Goal: Task Accomplishment & Management: Manage account settings

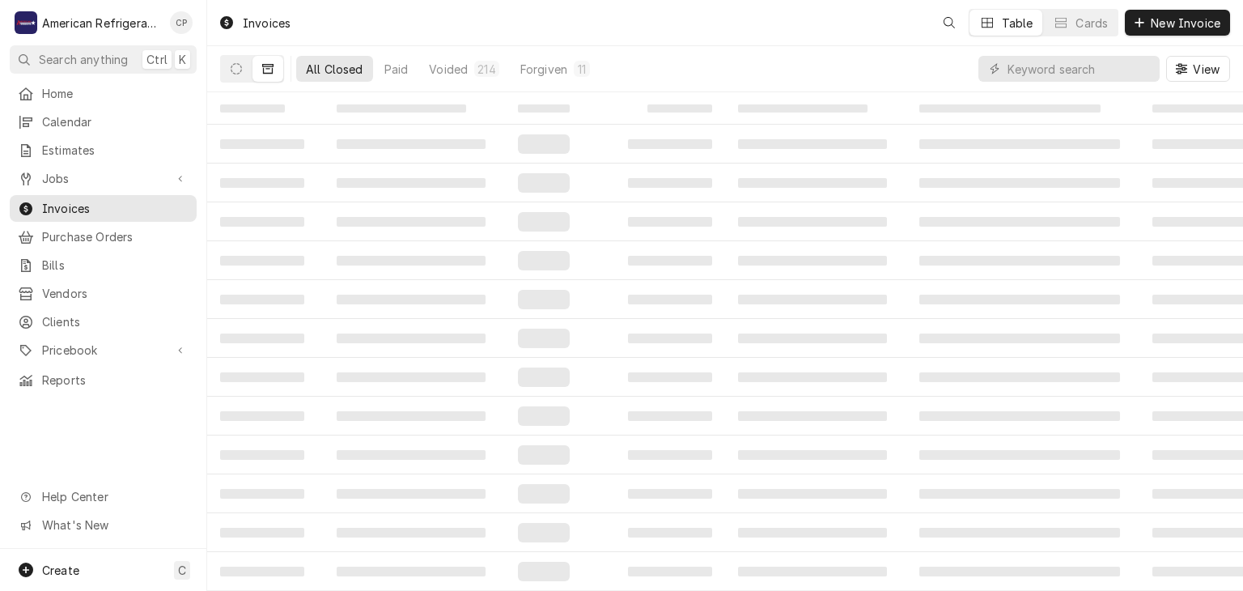
click at [1050, 61] on input "Dynamic Content Wrapper" at bounding box center [1079, 69] width 144 height 26
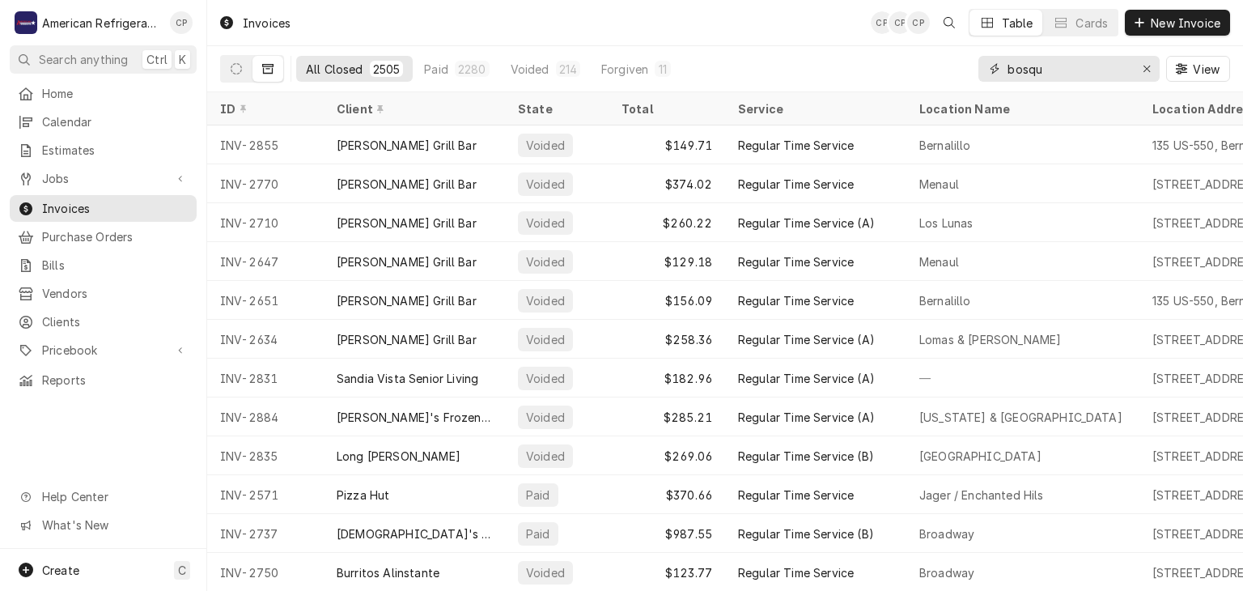
type input "bosque"
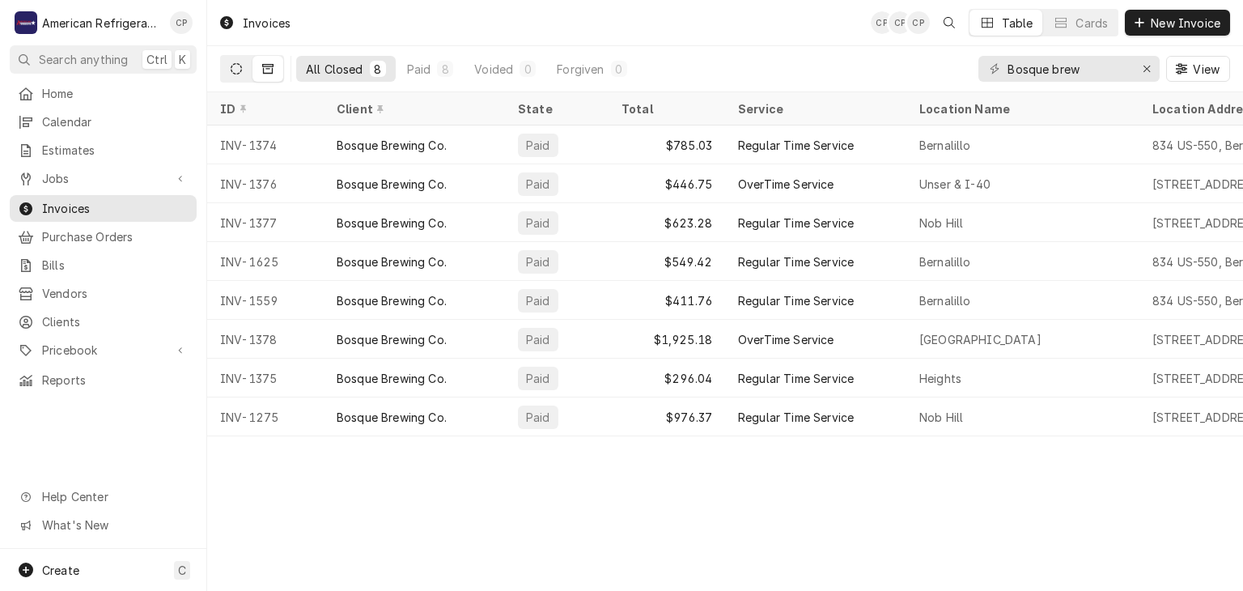
click at [241, 72] on icon "Dynamic Content Wrapper" at bounding box center [236, 68] width 11 height 11
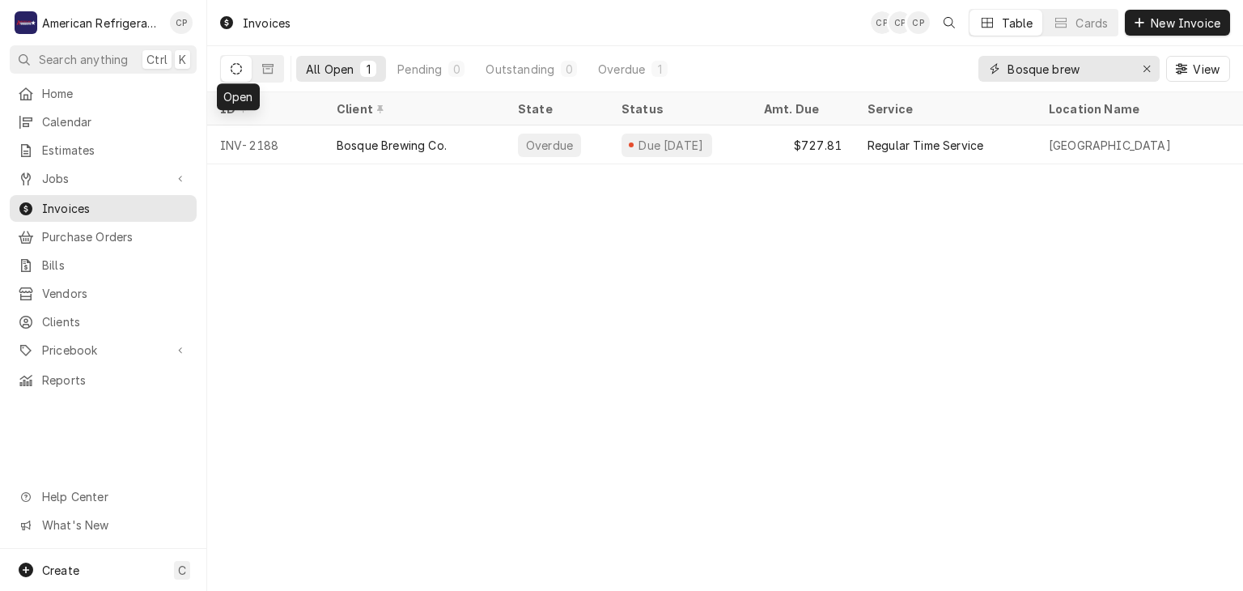
click at [1104, 70] on input "Bosque brew" at bounding box center [1067, 69] width 121 height 26
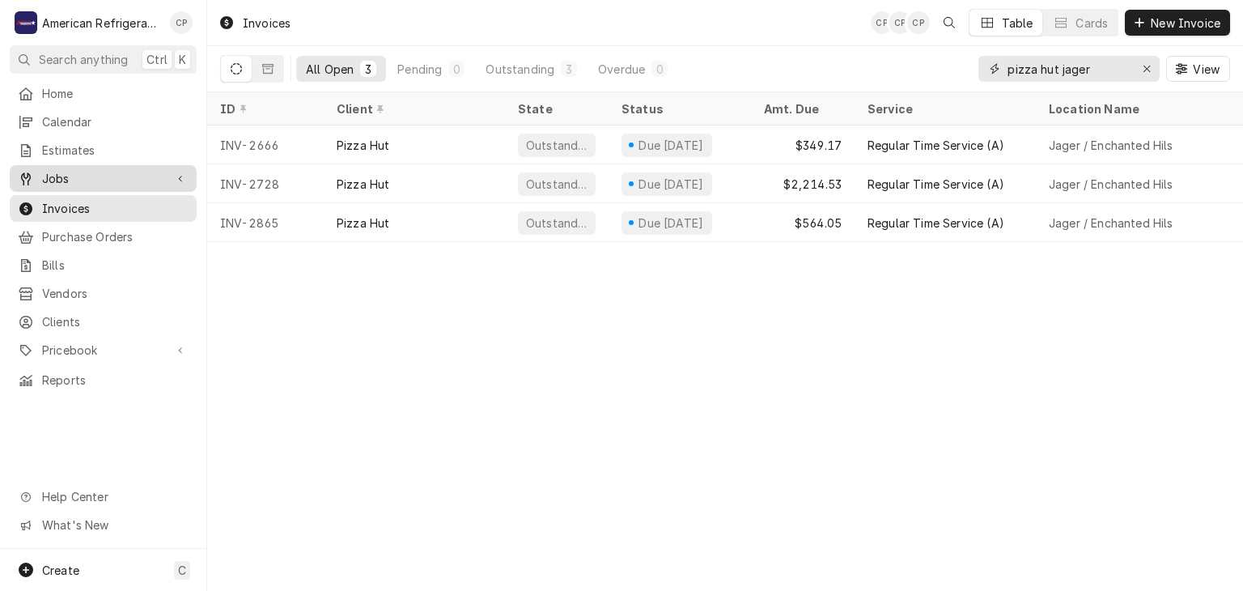
type input "pizza hut jager"
click at [138, 170] on span "Jobs" at bounding box center [103, 178] width 122 height 17
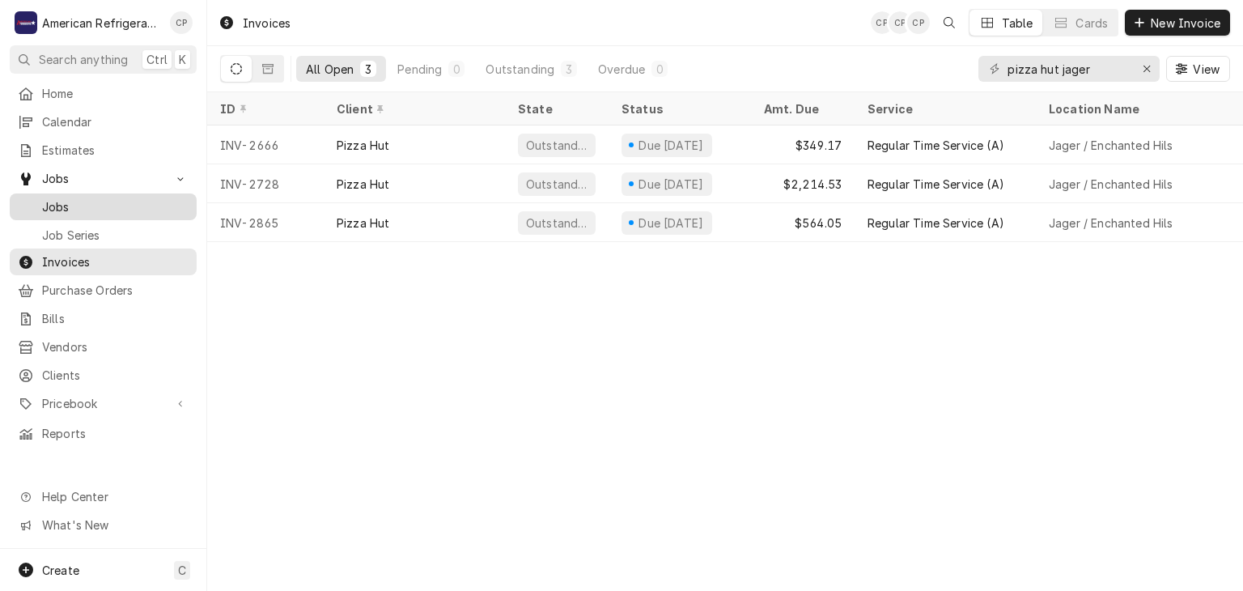
click at [134, 206] on span "Jobs" at bounding box center [115, 206] width 146 height 17
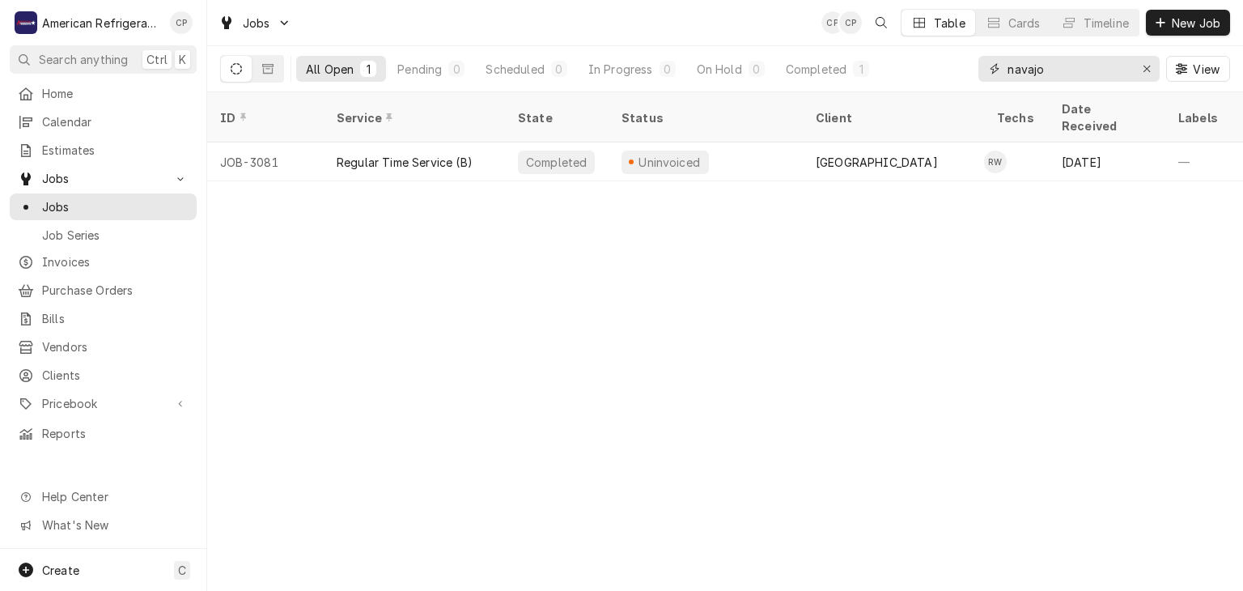
click at [1046, 69] on input "navajo" at bounding box center [1067, 69] width 121 height 26
click at [1202, 21] on span "New Job" at bounding box center [1195, 23] width 55 height 17
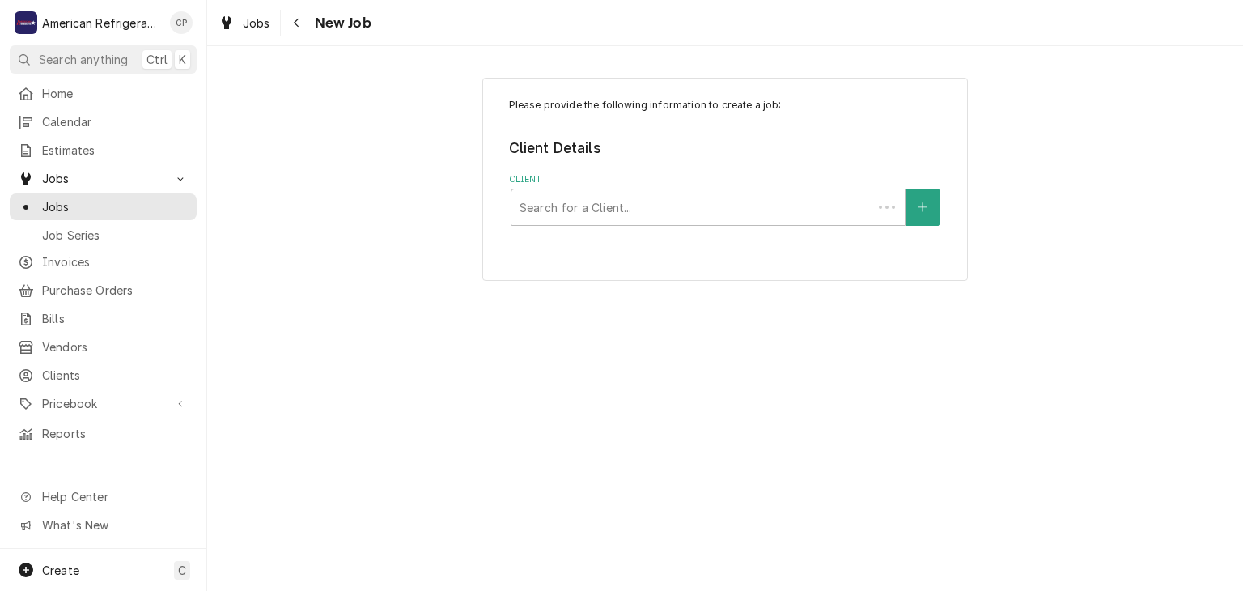
click at [589, 182] on label "Client" at bounding box center [725, 179] width 433 height 13
click at [594, 201] on div "Client" at bounding box center [707, 207] width 377 height 29
type input "bosque"
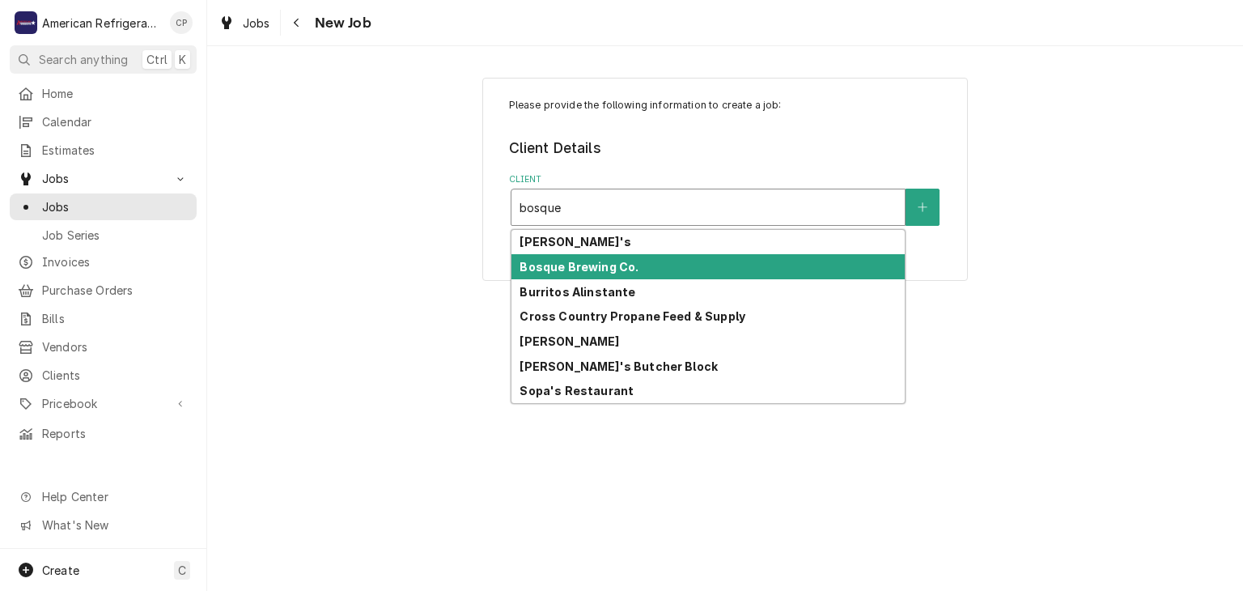
click at [631, 268] on strong "Bosque Brewing Co." at bounding box center [578, 267] width 119 height 14
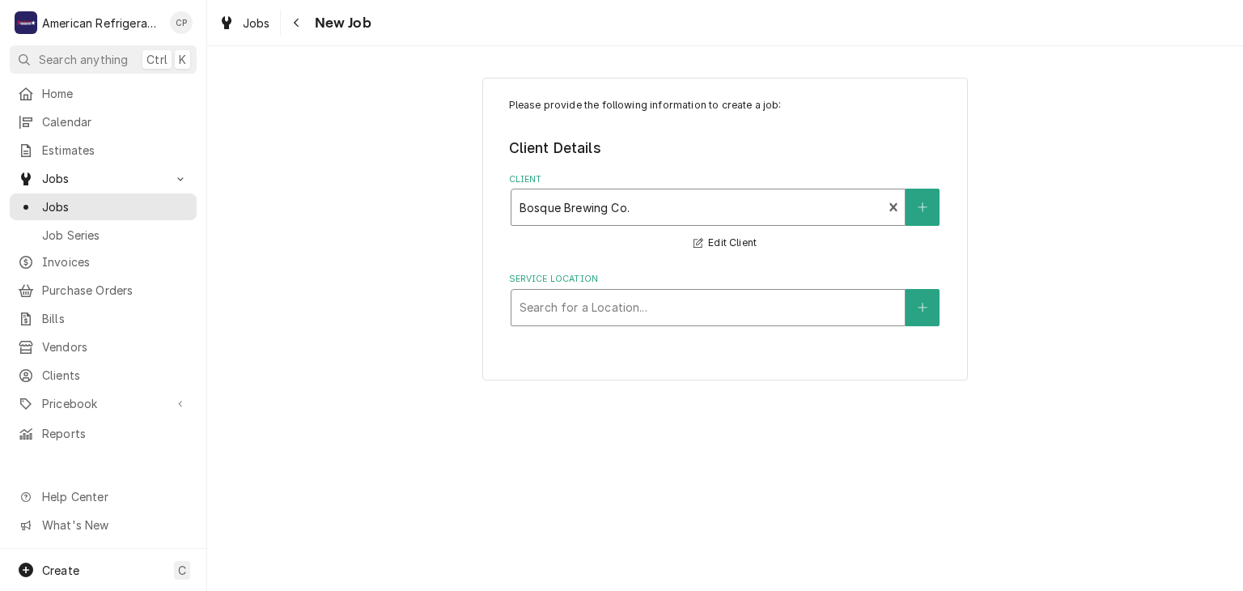
click at [586, 316] on div "Service Location" at bounding box center [707, 307] width 377 height 29
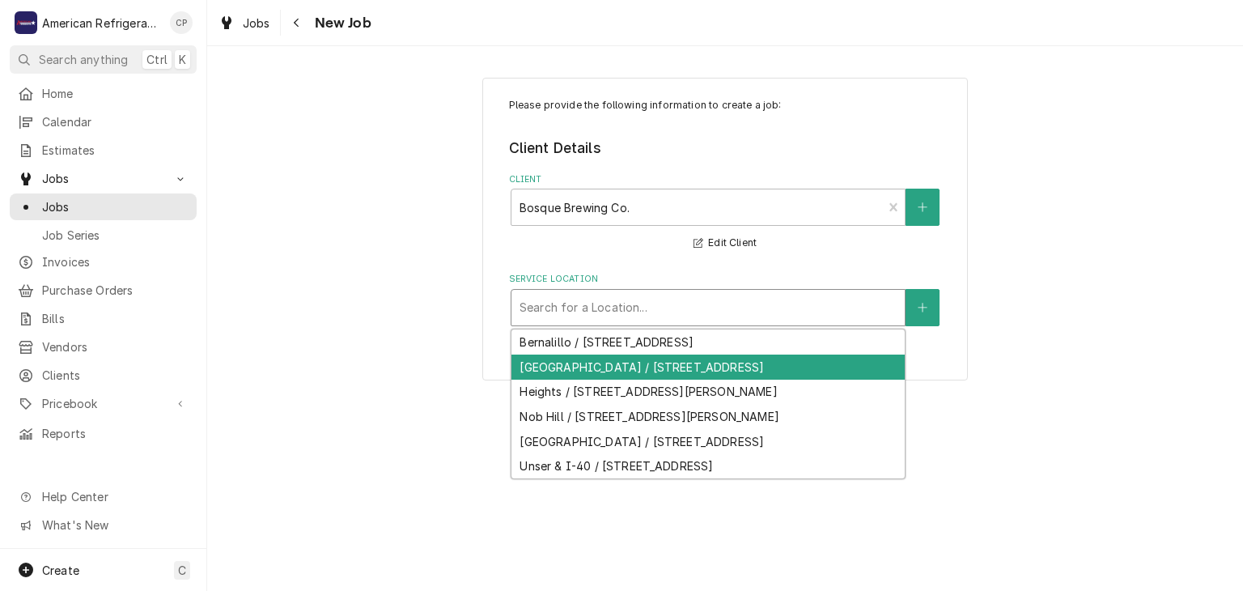
click at [575, 373] on div "Cottonwood Public House / 10250 Cottonwood Park NW, Albuquerque, NM 87114" at bounding box center [707, 366] width 393 height 25
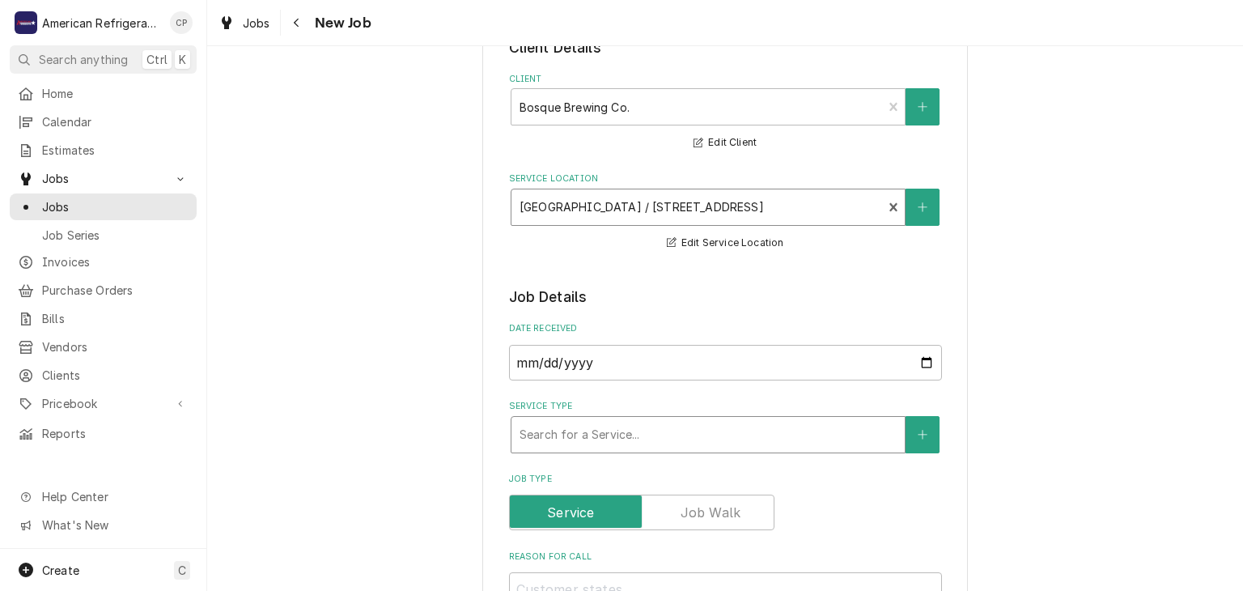
scroll to position [175, 0]
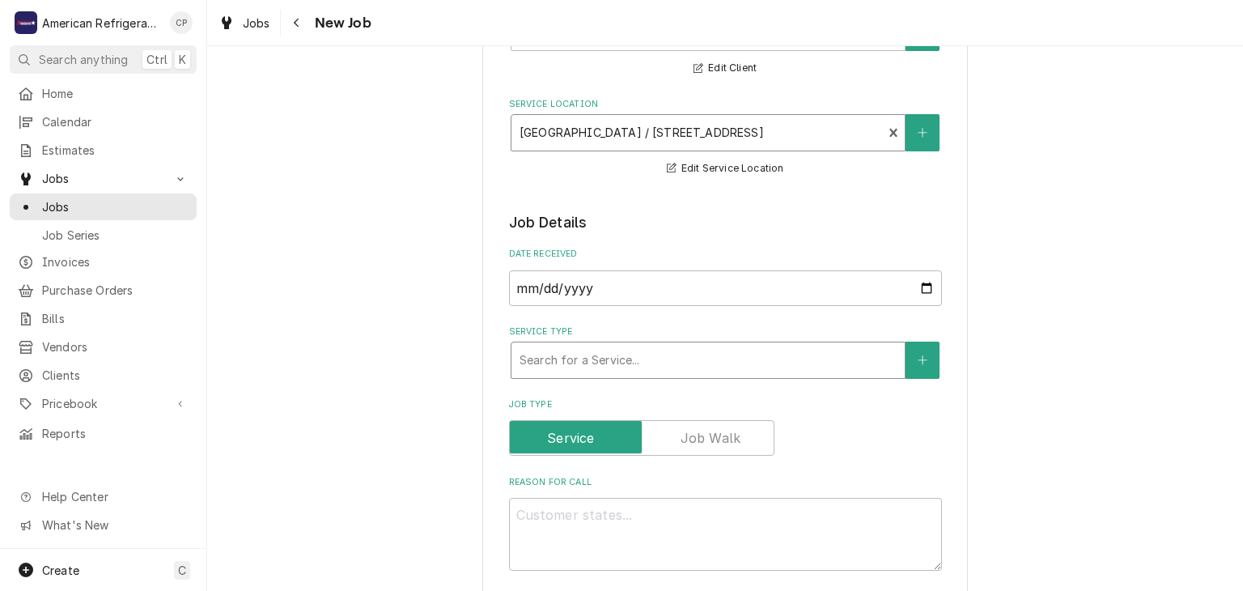
click at [618, 358] on div "Service Type" at bounding box center [707, 360] width 377 height 29
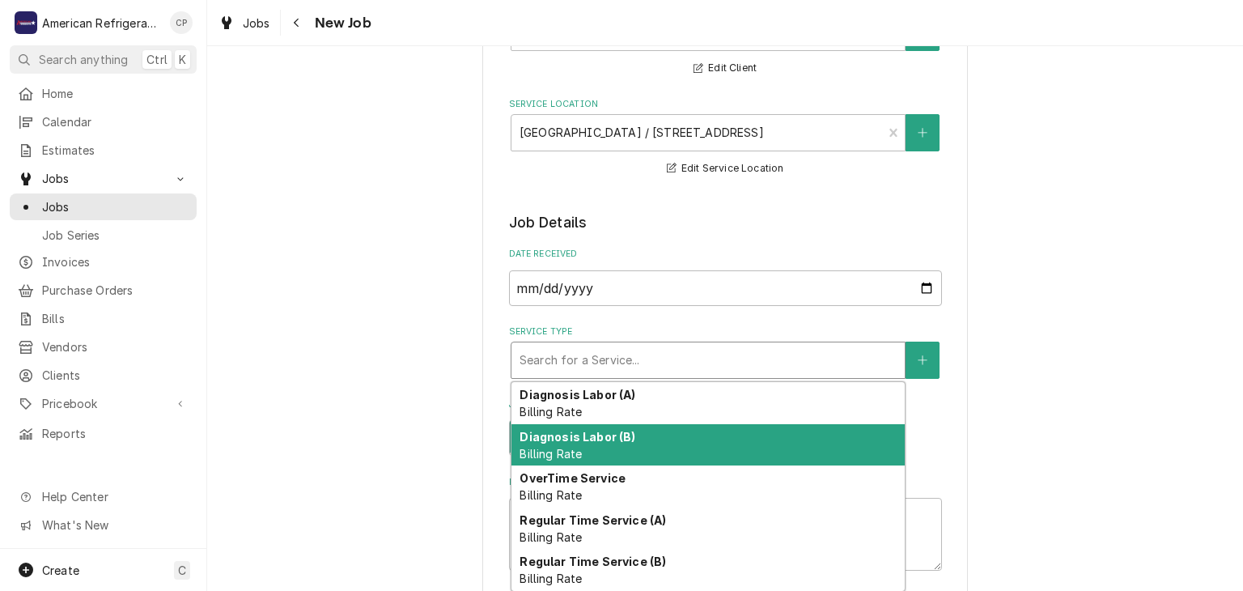
scroll to position [42, 0]
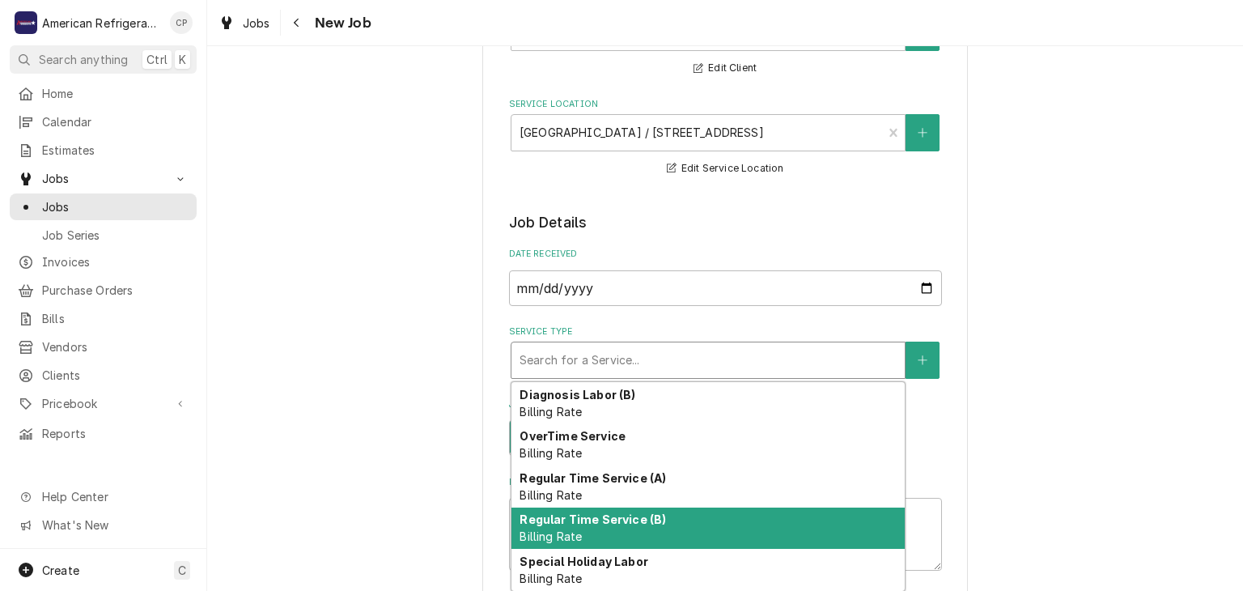
click at [610, 518] on strong "Regular Time Service (B)" at bounding box center [592, 519] width 146 height 14
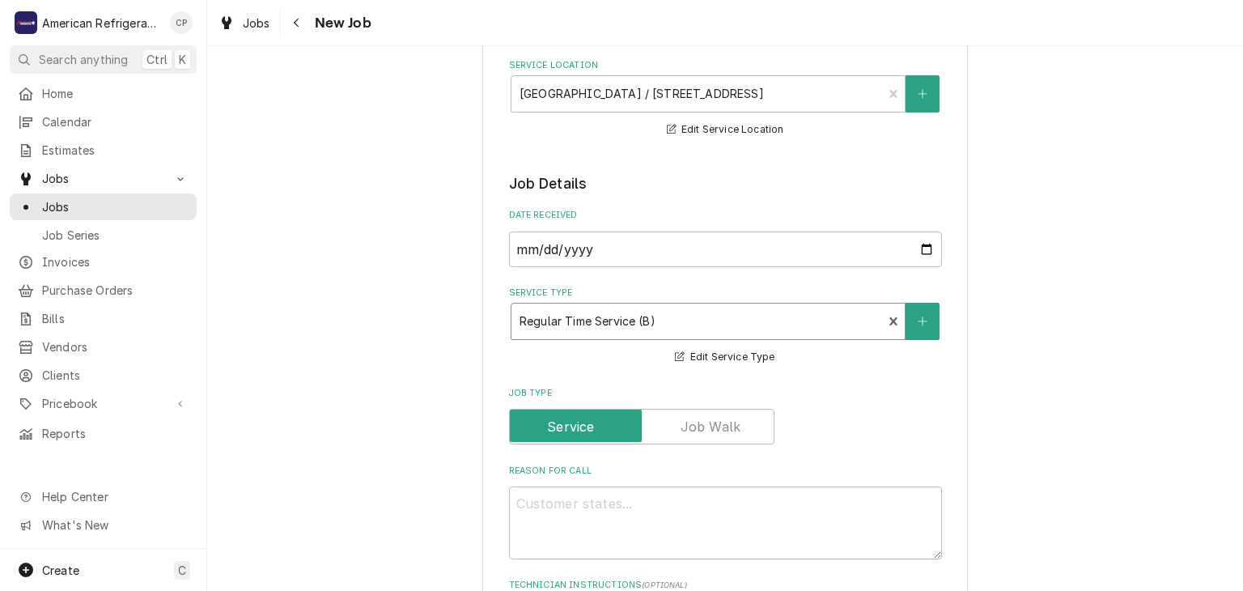
scroll to position [217, 0]
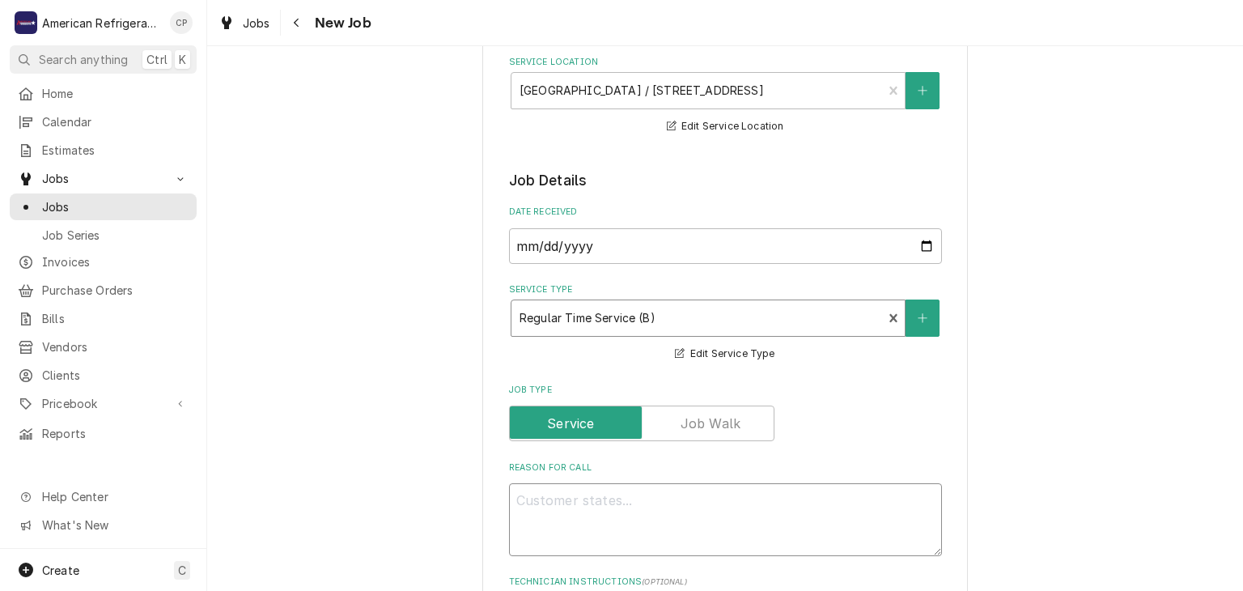
click at [569, 502] on textarea "Reason For Call" at bounding box center [725, 519] width 433 height 73
type textarea "x"
type textarea "W"
type textarea "x"
type textarea "Wa"
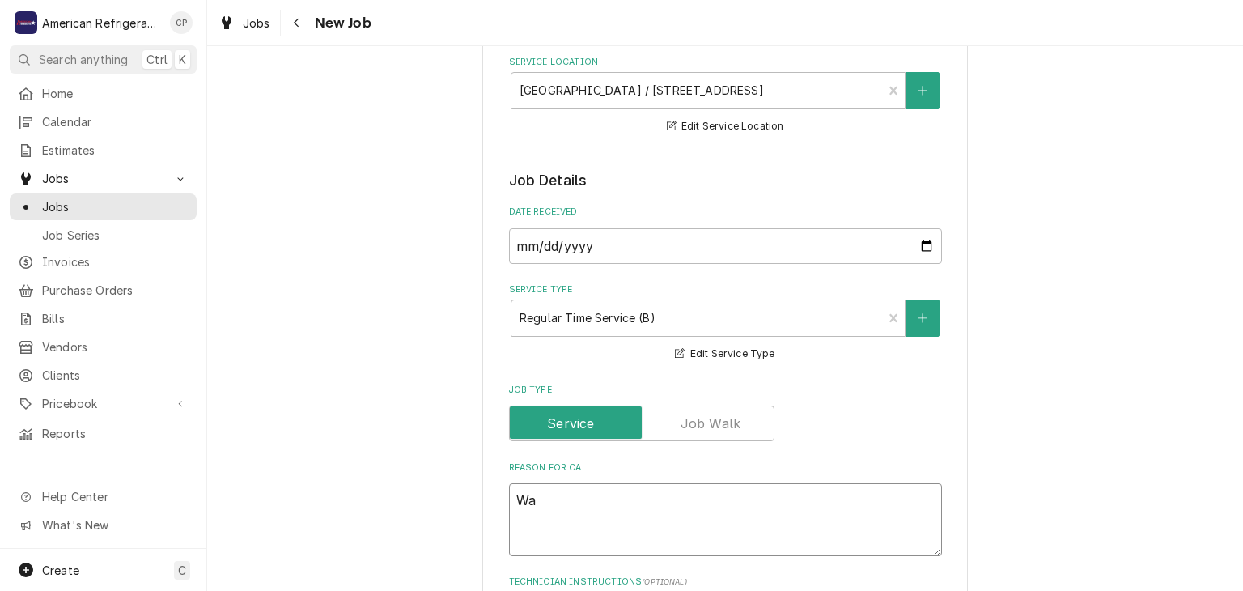
type textarea "x"
type textarea "Wal"
type textarea "x"
type textarea "Walk"
type textarea "x"
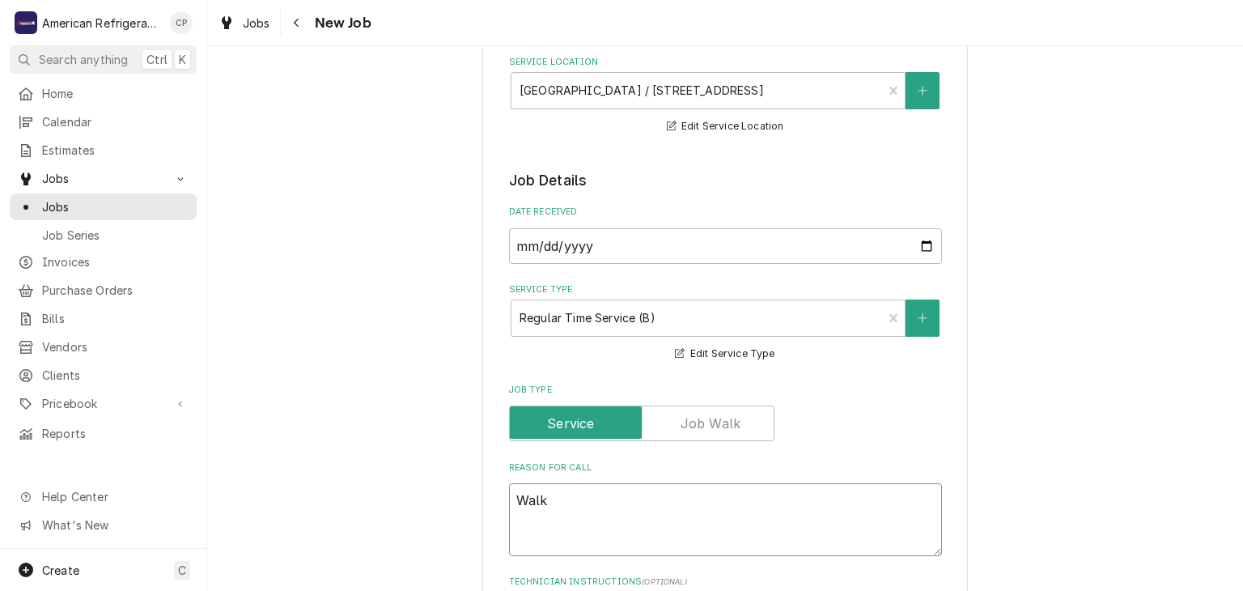
type textarea "Walk-"
type textarea "x"
type textarea "Walk-i"
type textarea "x"
type textarea "Walk-in"
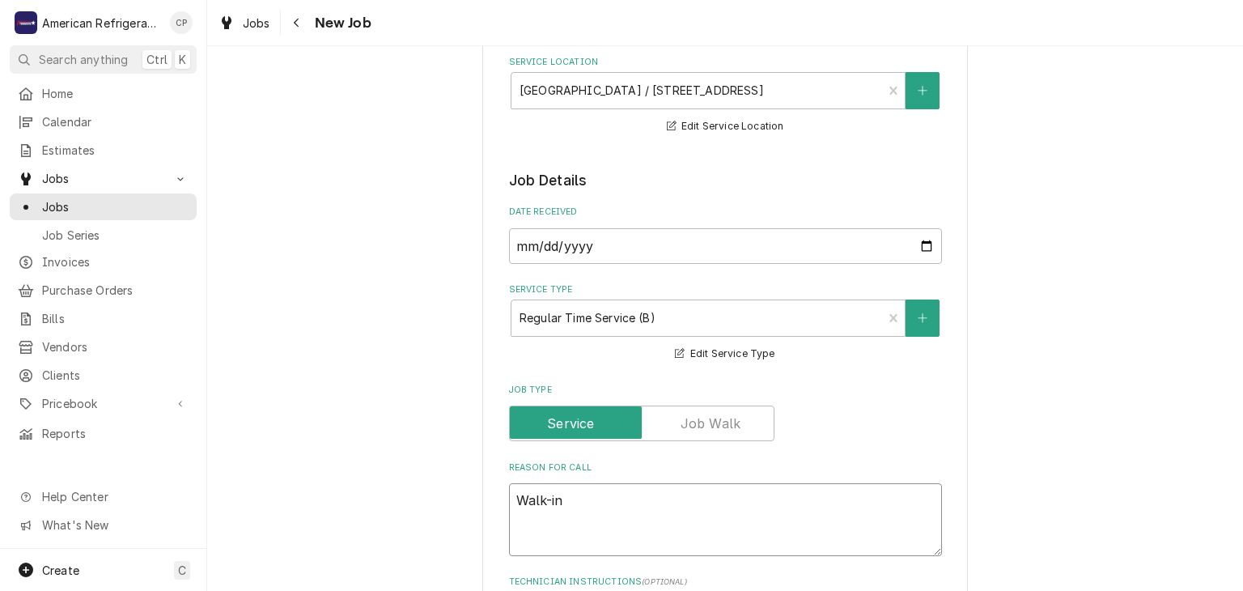
type textarea "x"
type textarea "Walk-in F"
type textarea "x"
type textarea "Walk-in Fr"
type textarea "x"
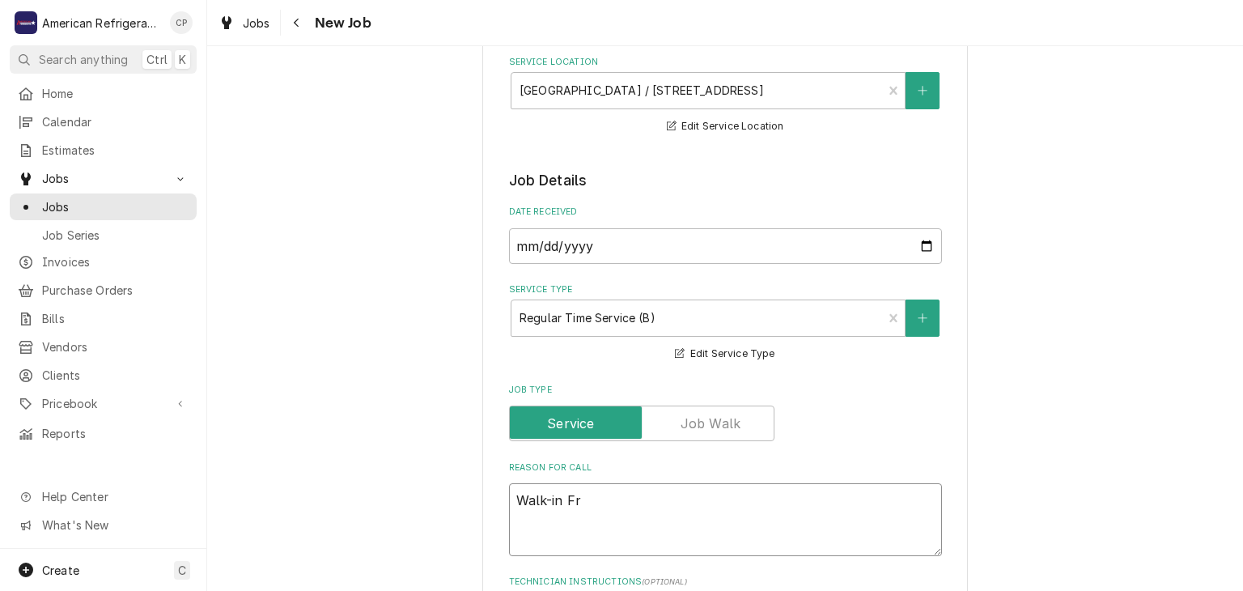
type textarea "Walk-in Fre"
type textarea "x"
type textarea "Walk-in Free"
type textarea "x"
type textarea "Walk-in Freez"
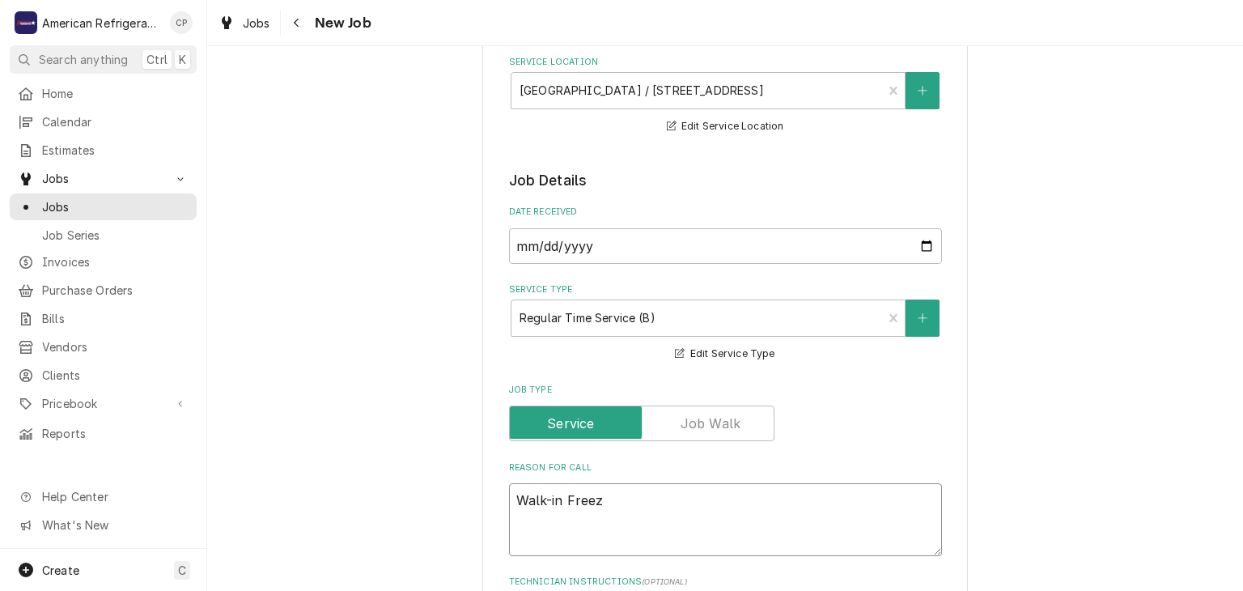
type textarea "x"
type textarea "Walk-in Freeze"
type textarea "x"
type textarea "Walk-in Freezer"
type textarea "x"
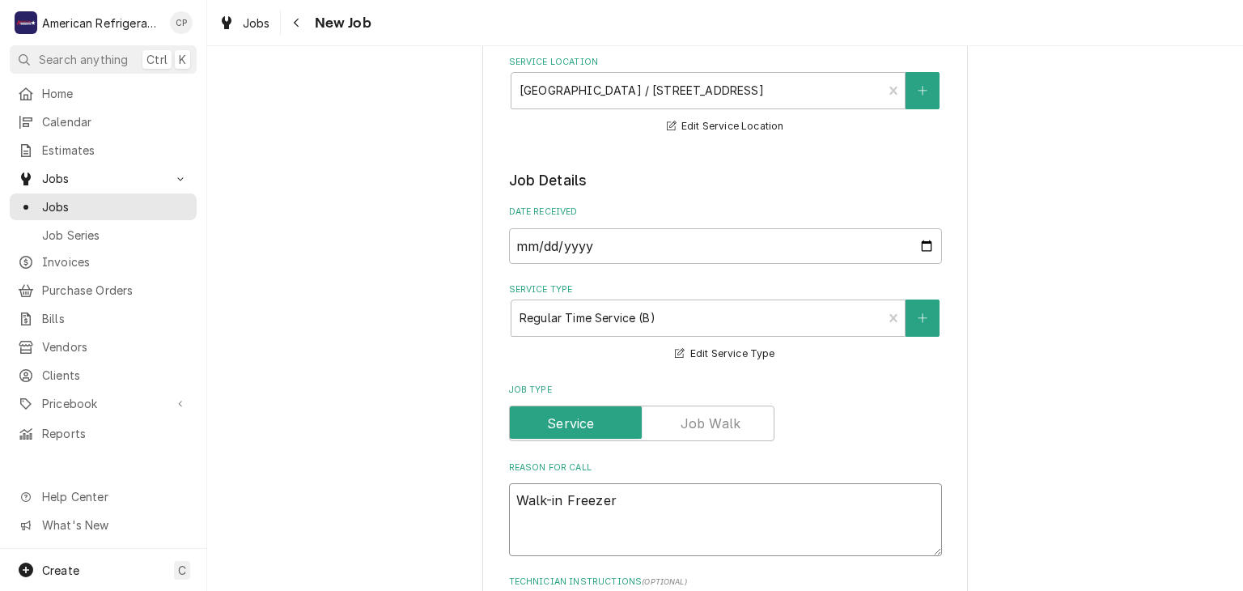
type textarea "Walk-in Freezer d"
type textarea "x"
type textarea "Walk-in Freezer do"
type textarea "x"
type textarea "Walk-in Freezer down"
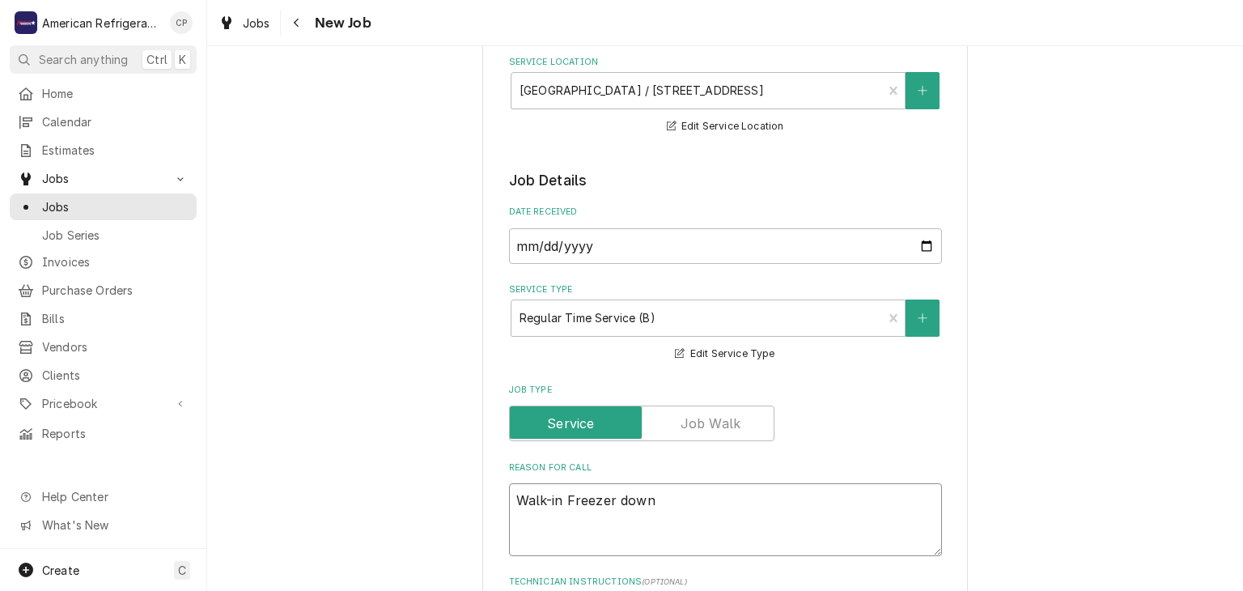
type textarea "x"
type textarea "Walk-in Freezer down"
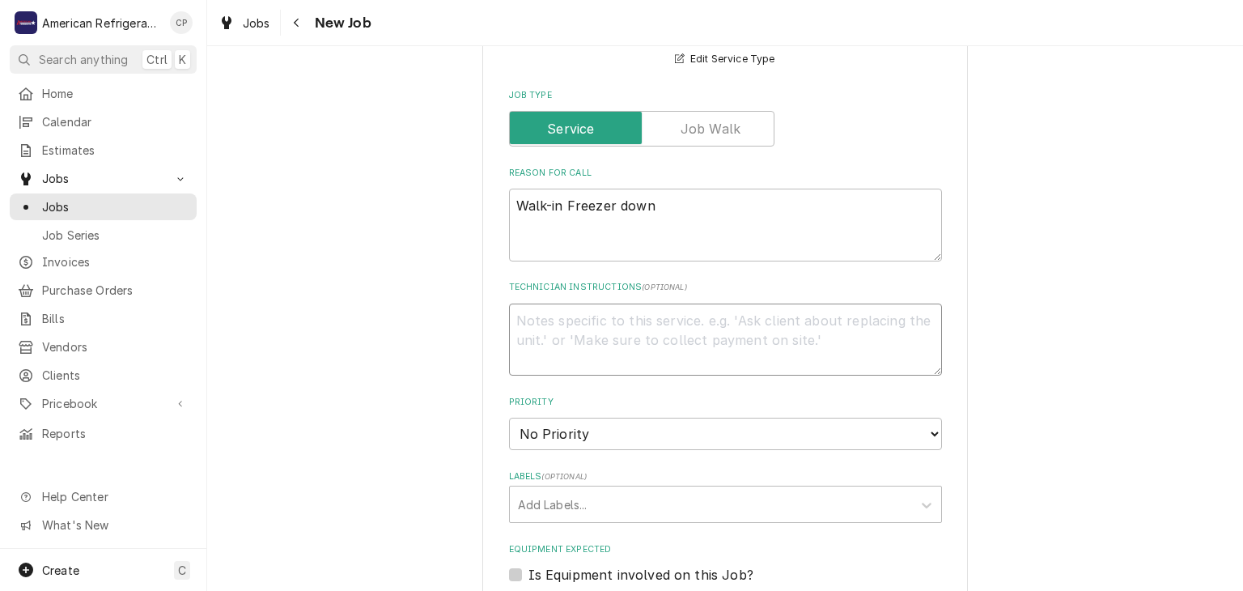
type textarea "D"
type textarea "x"
type textarea "Di"
type textarea "x"
type textarea "Dia"
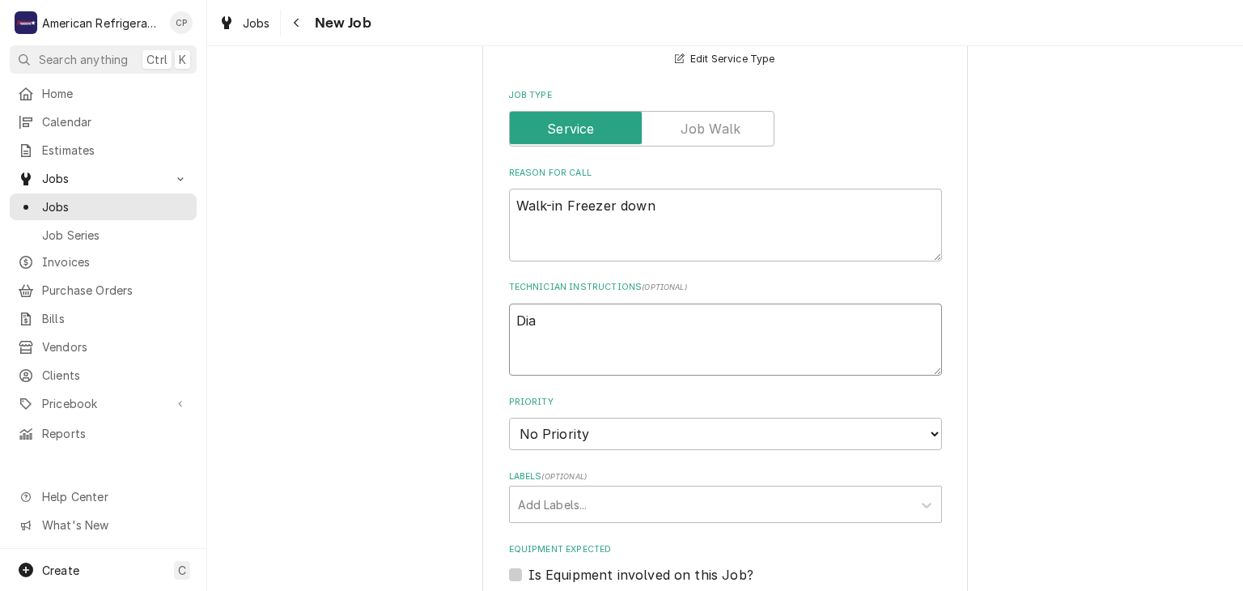
type textarea "x"
type textarea "Diagn"
type textarea "x"
type textarea "Diagno"
type textarea "x"
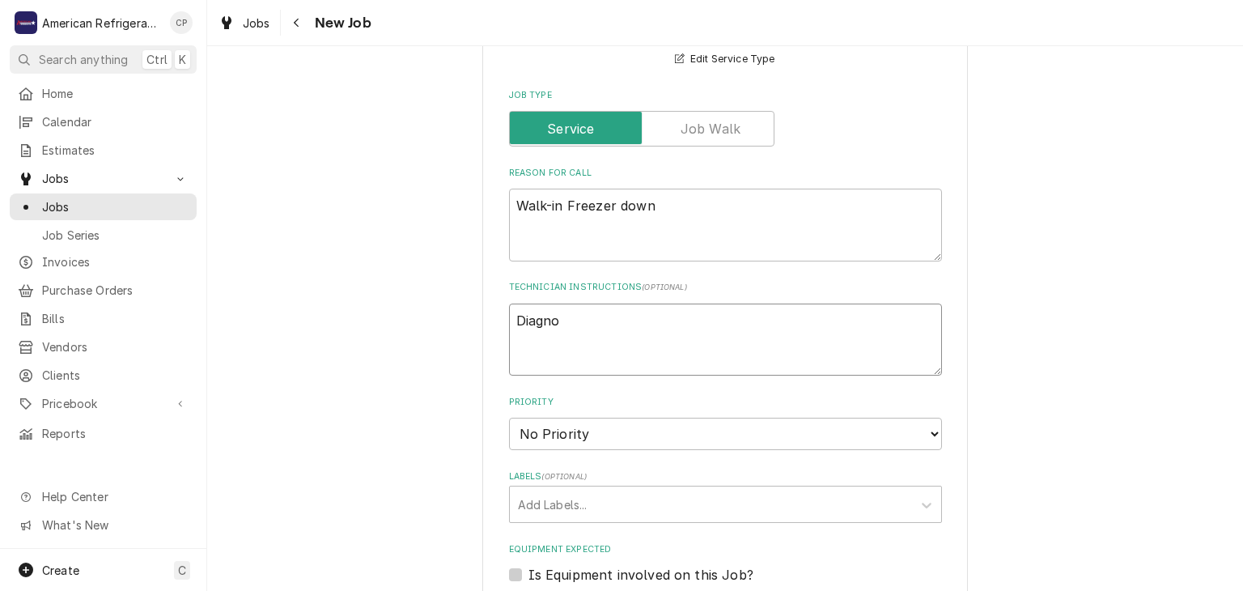
type textarea "Diagnos"
type textarea "x"
type textarea "Diagnose"
type textarea "x"
type textarea "Diagnose &"
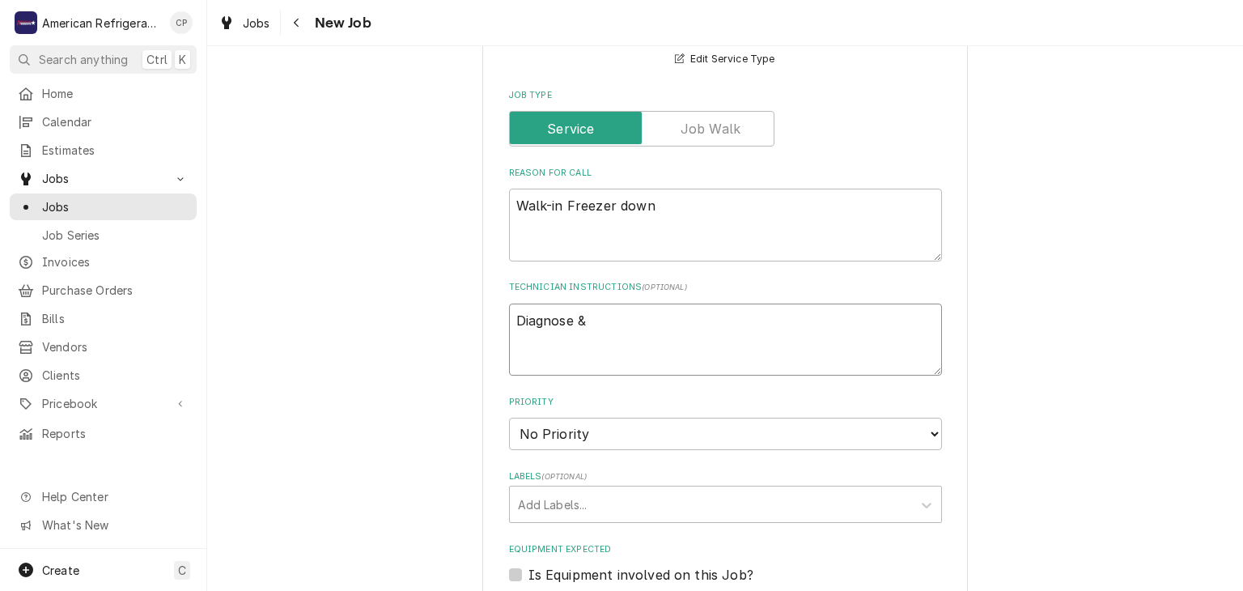
type textarea "x"
type textarea "Diagnose & c"
type textarea "x"
type textarea "Diagnose & cal"
type textarea "x"
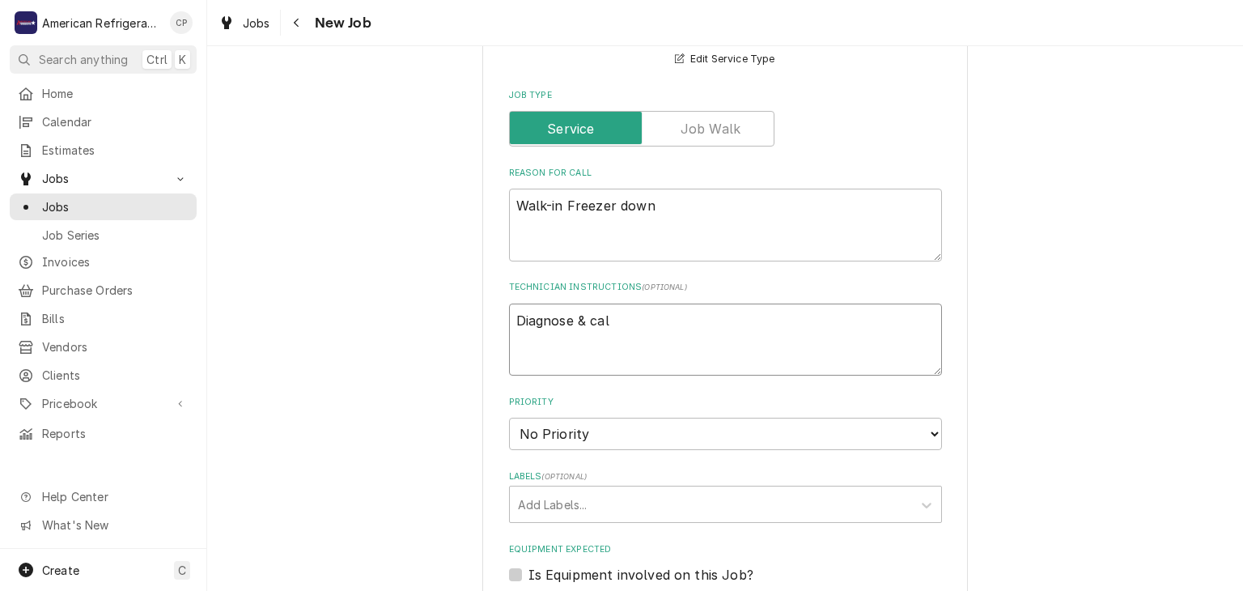
type textarea "Diagnose & call"
type textarea "x"
type textarea "Diagnose & call"
type textarea "x"
type textarea "Diagnose & call g"
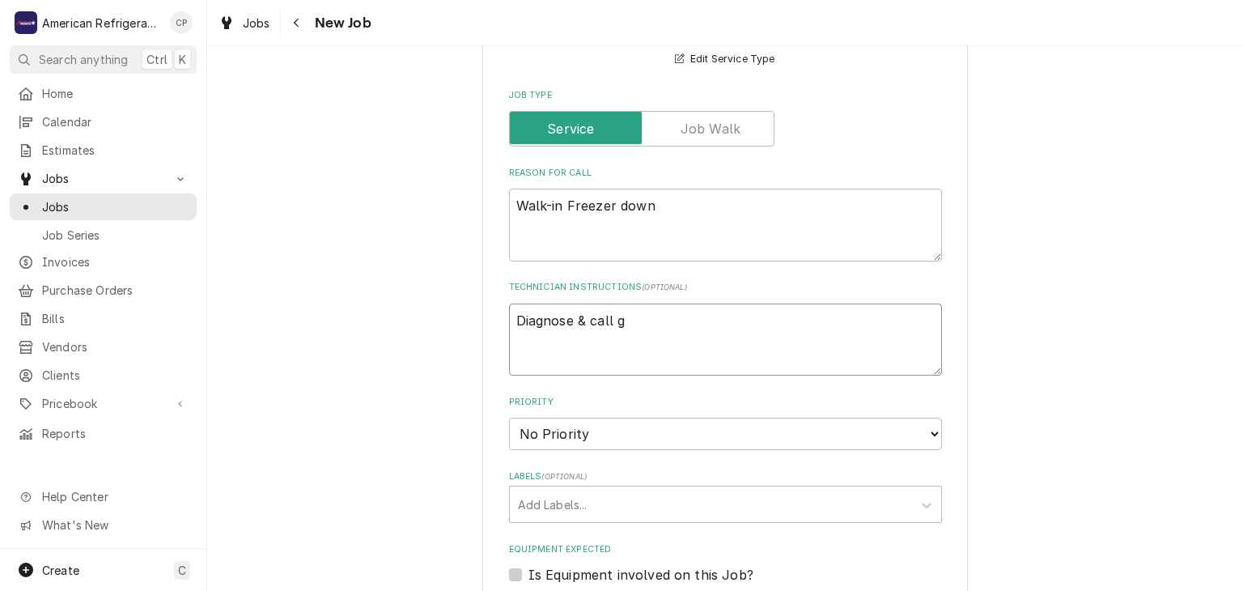
type textarea "x"
type textarea "Diagnose & call ge"
type textarea "x"
type textarea "Diagnose & call gen"
type textarea "x"
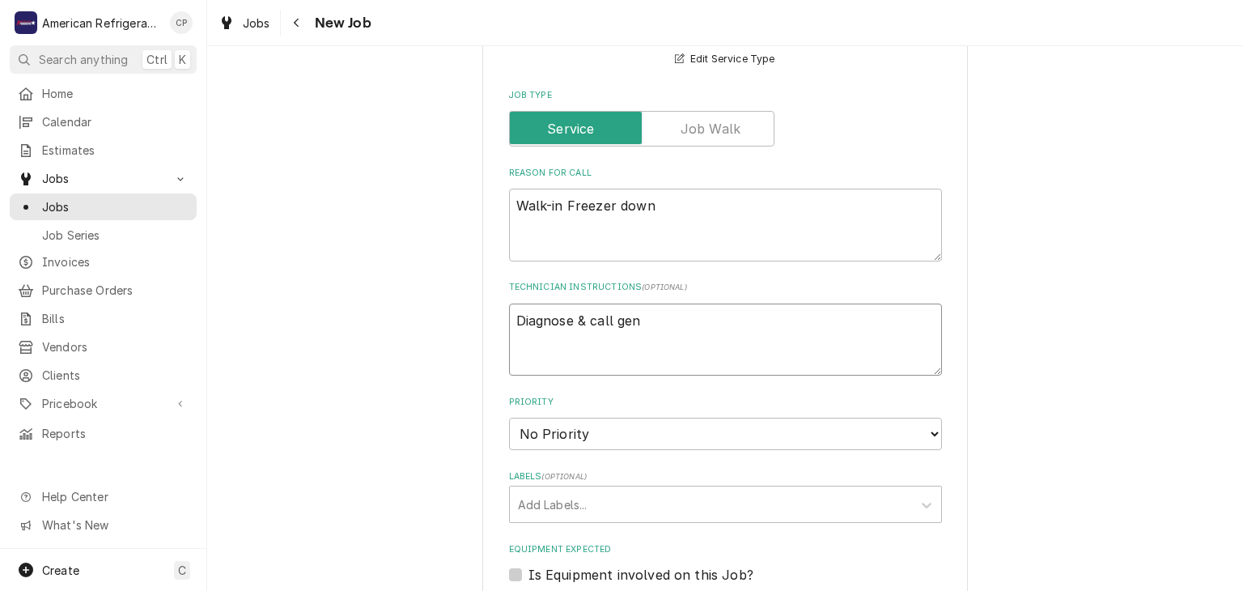
type textarea "Diagnose & call genn"
type textarea "x"
type textarea "Diagnose & call genn"
type textarea "x"
type textarea "Diagnose & call genn"
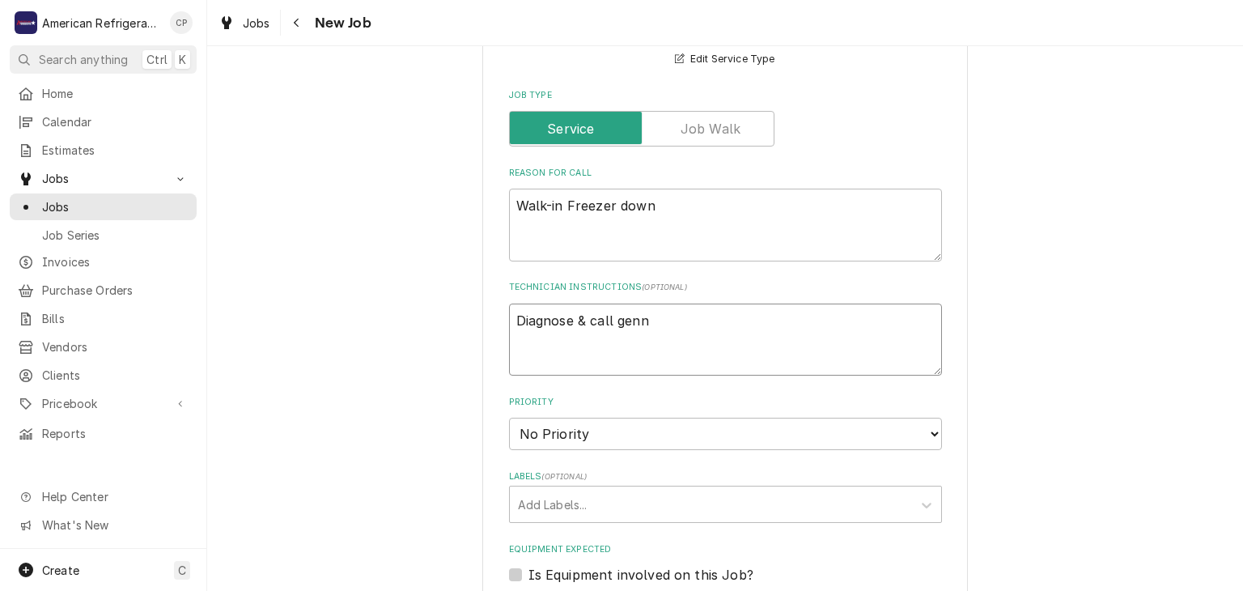
type textarea "x"
type textarea "Diagnose & call ge"
type textarea "x"
type textarea "Diagnose & call g"
type textarea "x"
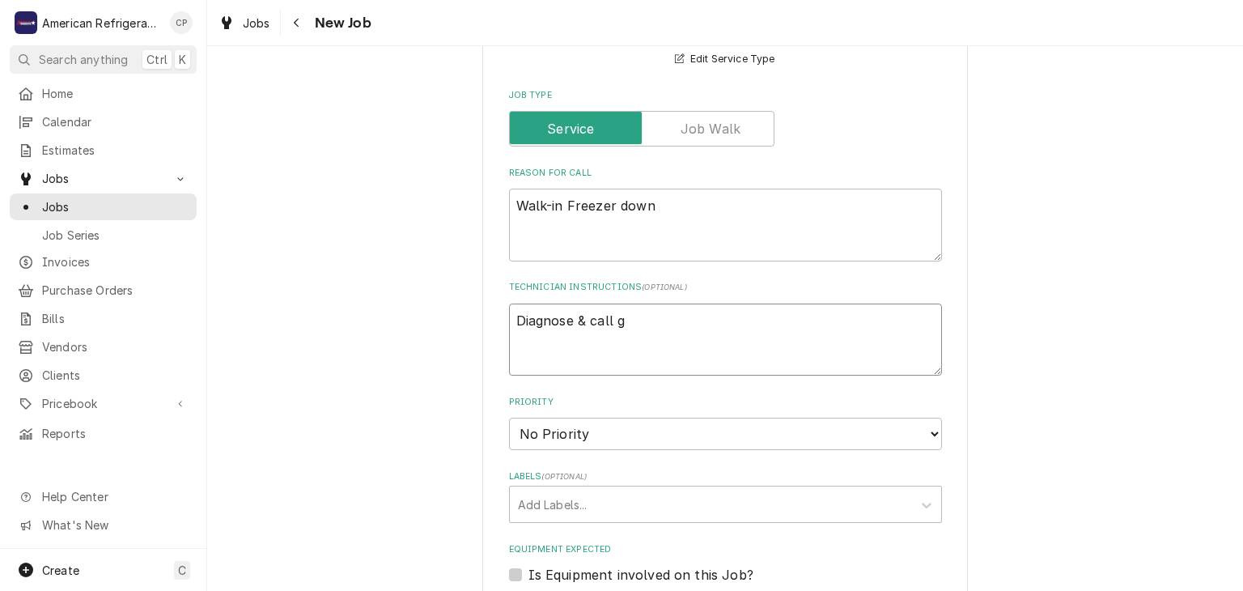
type textarea "Diagnose & call"
type textarea "x"
type textarea "Diagnose & call Gl"
type textarea "x"
type textarea "Diagnose & call Gle"
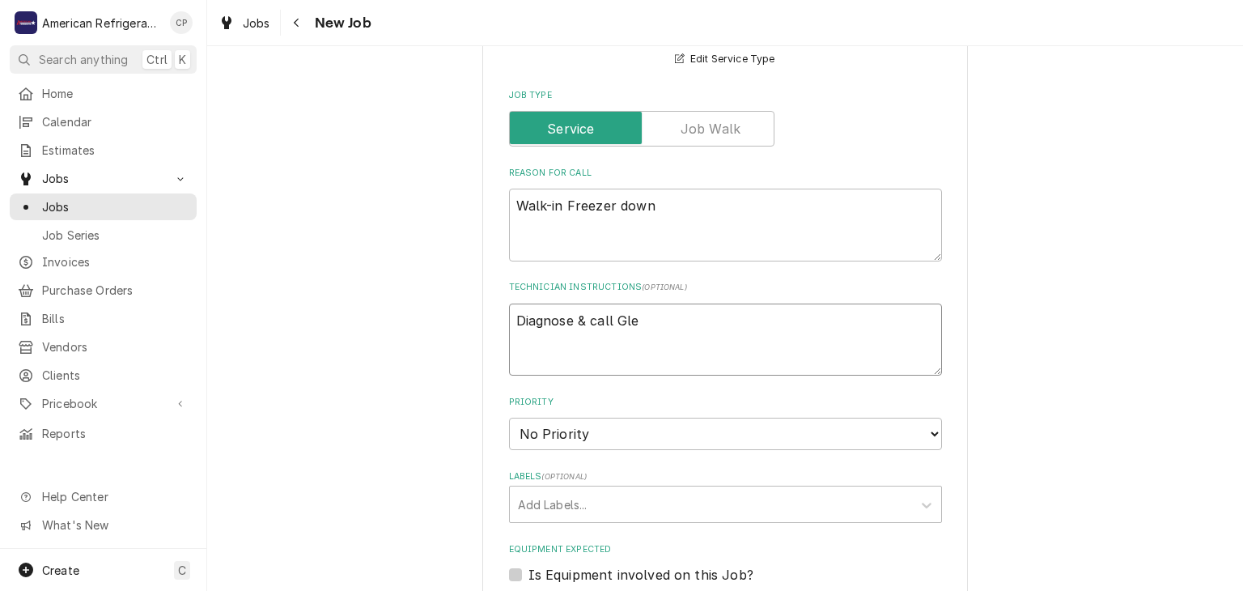
type textarea "x"
type textarea "Diagnose & call Glen"
type textarea "x"
type textarea "Diagnose & call Glenn"
type textarea "x"
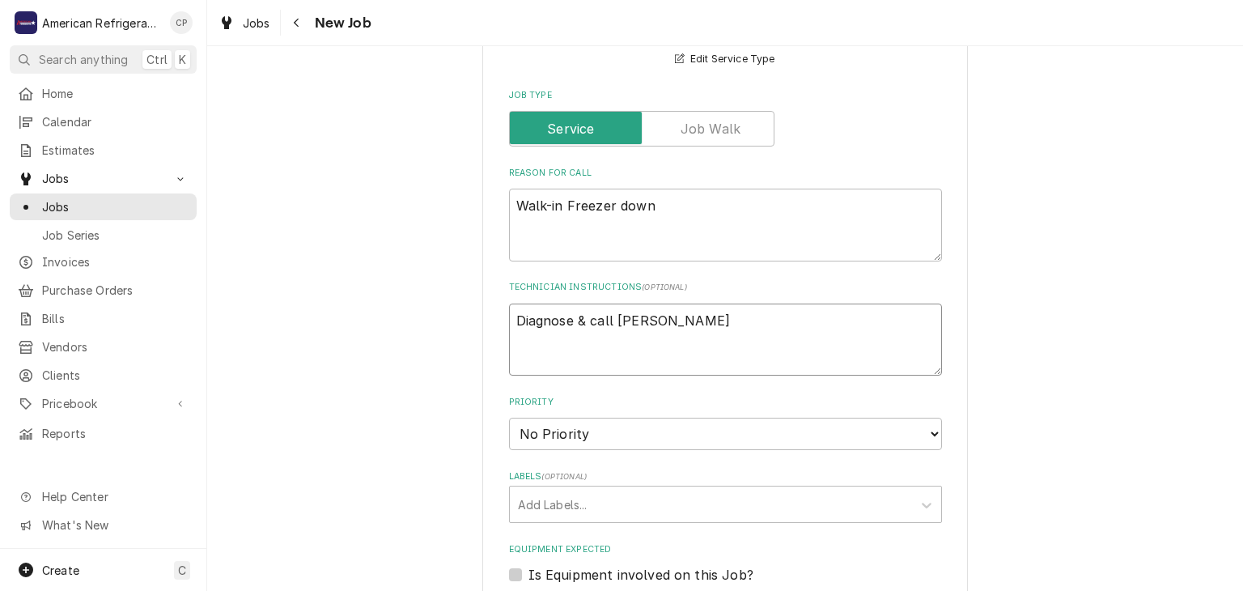
type textarea "Diagnose & call Glenn"
type textarea "x"
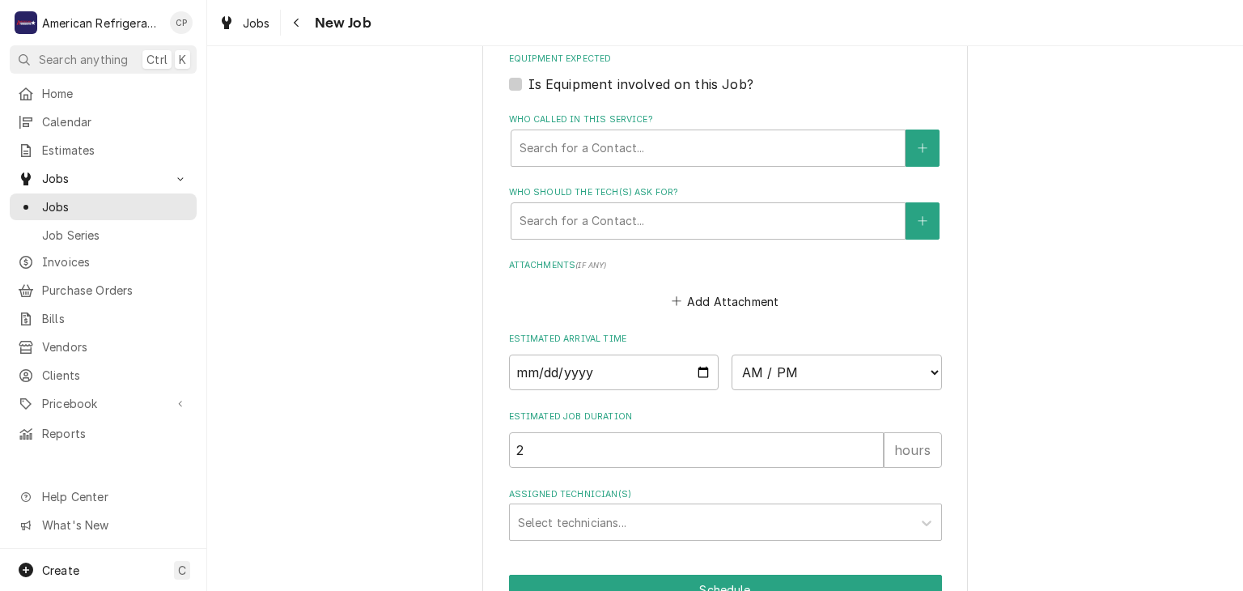
scroll to position [1088, 0]
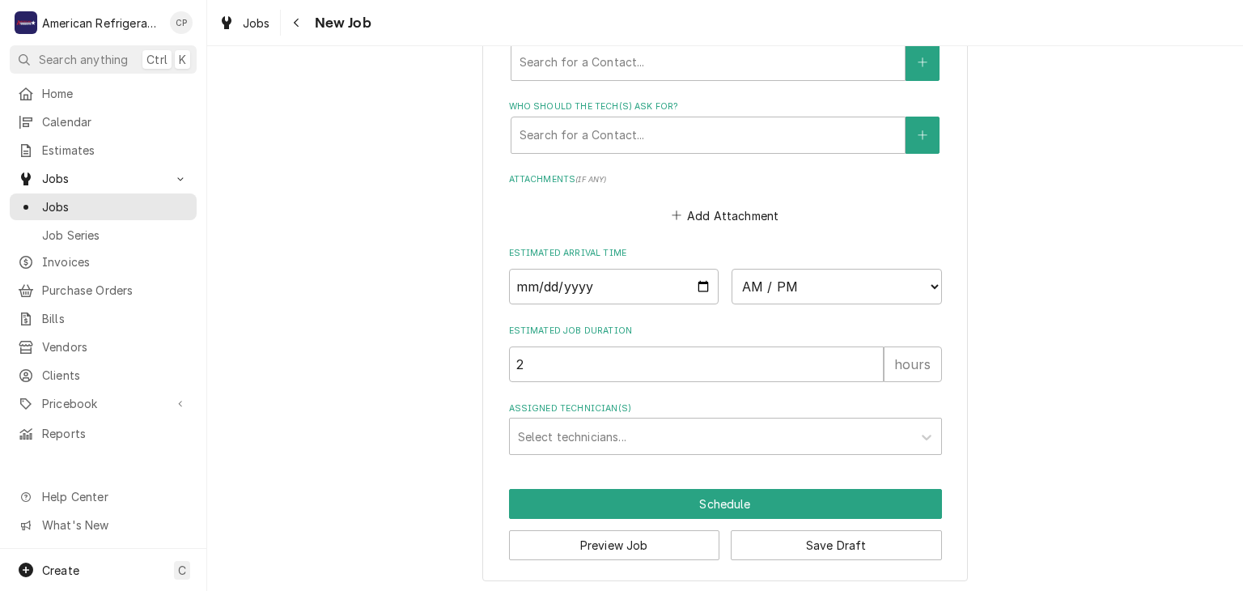
type textarea "Diagnose & call Glenn"
click at [699, 282] on input "Date" at bounding box center [614, 287] width 210 height 36
type textarea "x"
type input "2025-10-07"
type textarea "x"
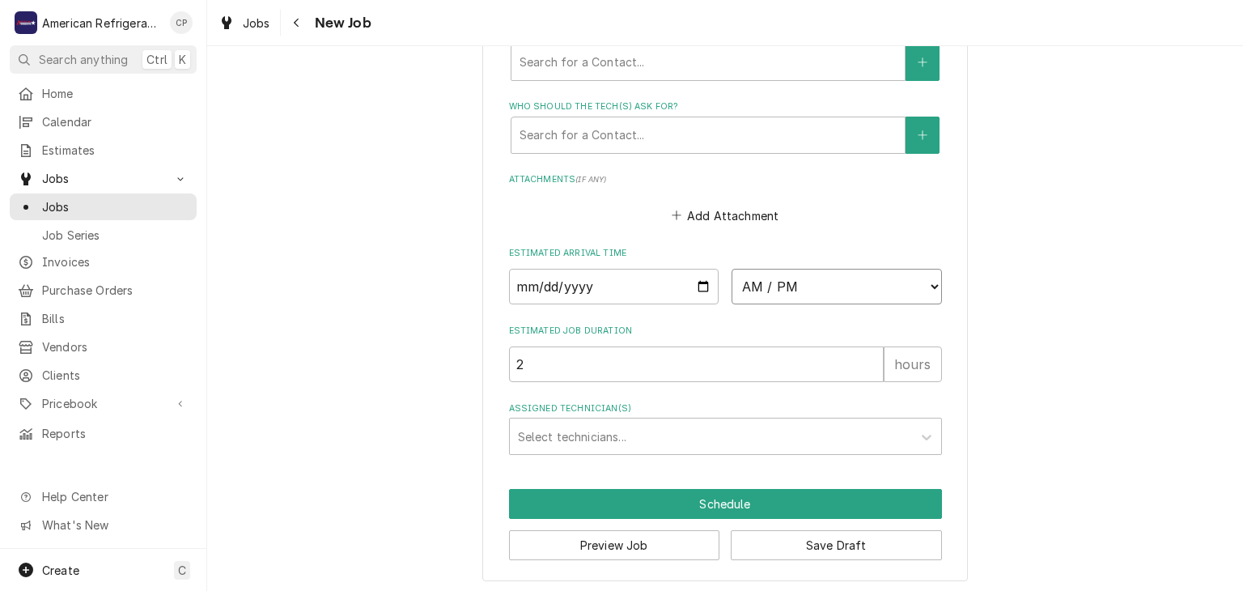
click at [783, 272] on select "AM / PM 6:00 AM 6:15 AM 6:30 AM 6:45 AM 7:00 AM 7:15 AM 7:30 AM 7:45 AM 8:00 AM…" at bounding box center [836, 287] width 210 height 36
select select "15:45:00"
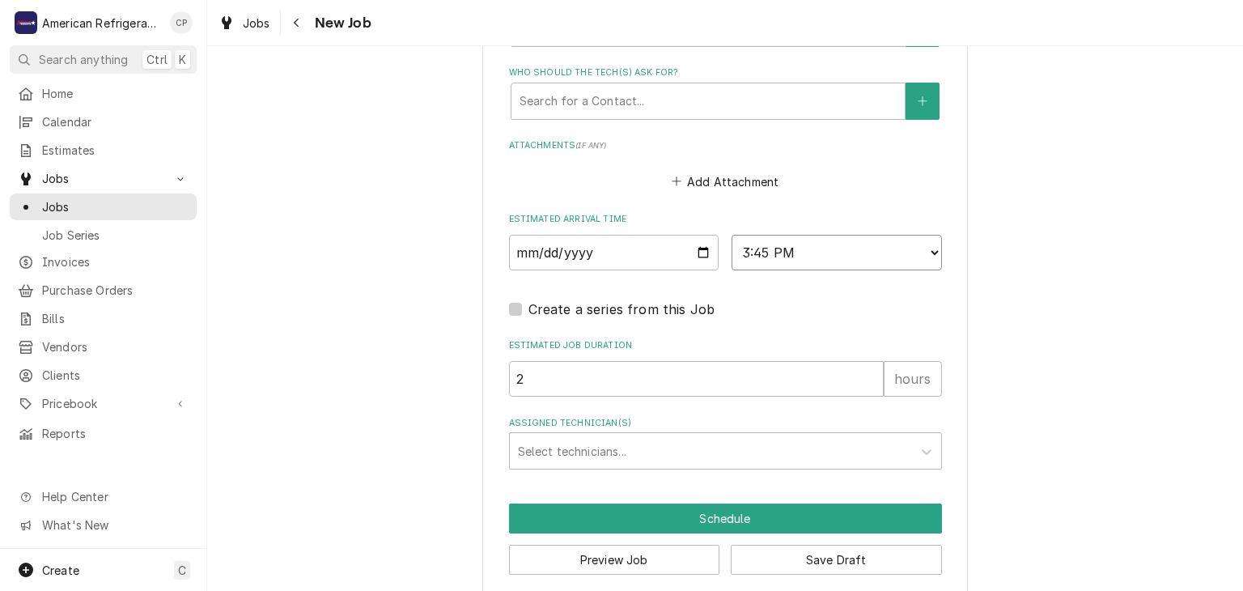
scroll to position [1136, 0]
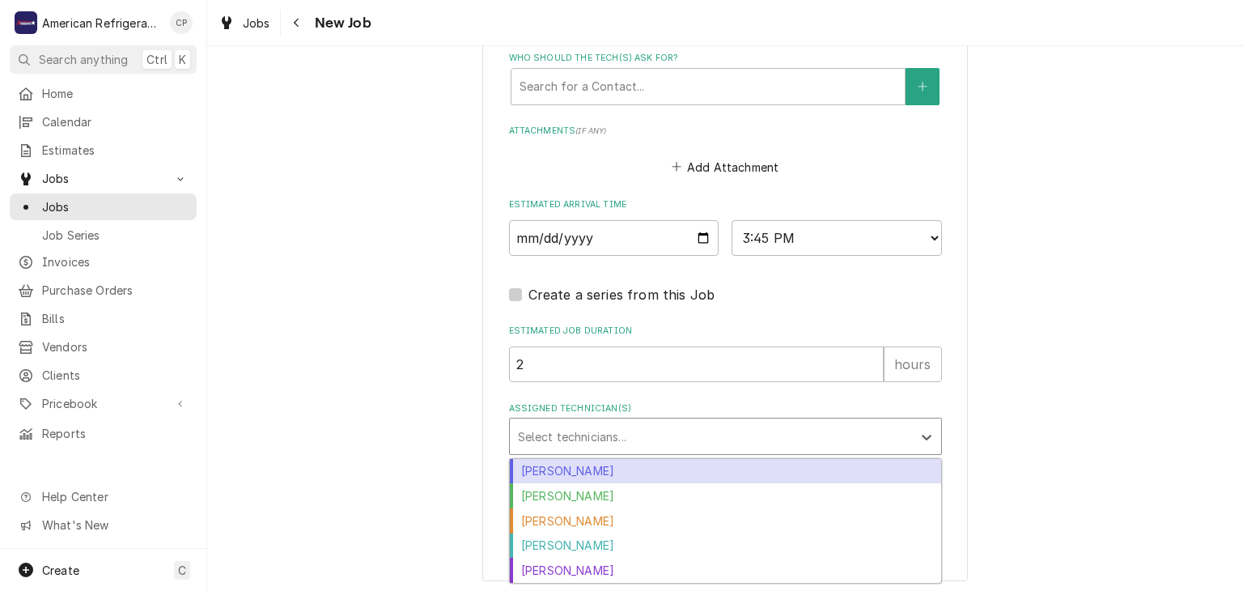
click at [644, 425] on div "Assigned Technician(s)" at bounding box center [711, 436] width 386 height 29
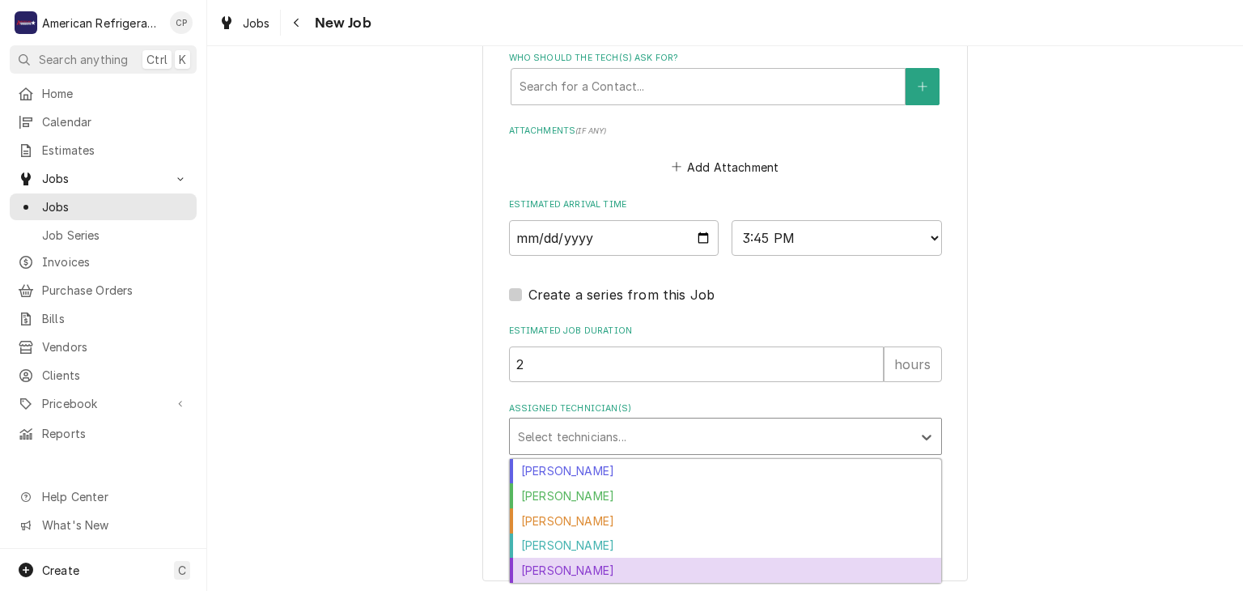
click at [613, 568] on div "Richard Wirick" at bounding box center [725, 570] width 431 height 25
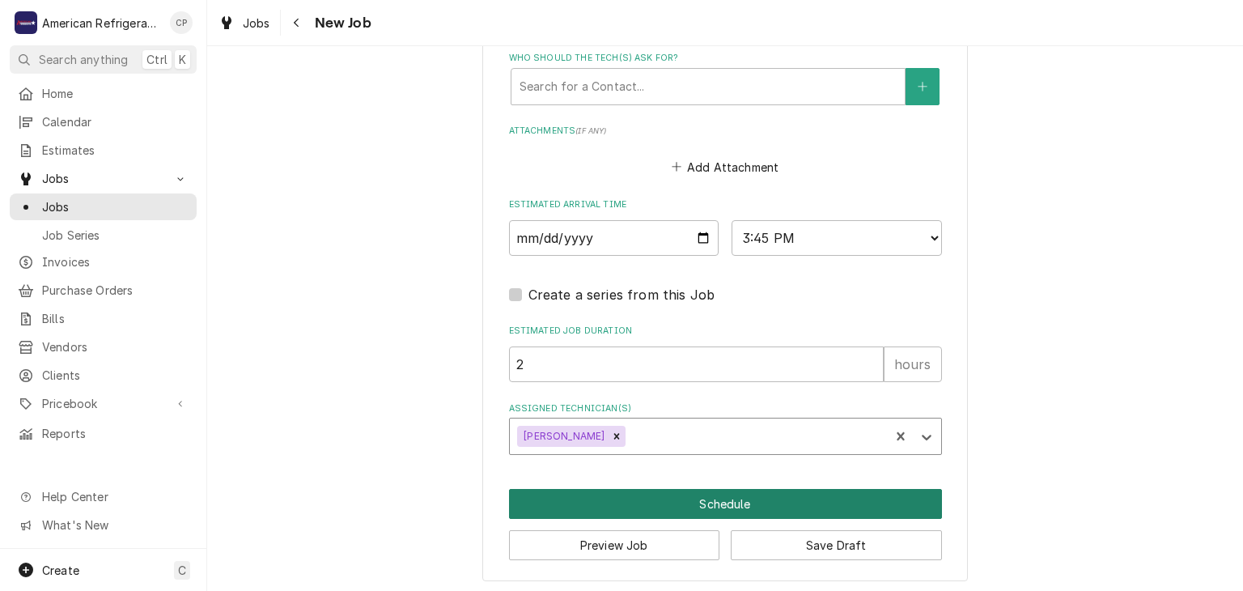
click at [612, 508] on button "Schedule" at bounding box center [725, 504] width 433 height 30
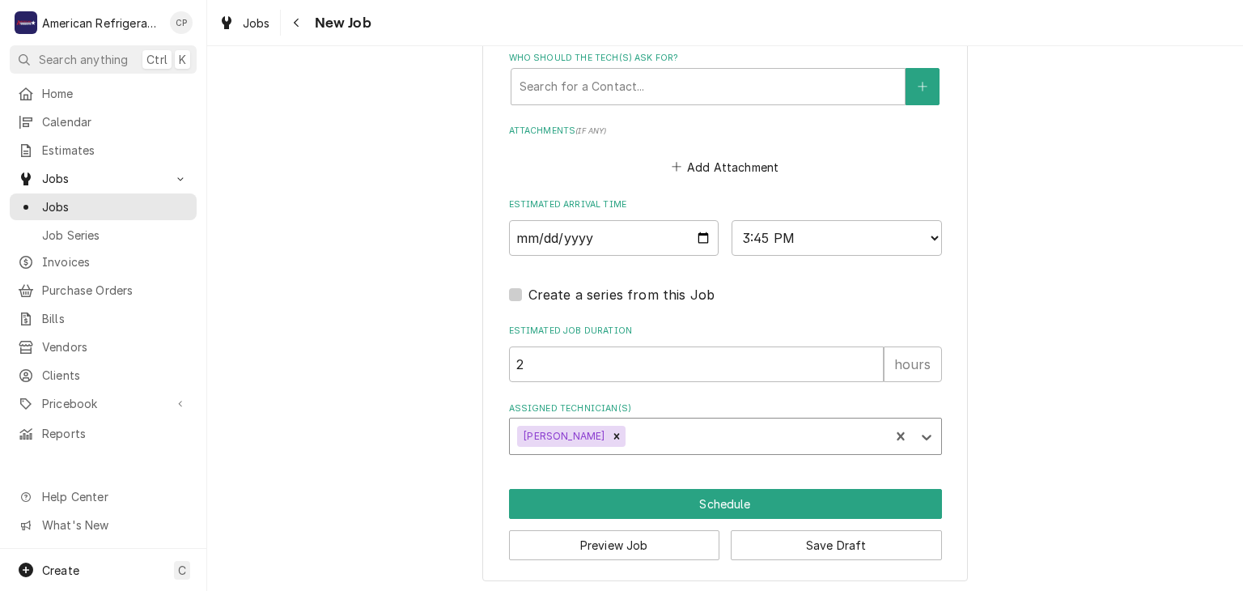
scroll to position [1121, 0]
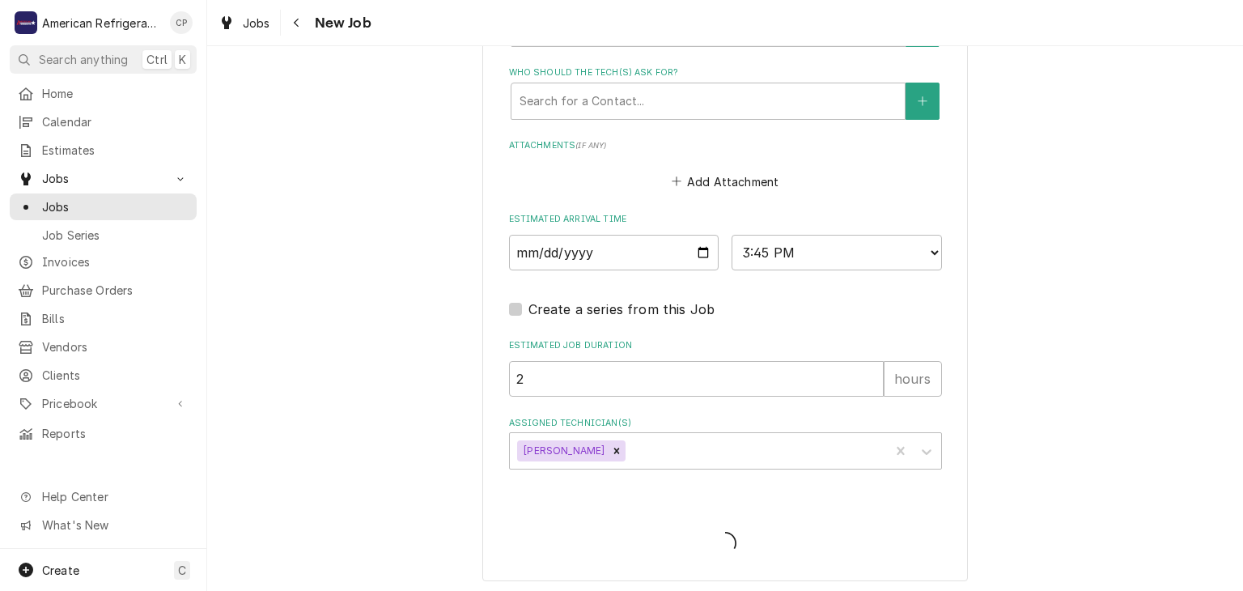
type textarea "x"
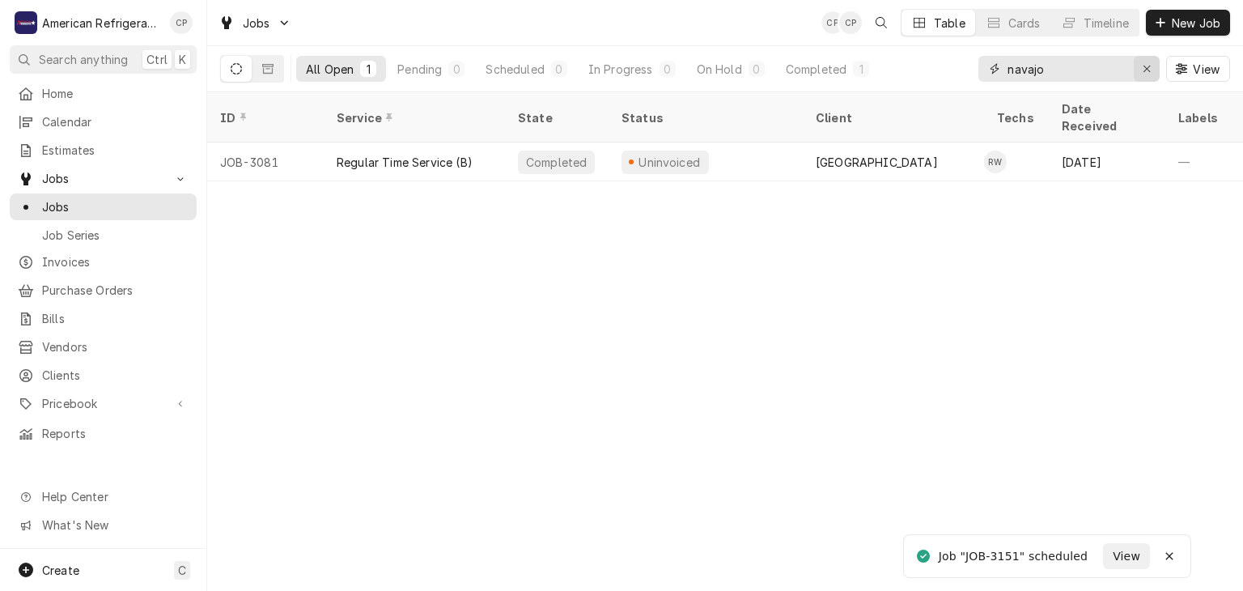
click at [1143, 64] on icon "Erase input" at bounding box center [1147, 68] width 9 height 11
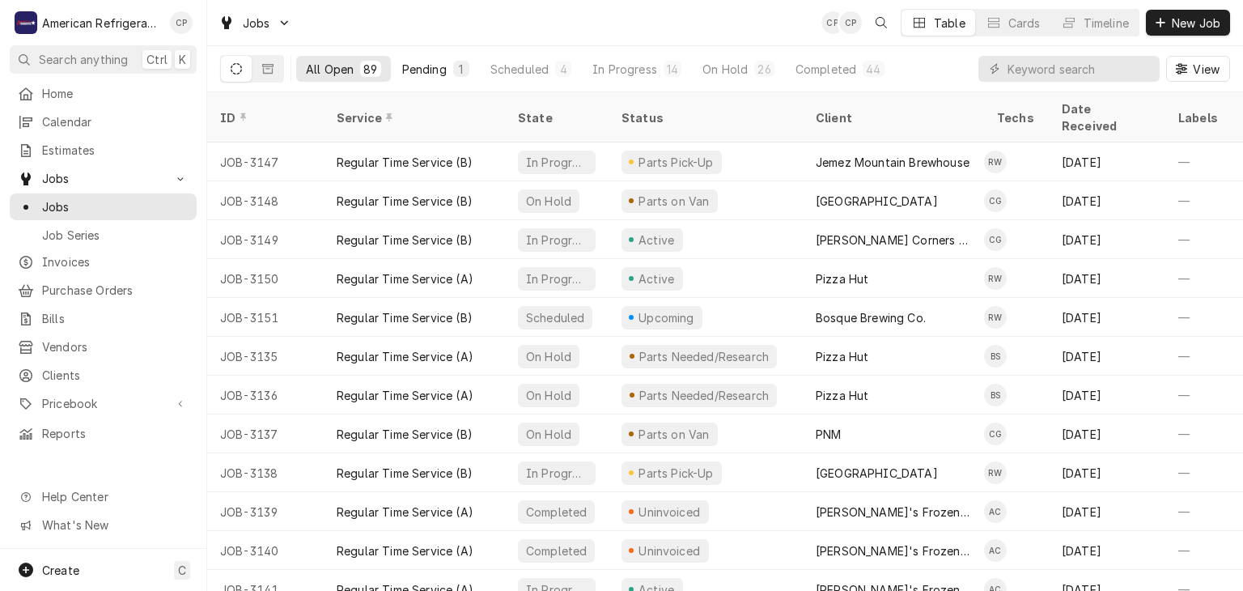
click at [423, 72] on div "Pending" at bounding box center [424, 69] width 45 height 17
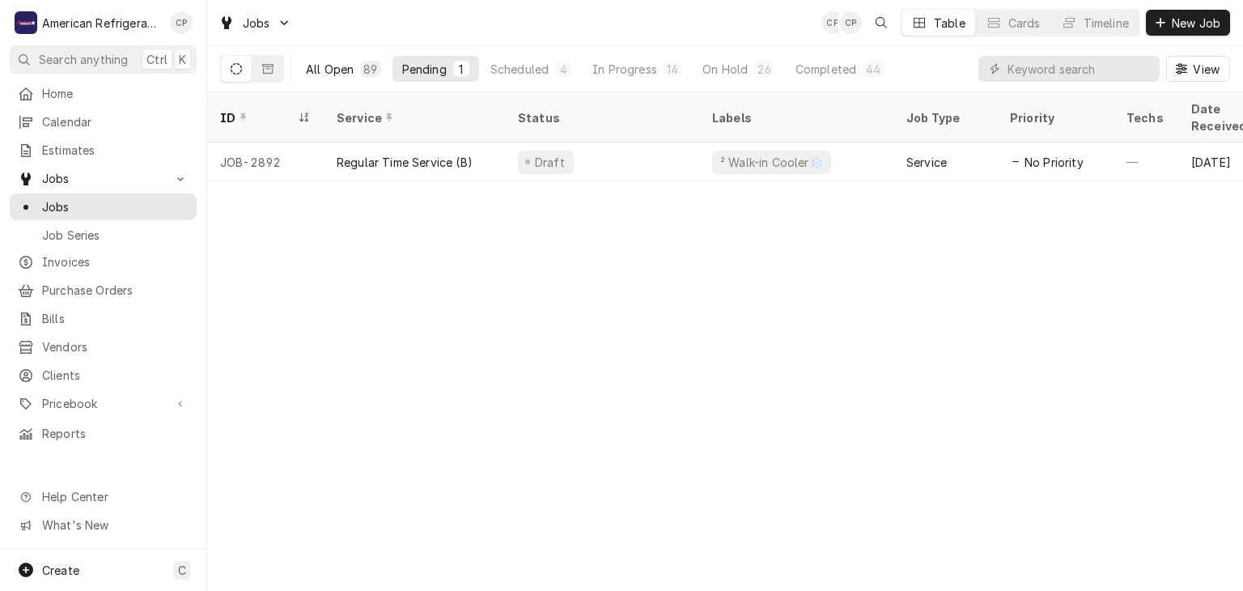
click at [337, 69] on div "All Open" at bounding box center [330, 69] width 48 height 17
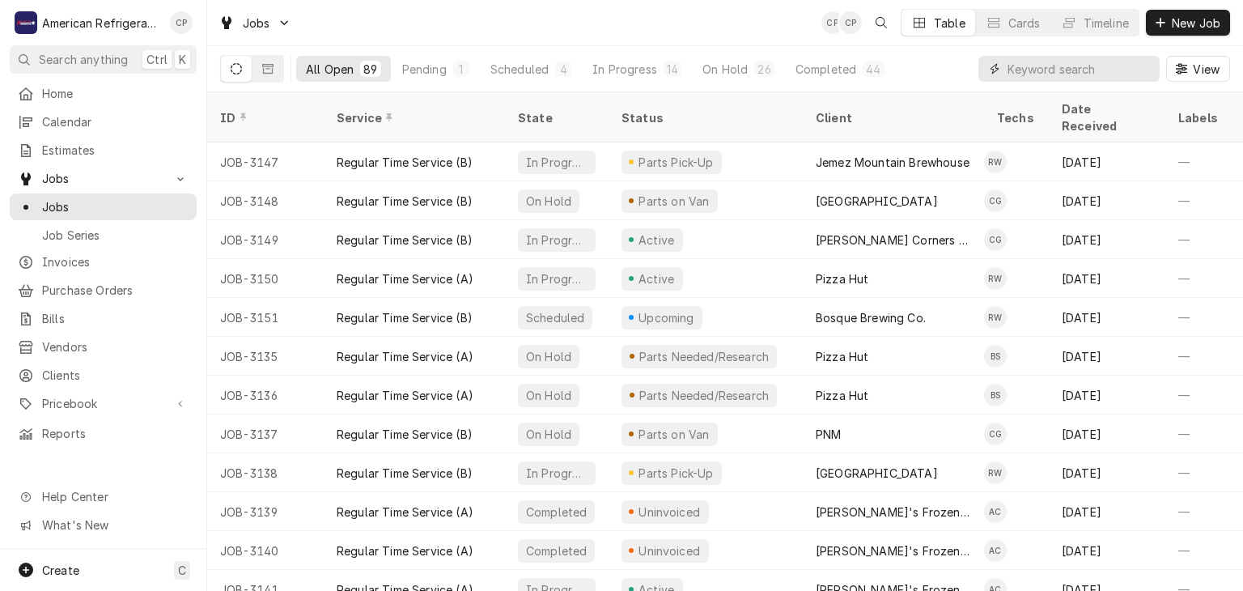
click at [1092, 71] on input "Dynamic Content Wrapper" at bounding box center [1079, 69] width 144 height 26
type input "jager"
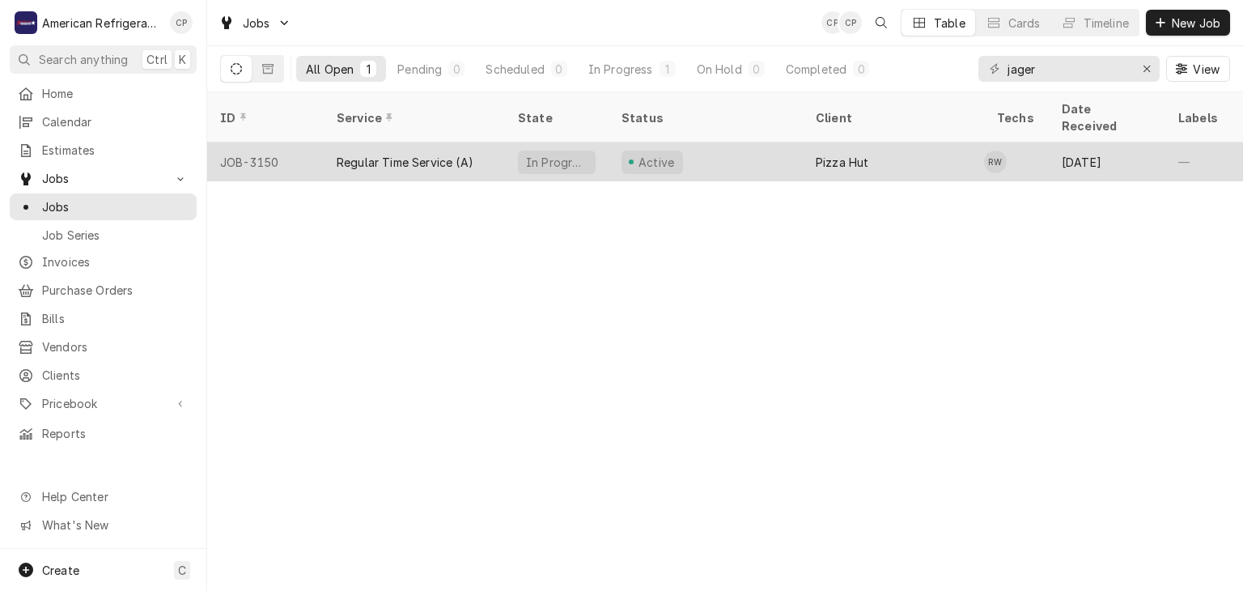
click at [358, 154] on div "Regular Time Service (A)" at bounding box center [405, 162] width 137 height 17
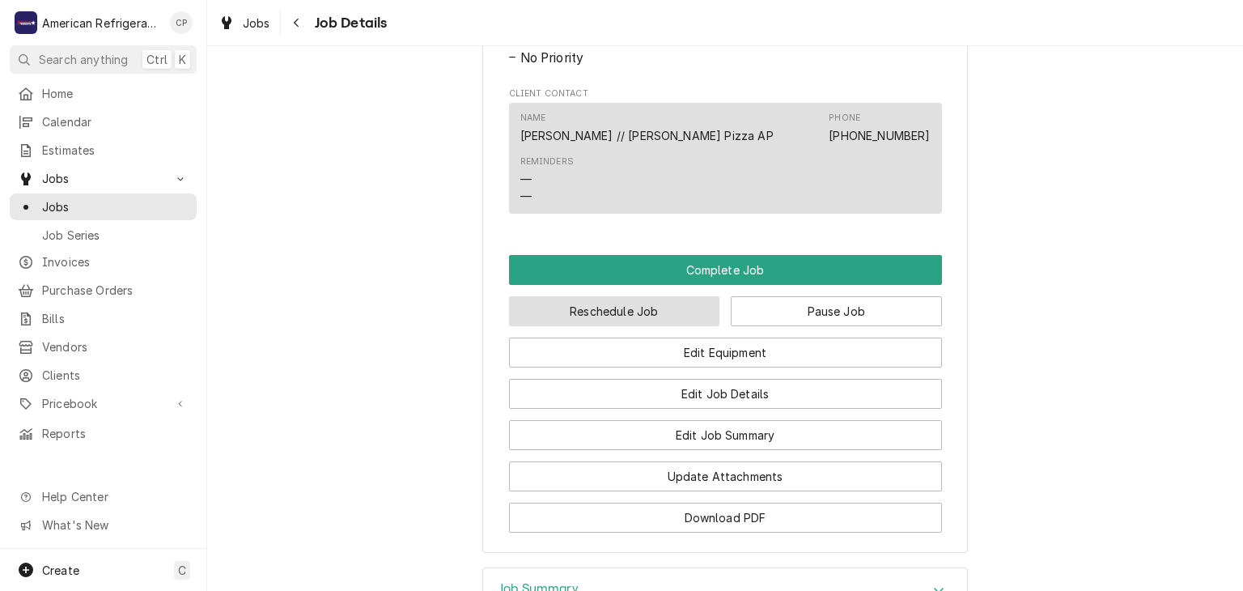
scroll to position [954, 0]
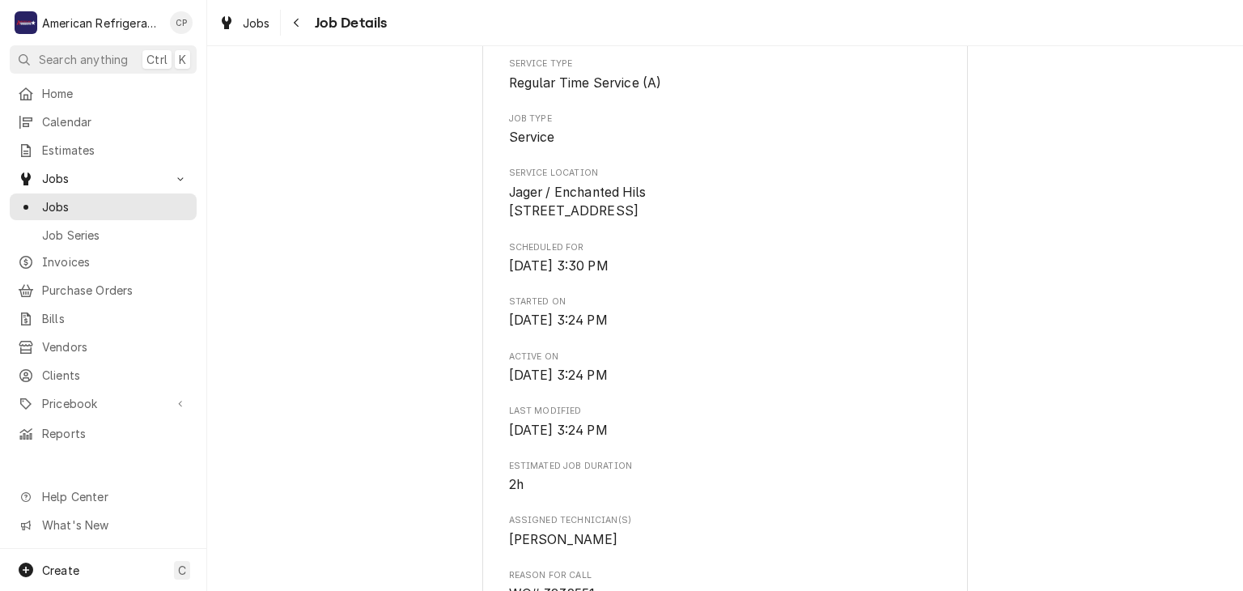
scroll to position [0, 0]
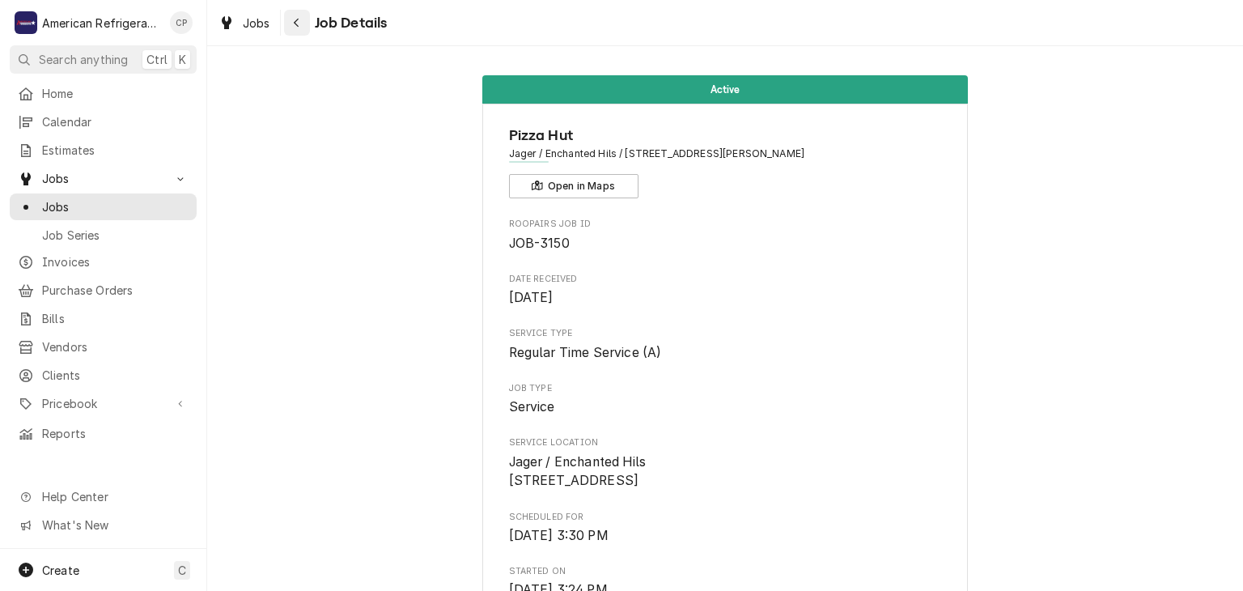
click at [304, 17] on button "Navigate back" at bounding box center [297, 23] width 26 height 26
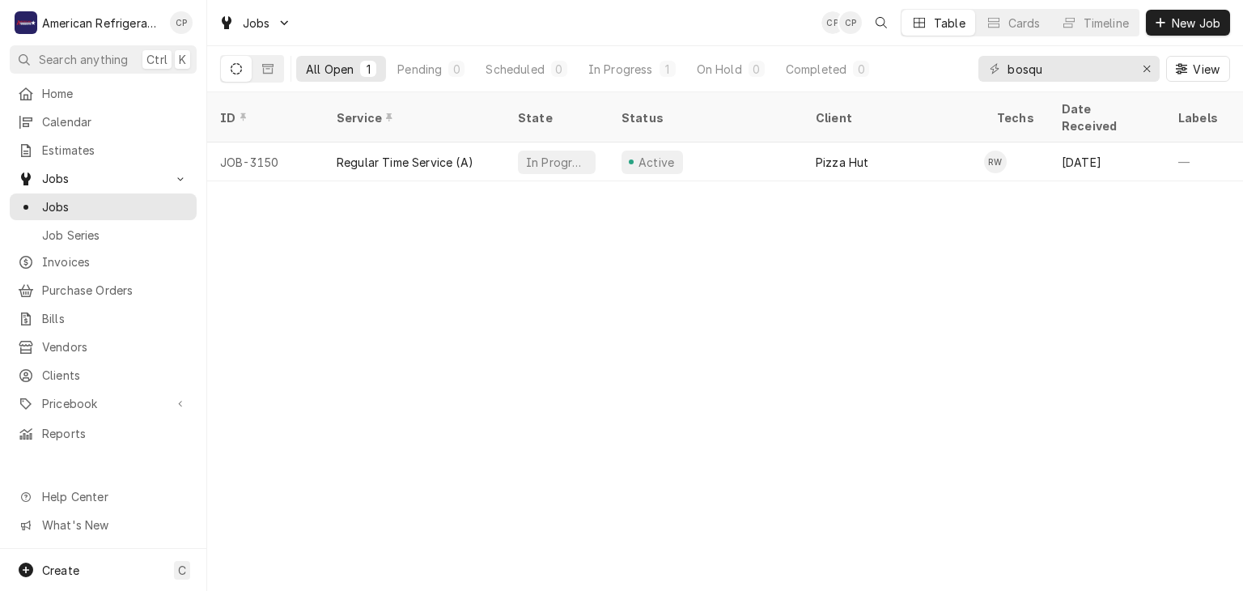
type input "bosque"
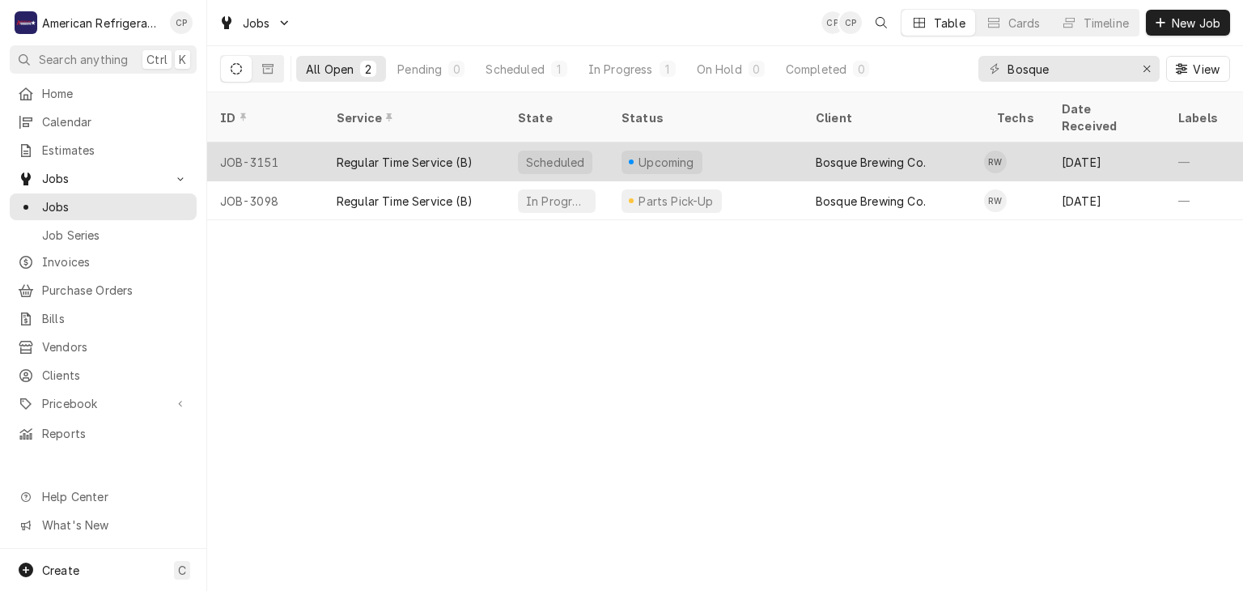
type input "Bosque"
click at [376, 154] on div "Regular Time Service (B)" at bounding box center [405, 162] width 136 height 17
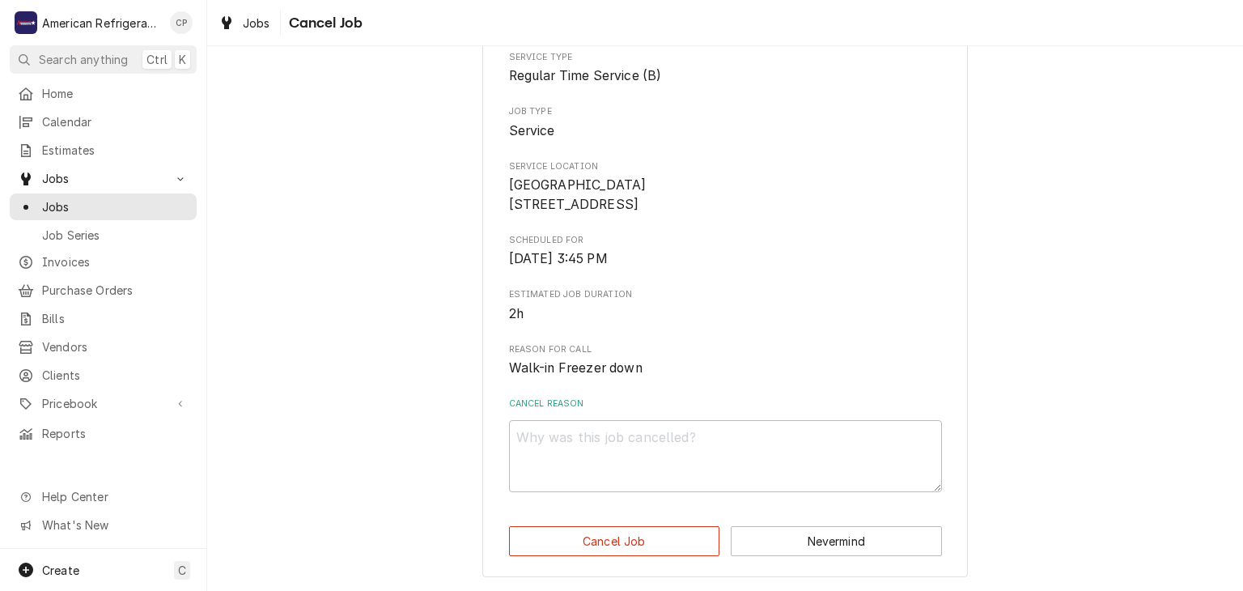
scroll to position [160, 0]
click at [628, 454] on textarea "Cancel Reason" at bounding box center [725, 456] width 433 height 73
type textarea "w"
type textarea "x"
type textarea "wr"
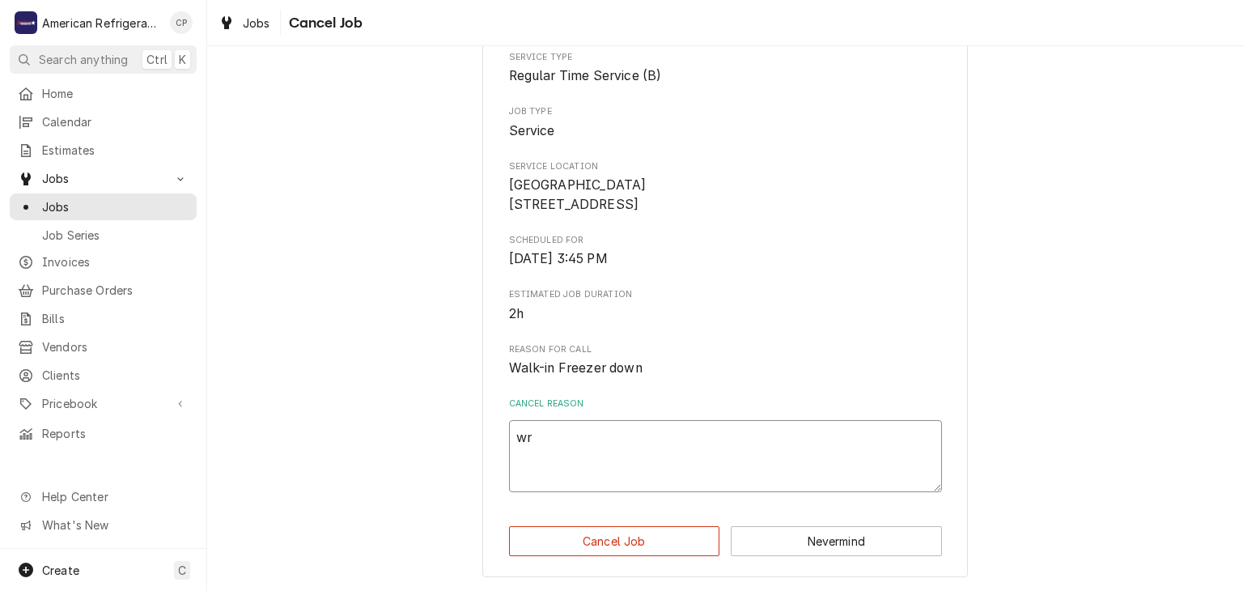
type textarea "x"
type textarea "wro"
type textarea "x"
type textarea "wron"
type textarea "x"
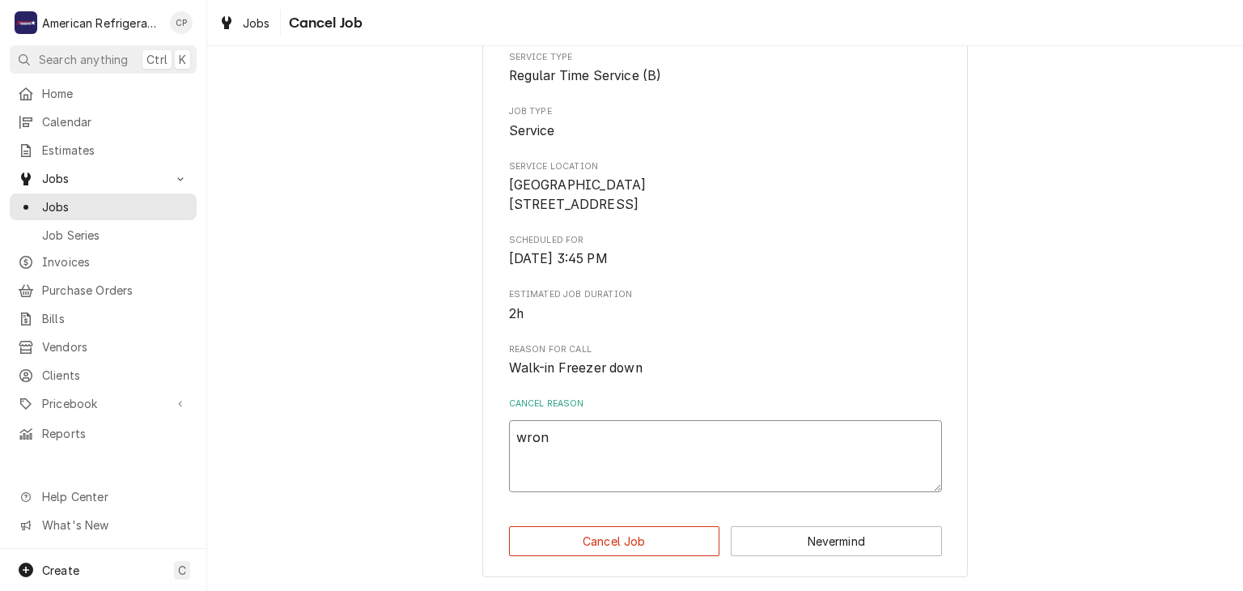
type textarea "wrong"
type textarea "x"
type textarea "wrong"
type textarea "x"
type textarea "wrong l"
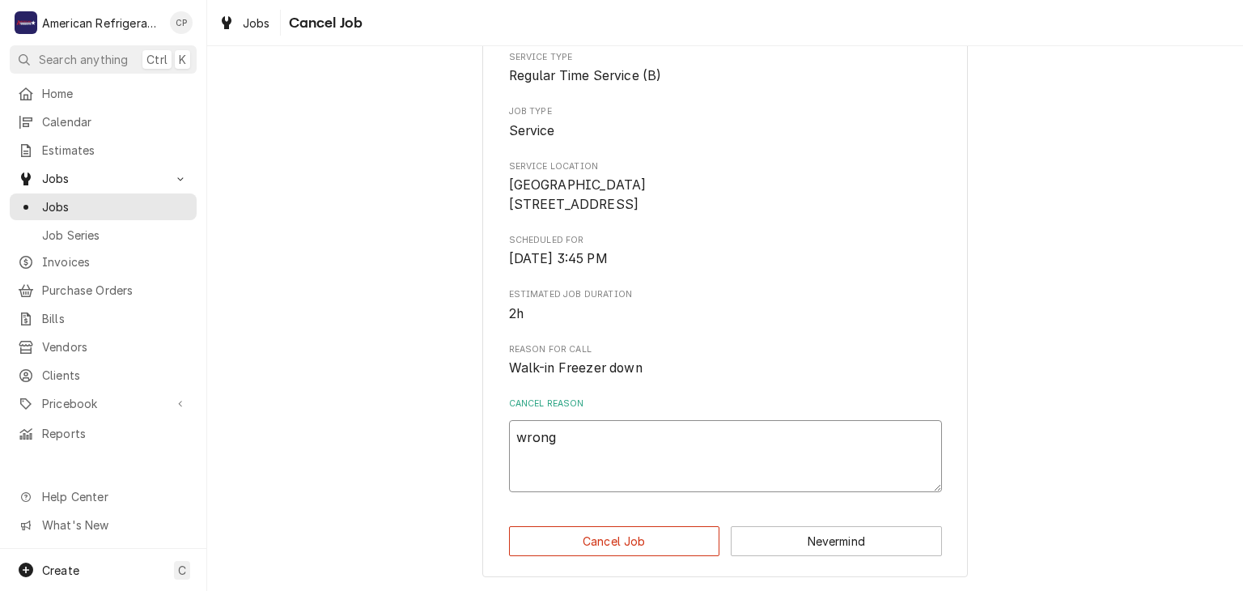
type textarea "x"
type textarea "wrong lo"
type textarea "x"
type textarea "wrong loc"
type textarea "x"
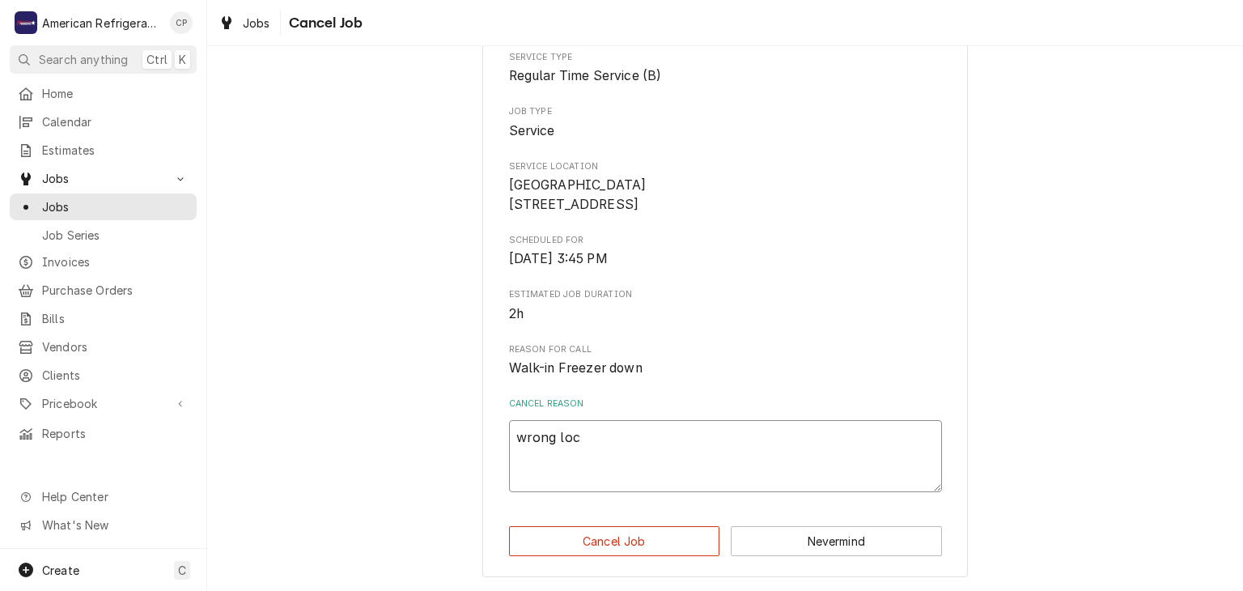
type textarea "wrong loca"
type textarea "x"
type textarea "wrong locat"
type textarea "x"
type textarea "wrong locati"
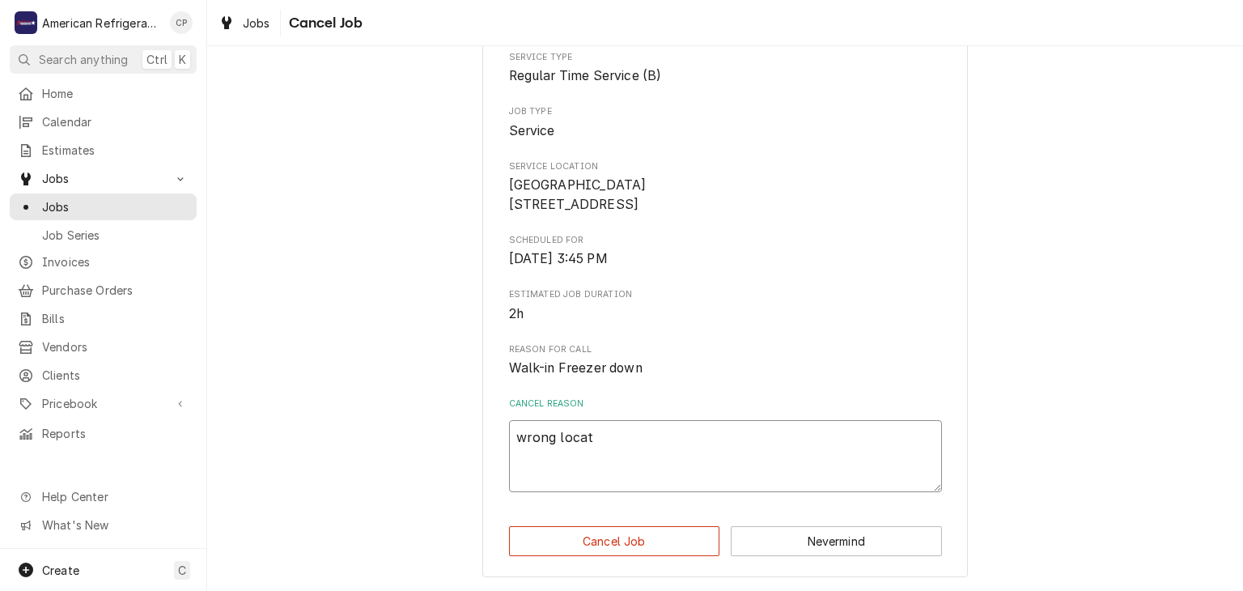
type textarea "x"
type textarea "wrong locatio"
type textarea "x"
type textarea "wrong location"
type textarea "x"
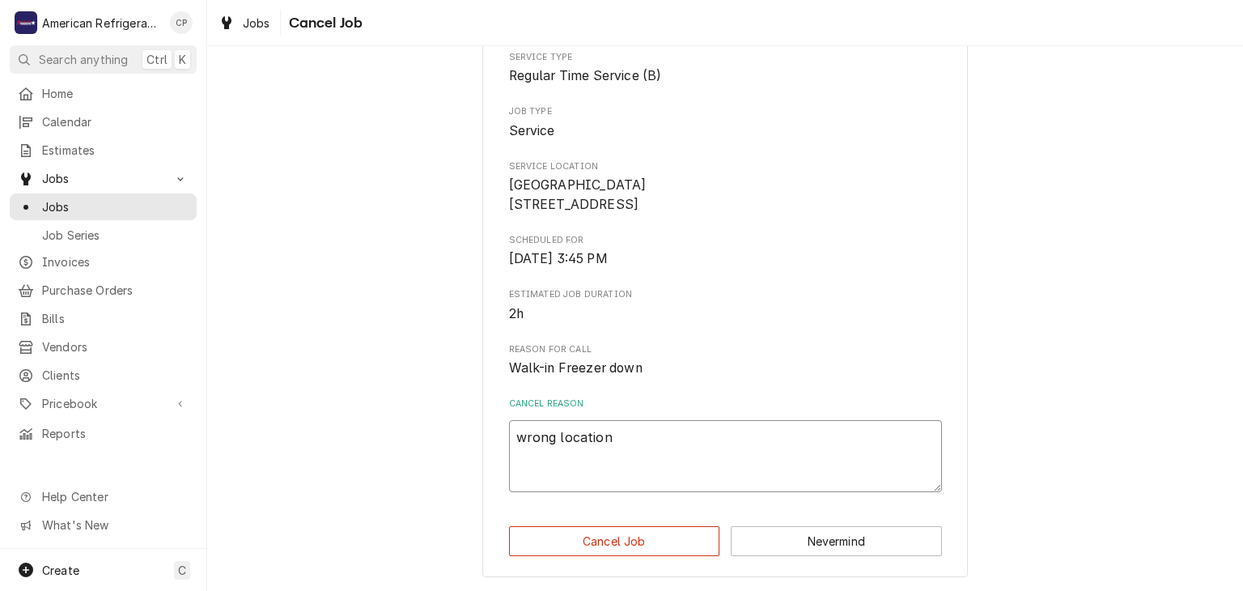
type textarea "wrong location"
click at [509, 526] on button "Cancel Job" at bounding box center [614, 541] width 211 height 30
type textarea "x"
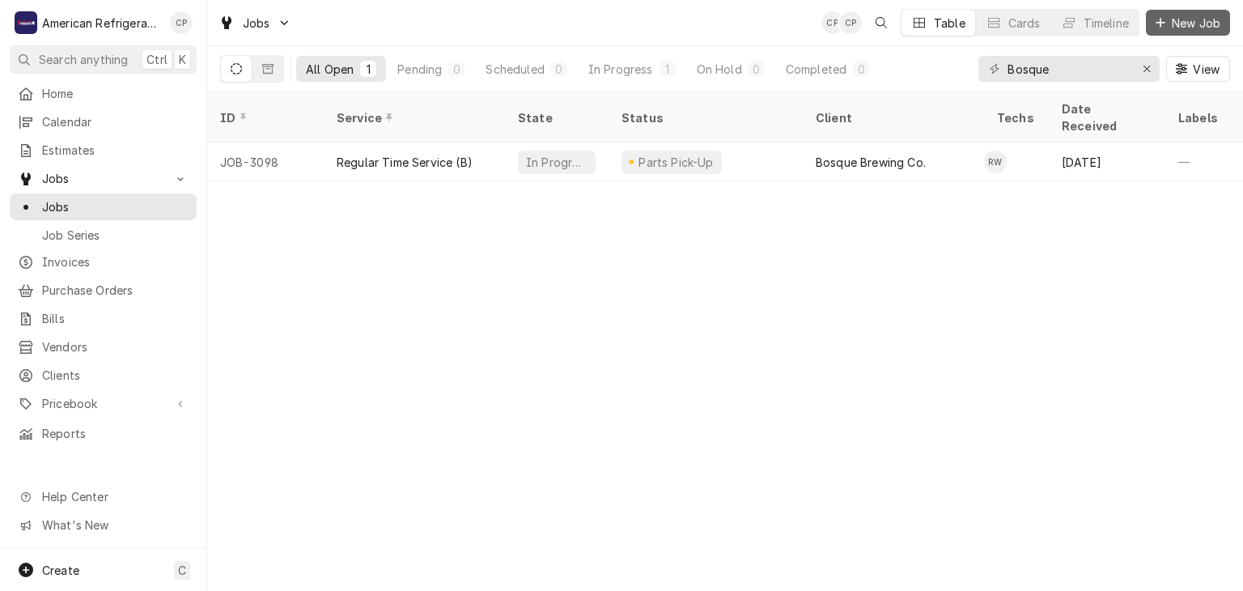
click at [1185, 23] on span "New Job" at bounding box center [1195, 23] width 55 height 17
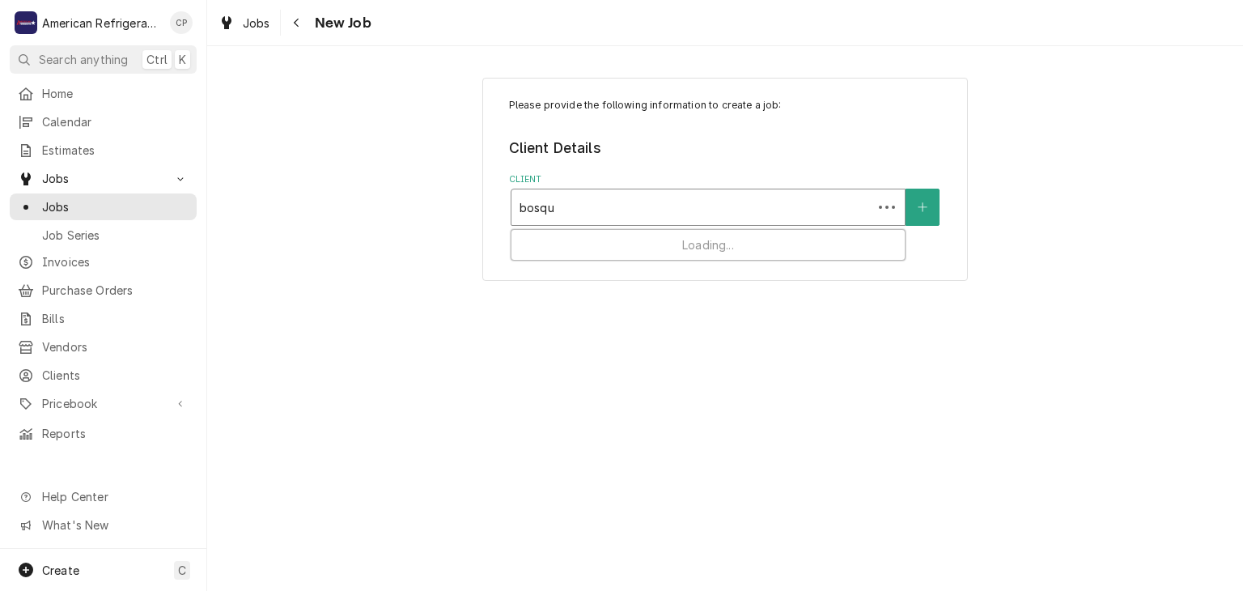
type input "bosque"
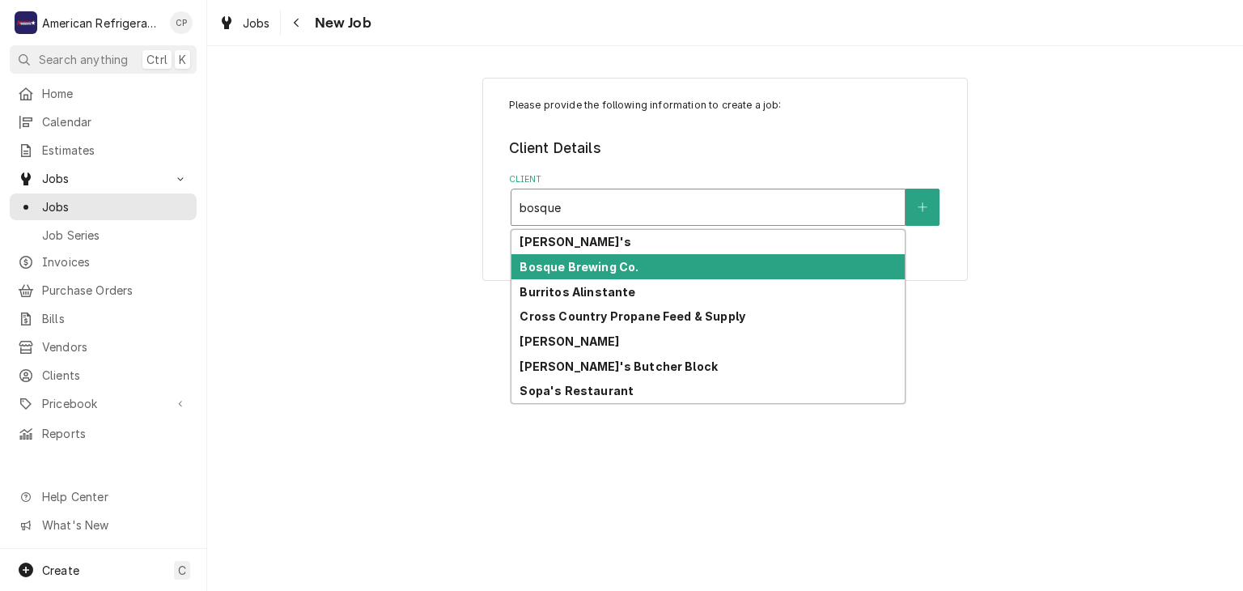
click at [591, 261] on strong "Bosque Brewing Co." at bounding box center [578, 267] width 119 height 14
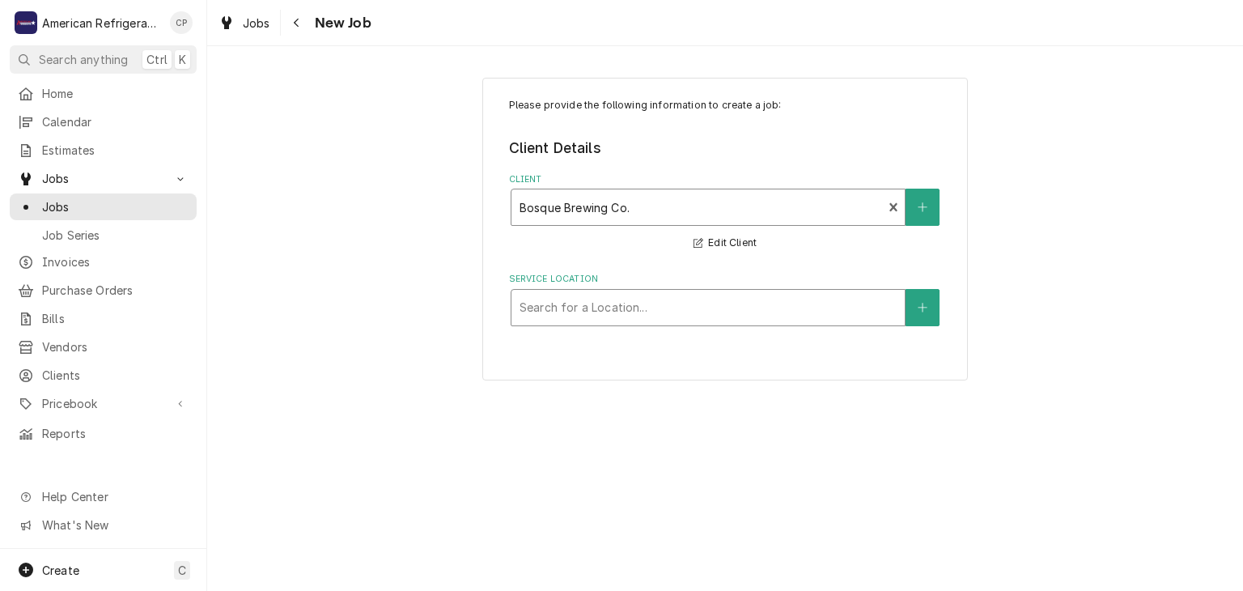
click at [578, 307] on div "Service Location" at bounding box center [707, 307] width 377 height 29
type input "bern"
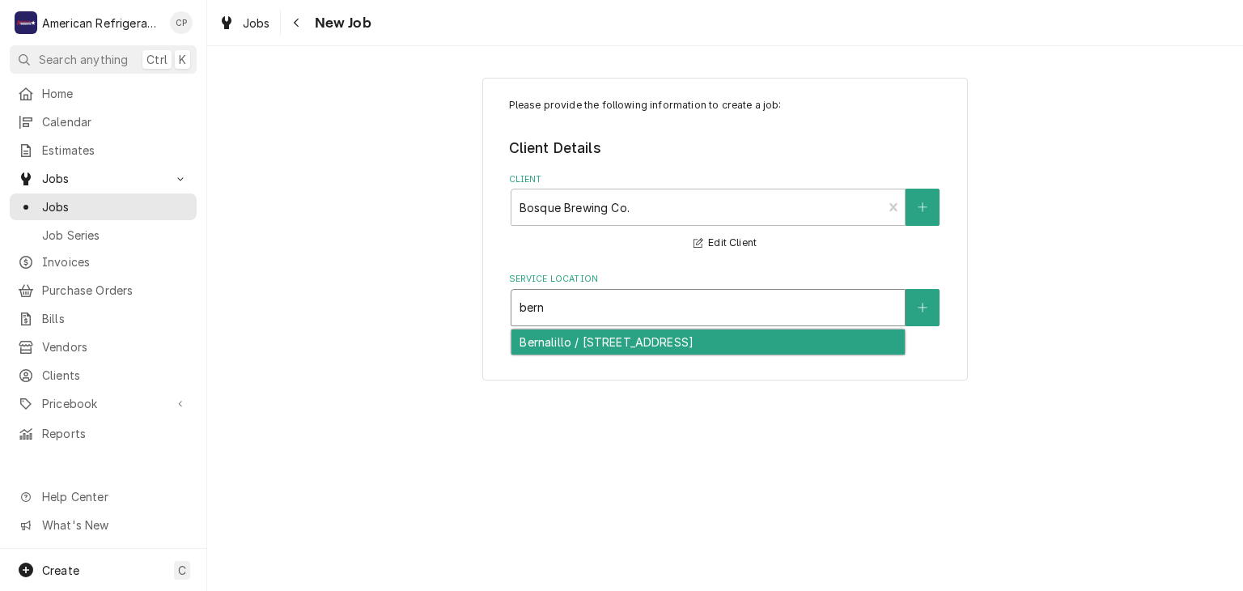
click at [608, 333] on div "Bernalillo / [STREET_ADDRESS]" at bounding box center [707, 341] width 393 height 25
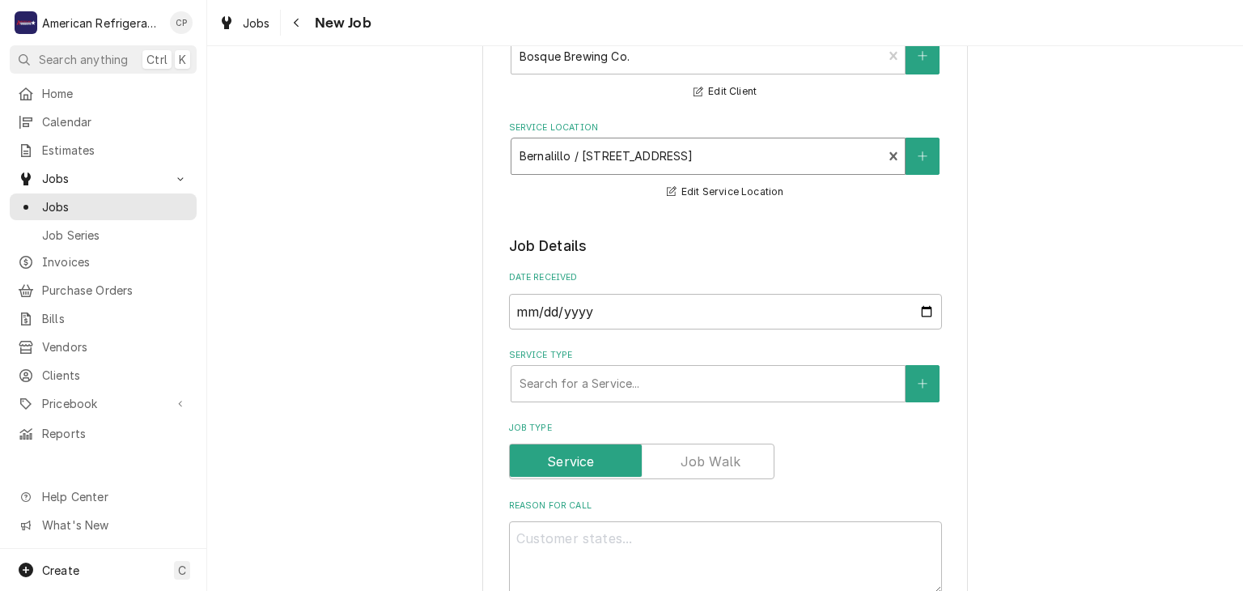
scroll to position [159, 0]
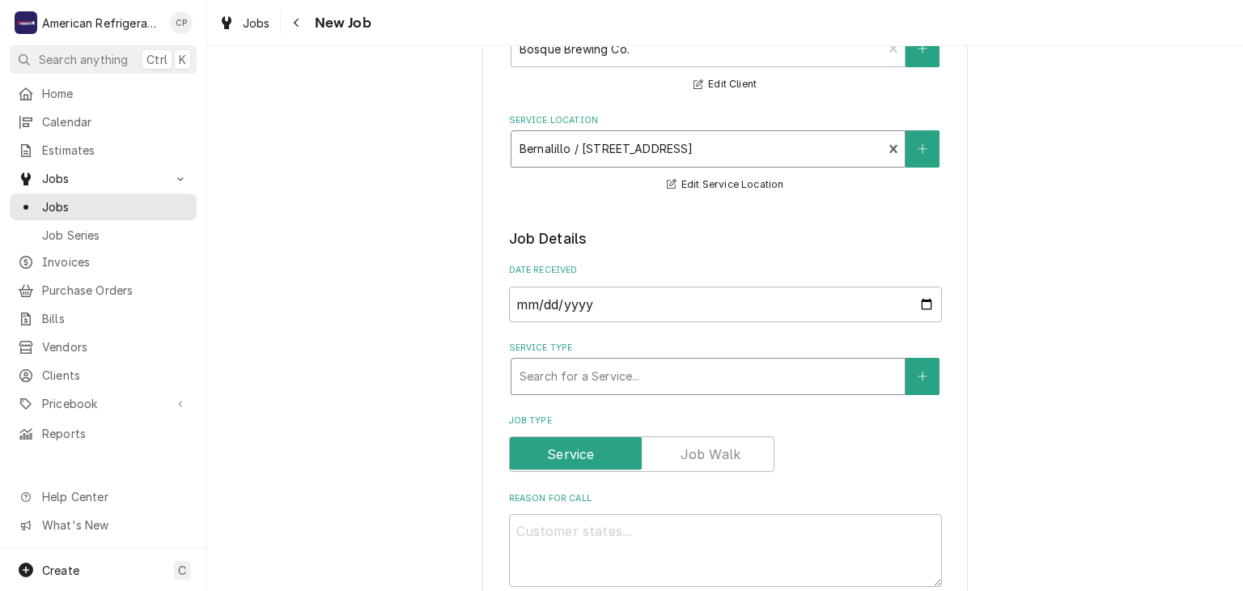
click at [606, 375] on div "Service Type" at bounding box center [707, 376] width 377 height 29
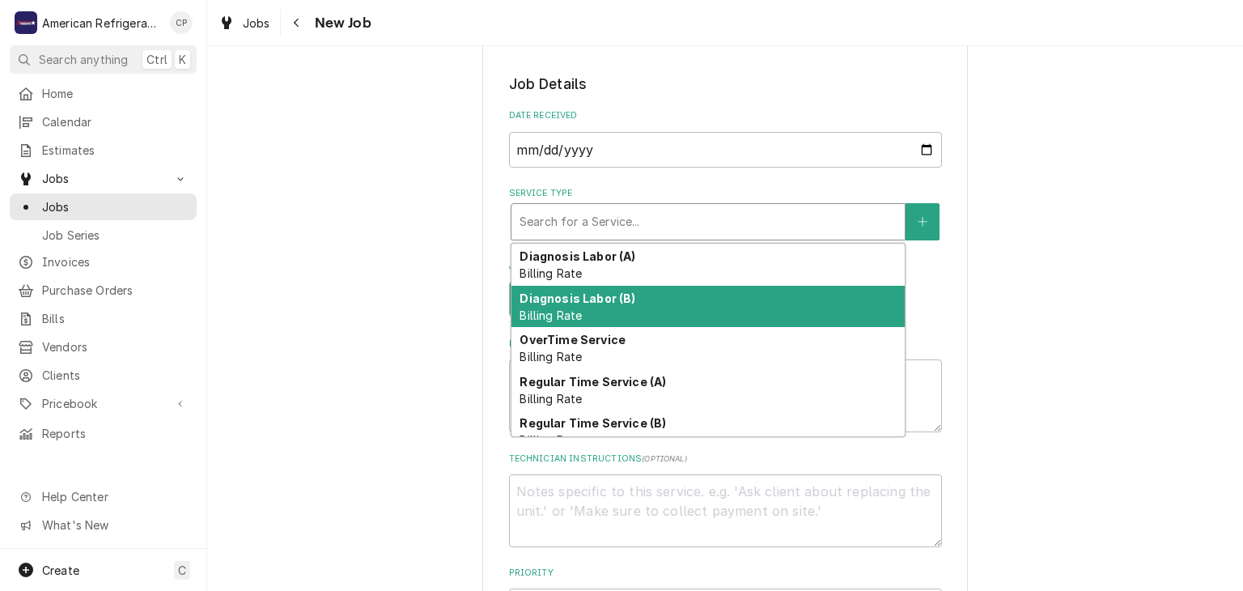
scroll to position [58, 0]
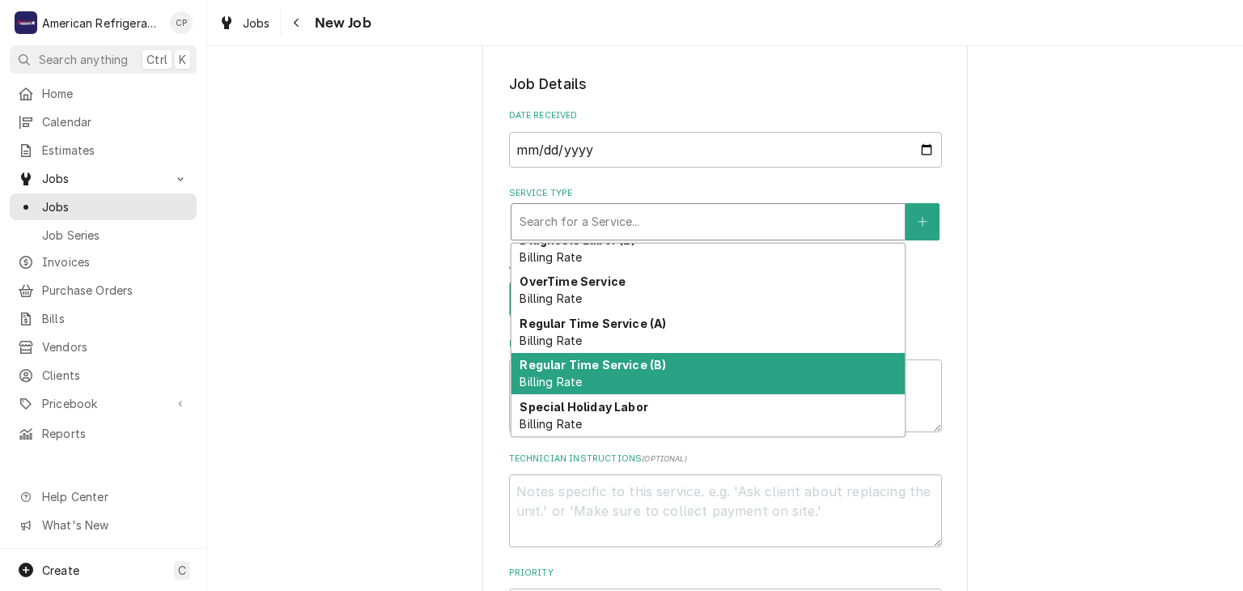
click at [604, 367] on strong "Regular Time Service (B)" at bounding box center [592, 365] width 146 height 14
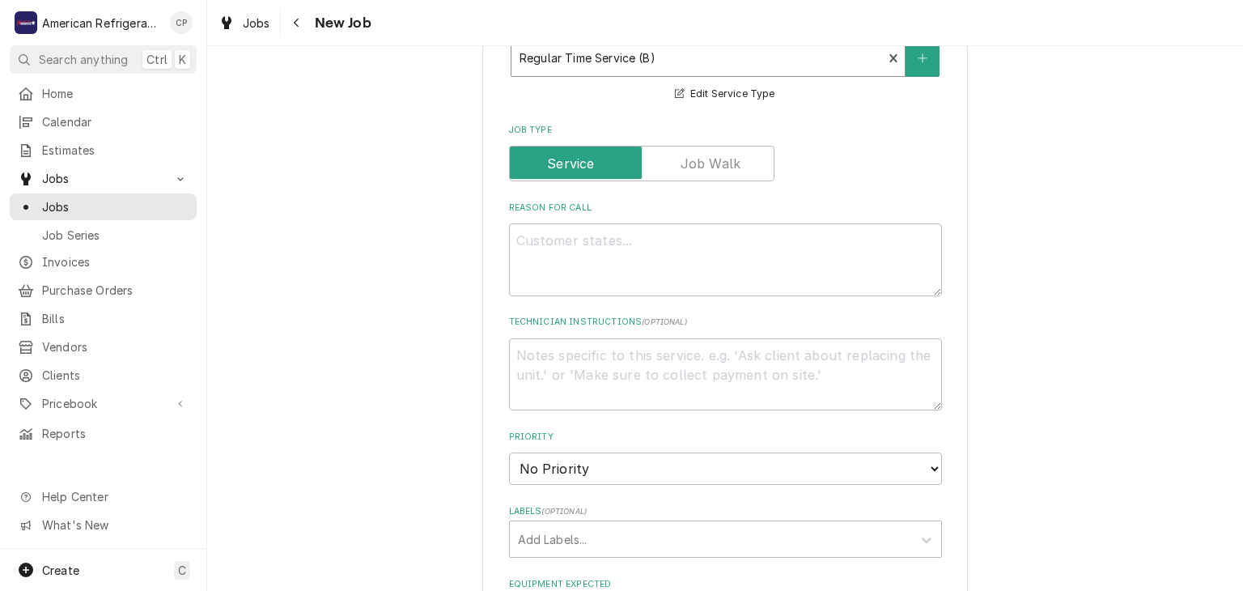
scroll to position [516, 0]
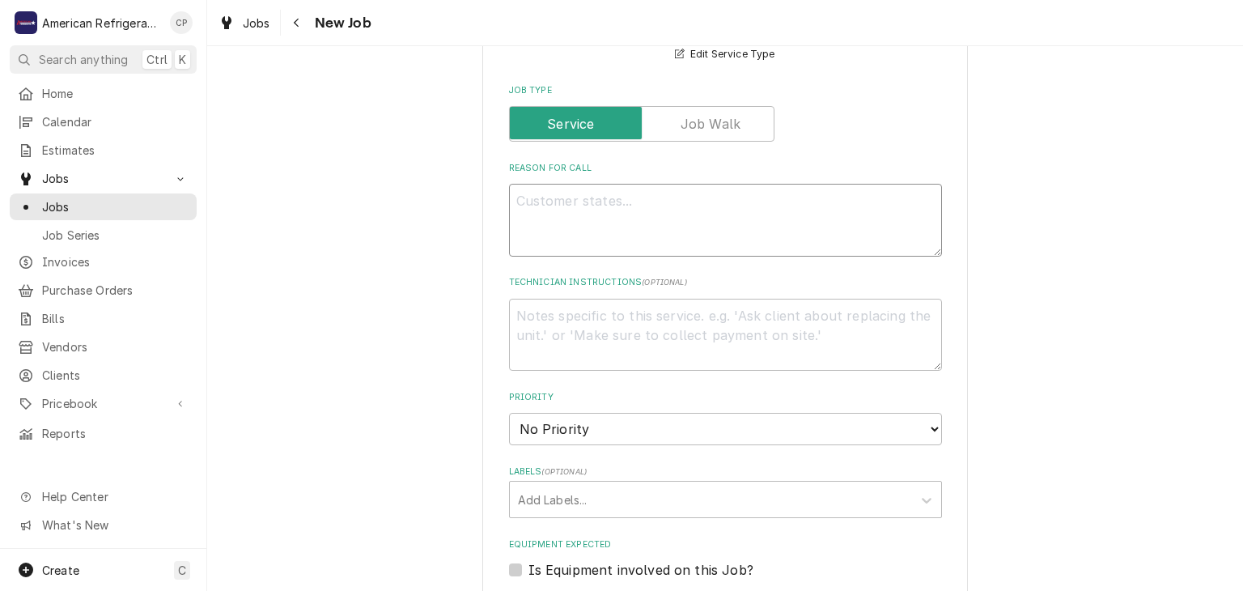
click at [607, 222] on textarea "Reason For Call" at bounding box center [725, 220] width 433 height 73
type textarea "x"
type textarea "W"
type textarea "x"
type textarea "Wal"
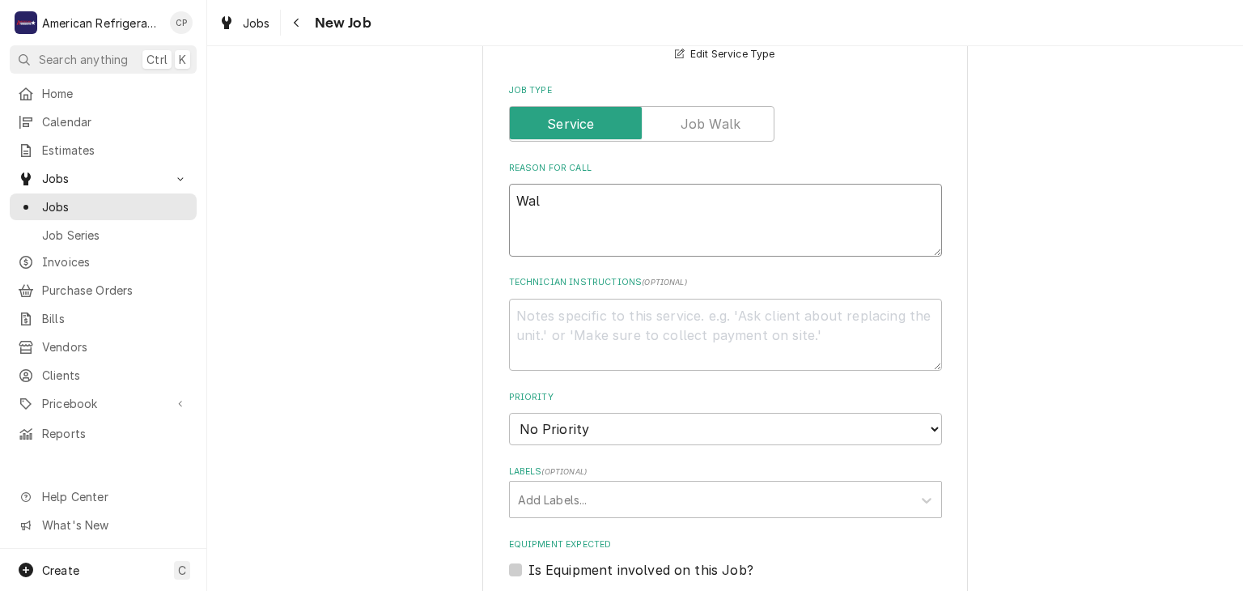
type textarea "x"
type textarea "Walk"
type textarea "x"
type textarea "Walk-"
type textarea "x"
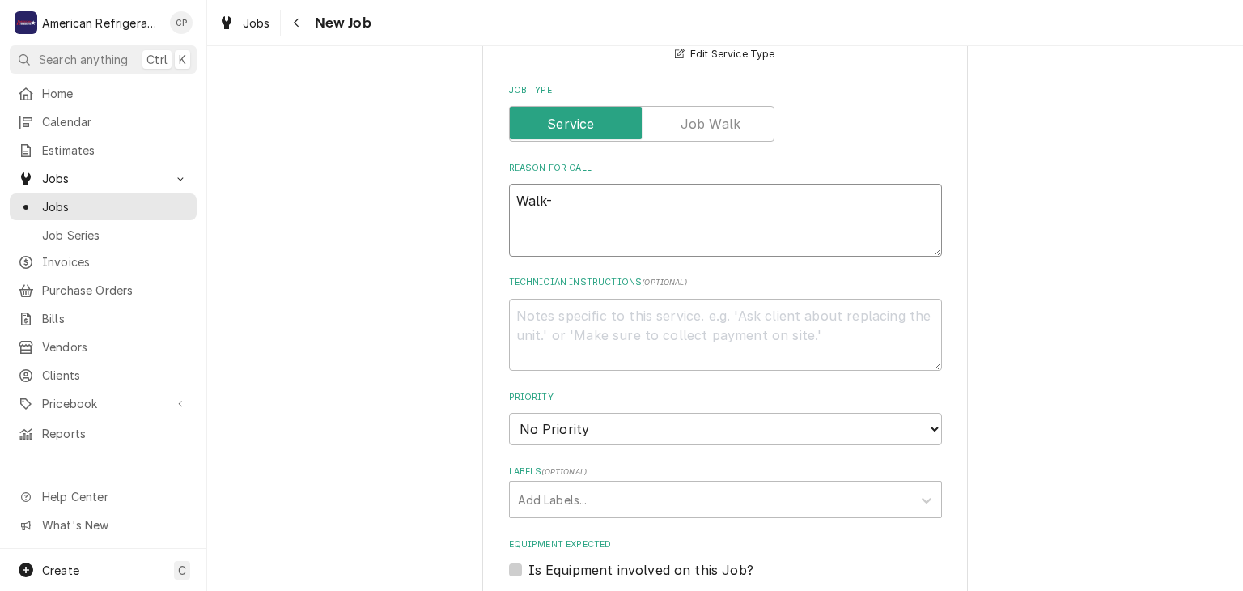
type textarea "Walk-i"
type textarea "x"
type textarea "Walk-in"
type textarea "x"
type textarea "Walk-in F"
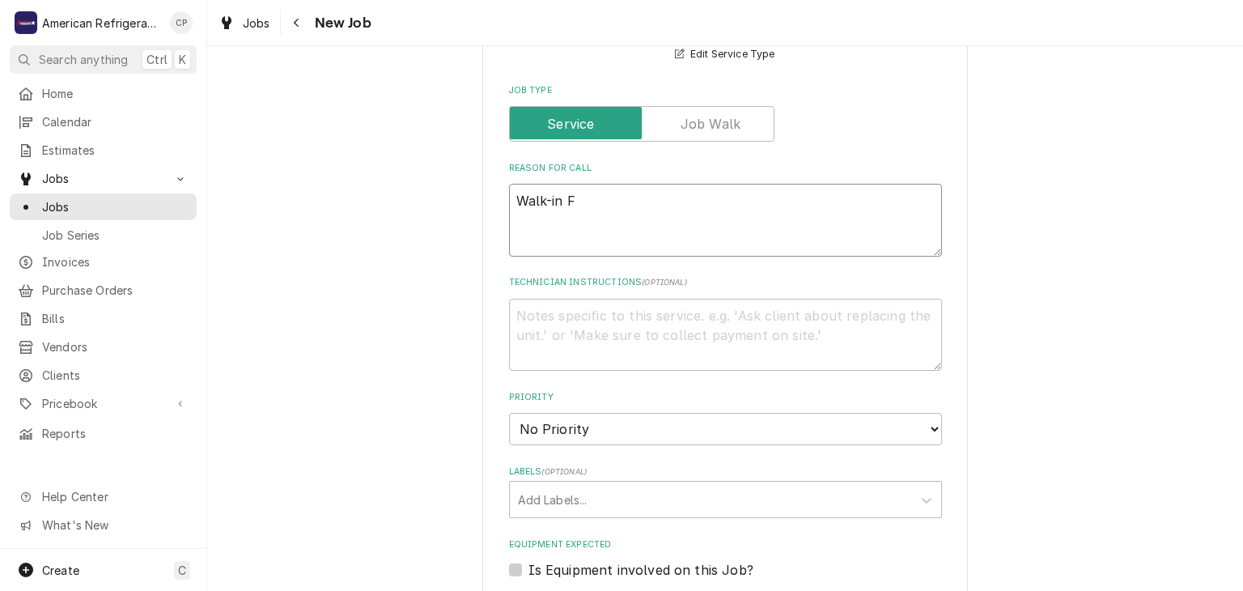
type textarea "x"
type textarea "Walk-in Fr"
type textarea "x"
type textarea "Walk-in Fre"
type textarea "x"
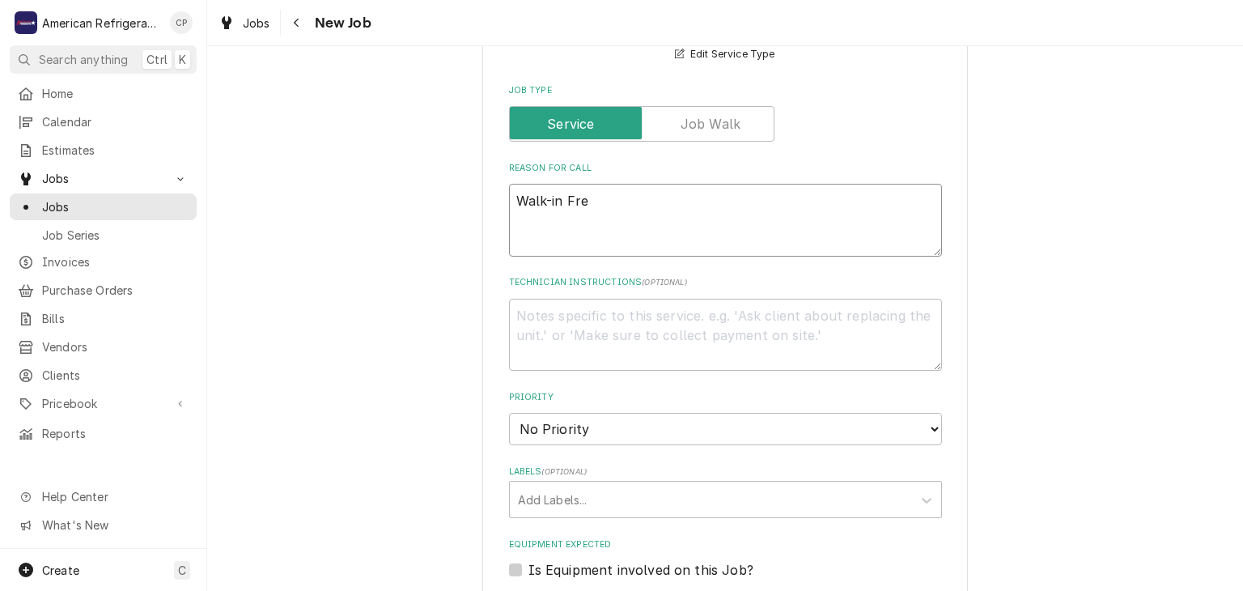
type textarea "Walk-in Free"
type textarea "x"
type textarea "Walk-in Freez"
type textarea "x"
type textarea "Walk-in Freeze"
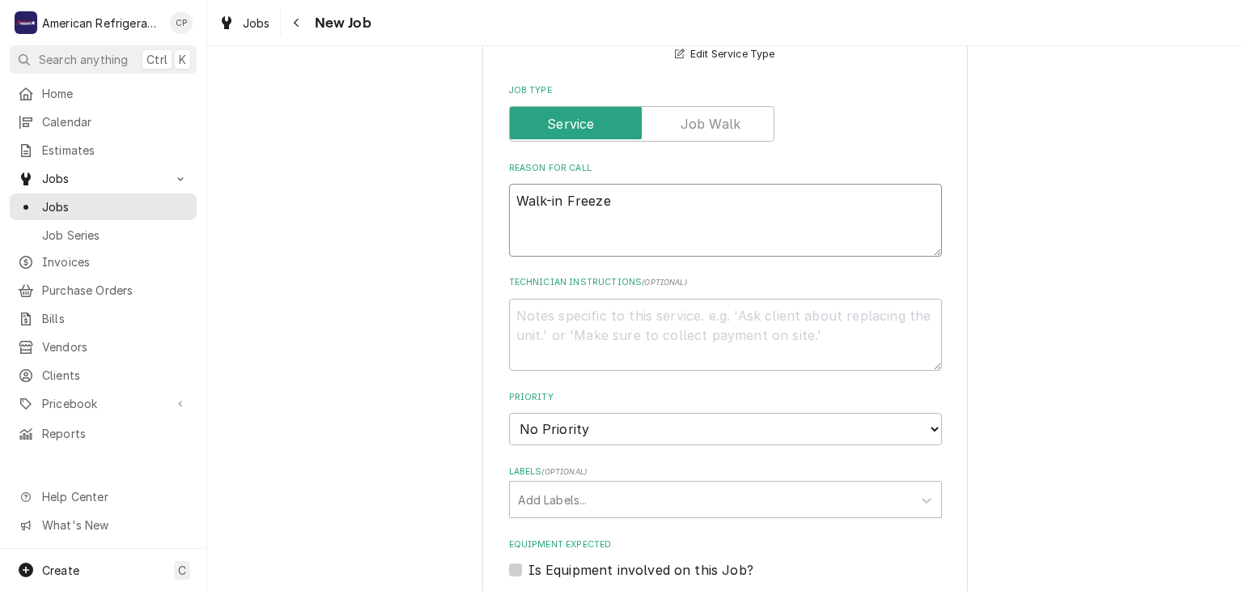
type textarea "x"
type textarea "Walk-in Freezer"
type textarea "x"
type textarea "Walk-in Freezer do"
type textarea "x"
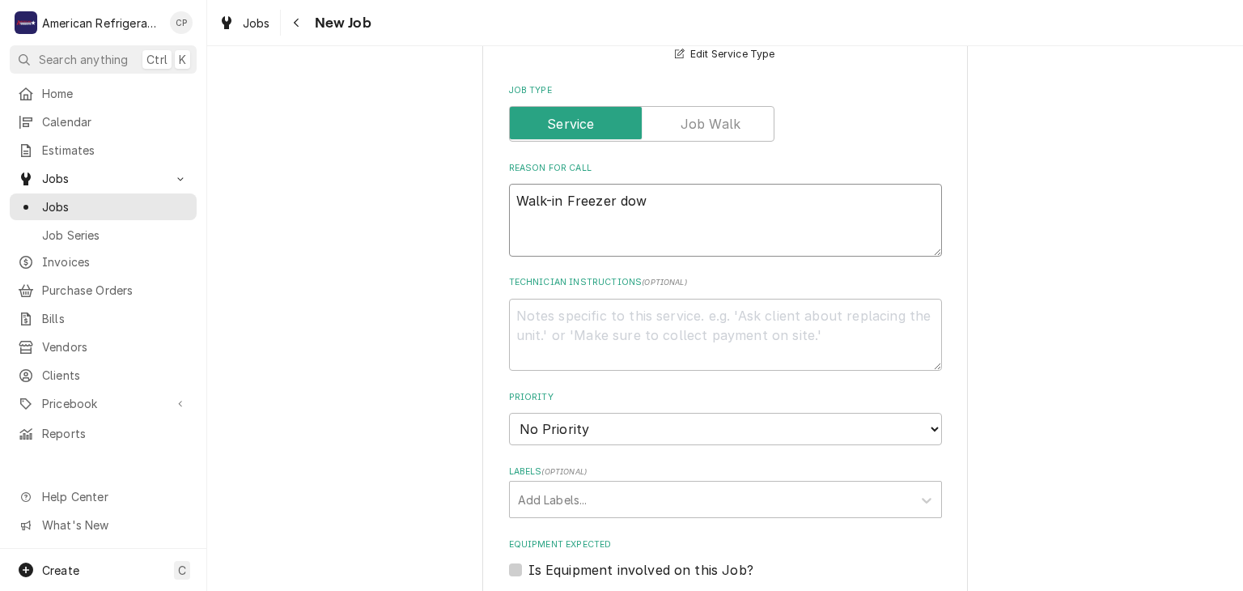
type textarea "Walk-in Freezer"
type textarea "x"
type textarea "Walk-in Freezer down"
type textarea "x"
type textarea "Walk-in Freezer down"
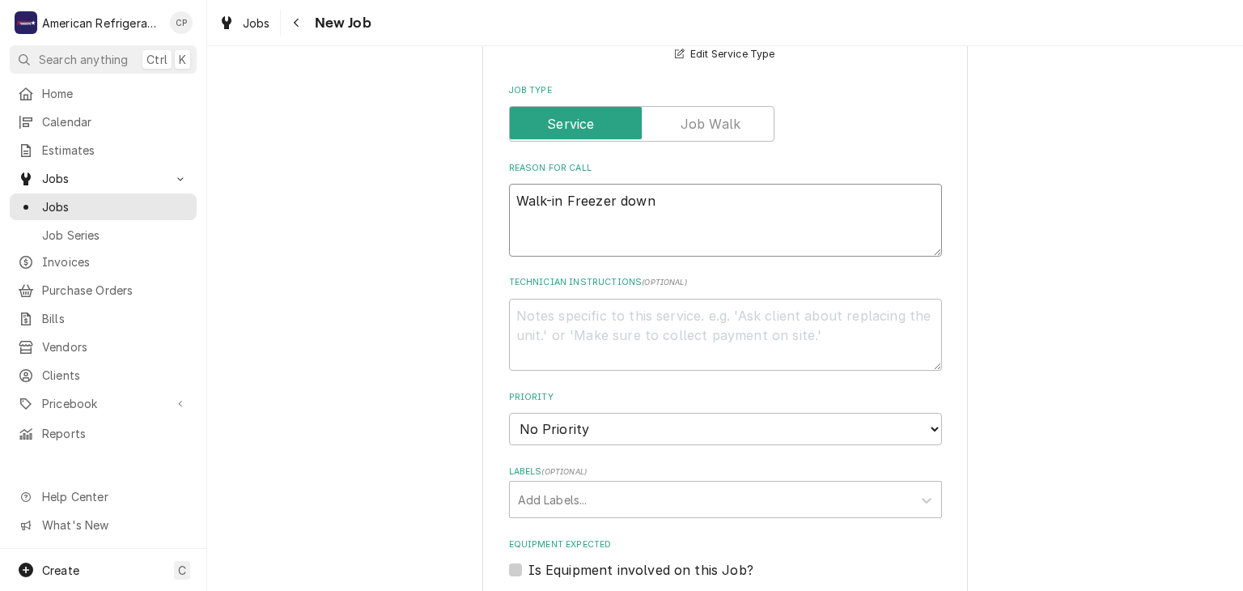
type textarea "x"
type textarea "Walk-in Freezer down"
type textarea "x"
type textarea "Di"
type textarea "x"
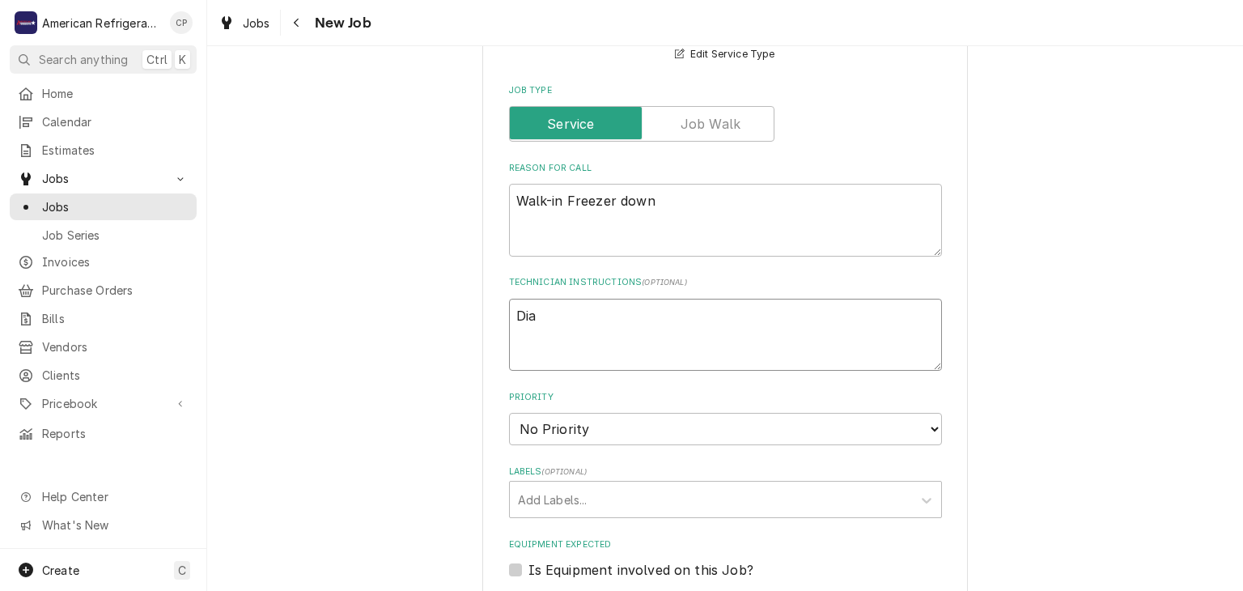
type textarea "Diag"
type textarea "x"
type textarea "Diagn"
type textarea "x"
type textarea "Diagns"
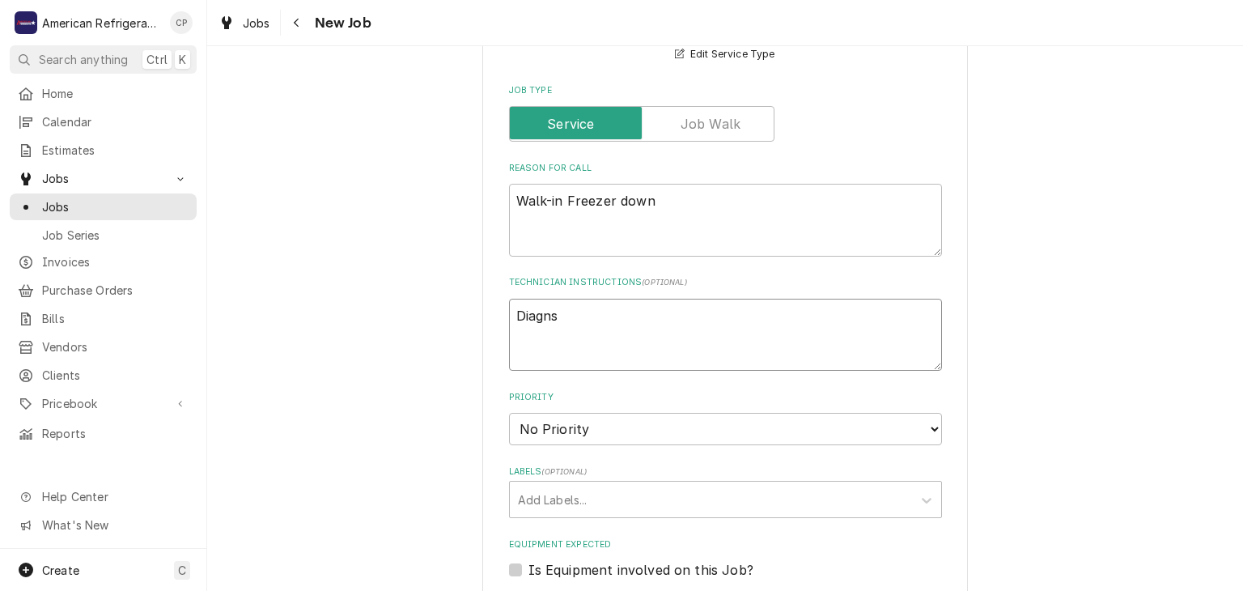
type textarea "x"
type textarea "Diagn"
type textarea "x"
type textarea "Diagno"
type textarea "x"
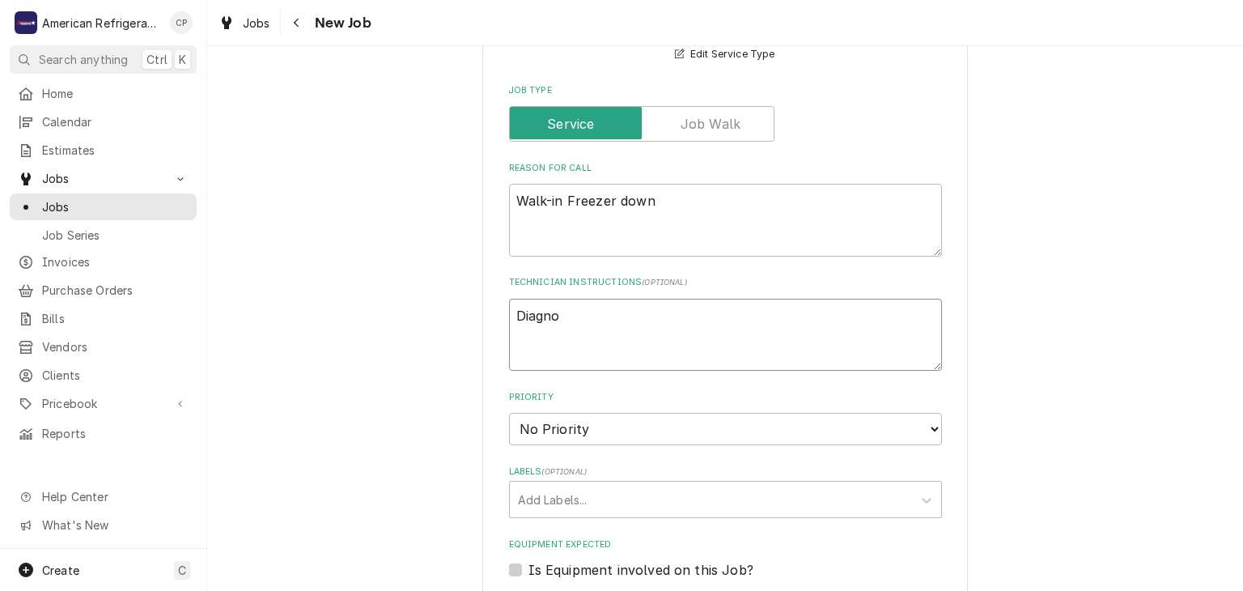
type textarea "Diagnos"
type textarea "x"
type textarea "Diagnose"
type textarea "x"
type textarea "Diagnose"
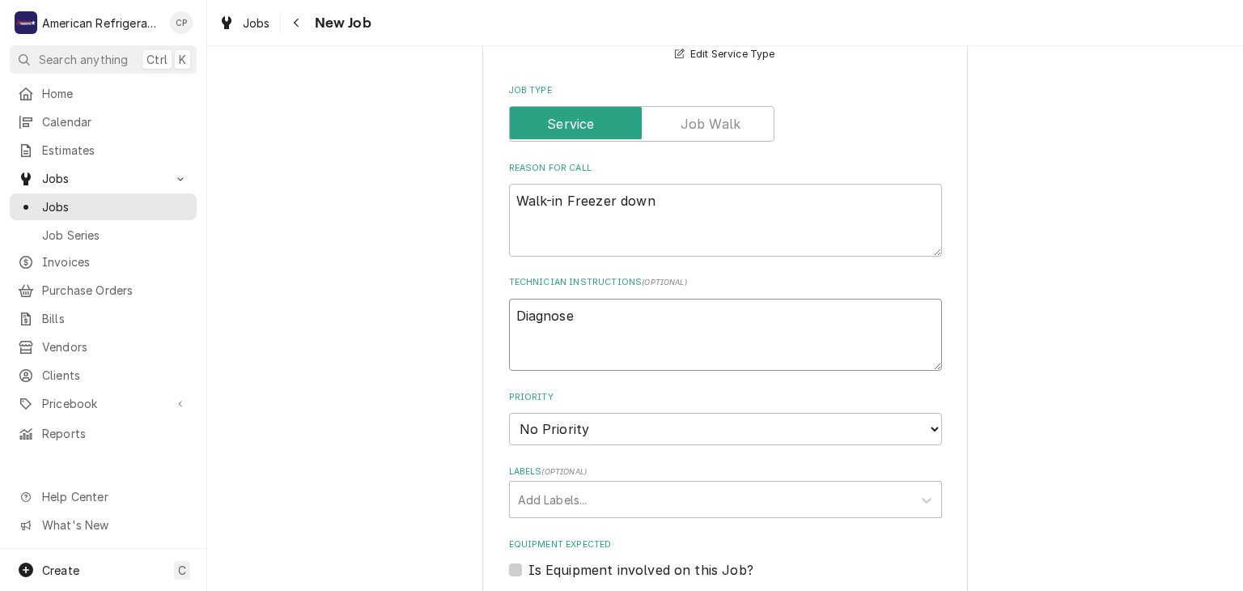
type textarea "x"
type textarea "Diagnose &"
type textarea "x"
type textarea "Diagnose &"
type textarea "x"
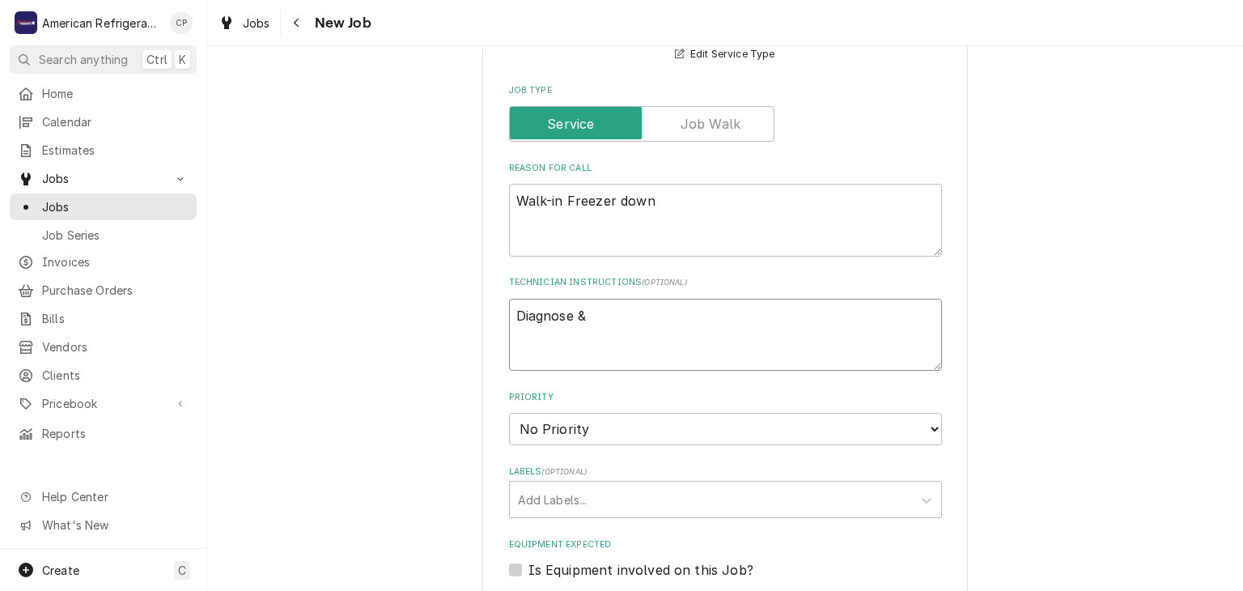
type textarea "Diagnose & c"
type textarea "x"
type textarea "Diagnose & cal"
type textarea "x"
type textarea "Diagnose & call"
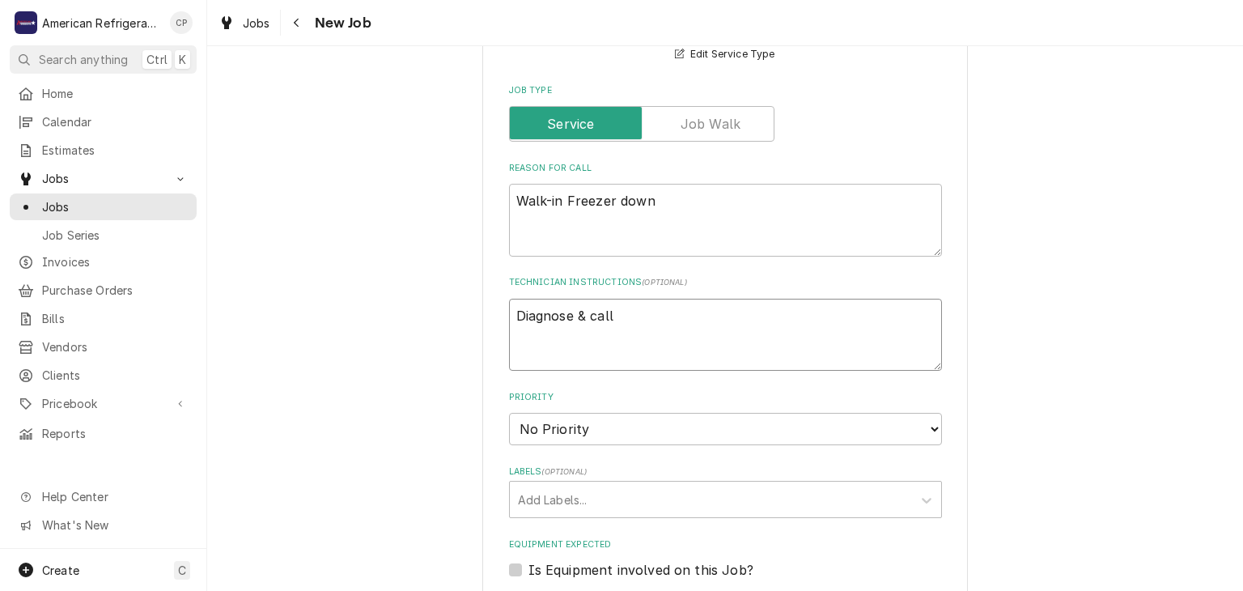
type textarea "x"
type textarea "Diagnose & call"
type textarea "x"
type textarea "Diagnose & call gl"
type textarea "x"
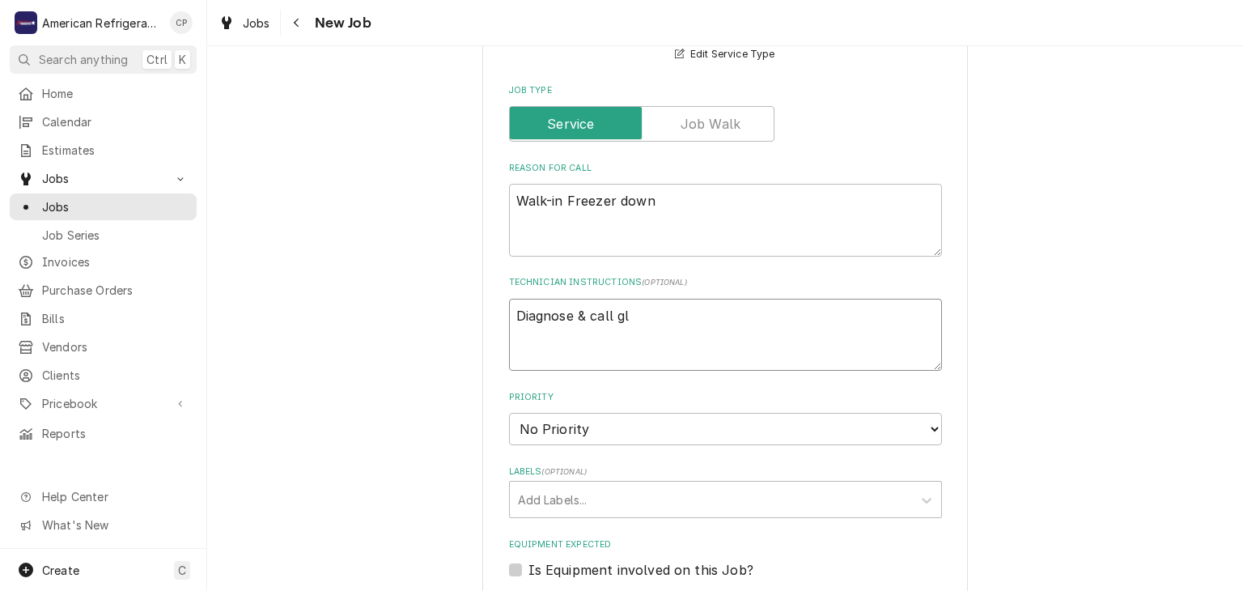
type textarea "Diagnose & call gle"
type textarea "x"
type textarea "Diagnose & call glen"
type textarea "x"
type textarea "Diagnose & call"
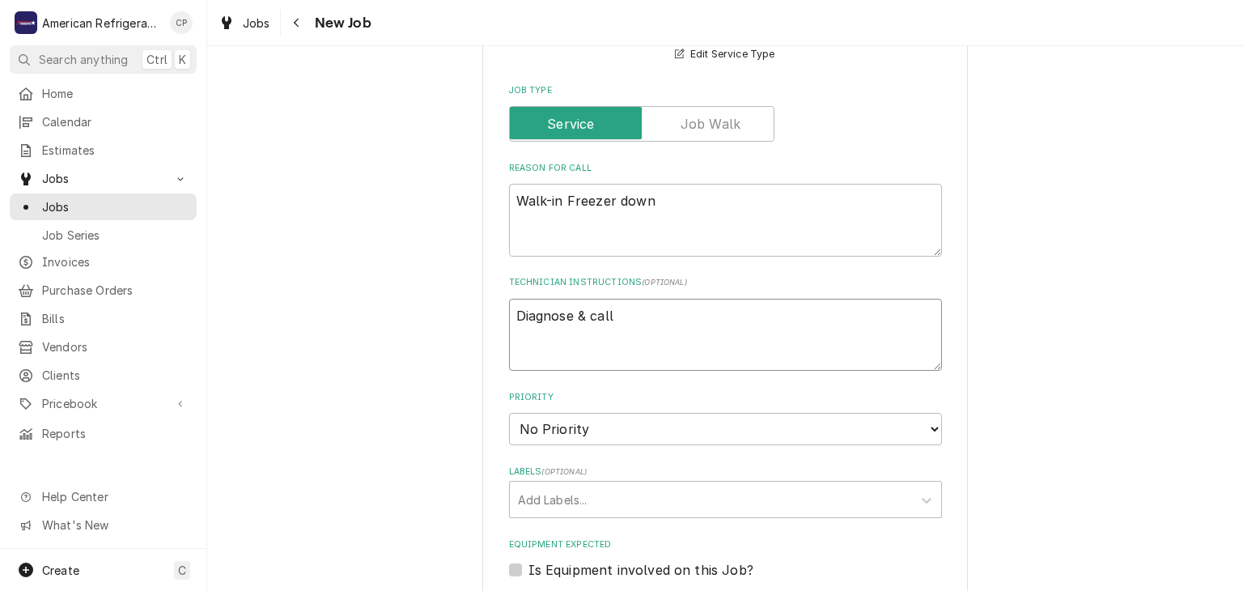
type textarea "x"
type textarea "Diagnose & call Glenn"
type textarea "x"
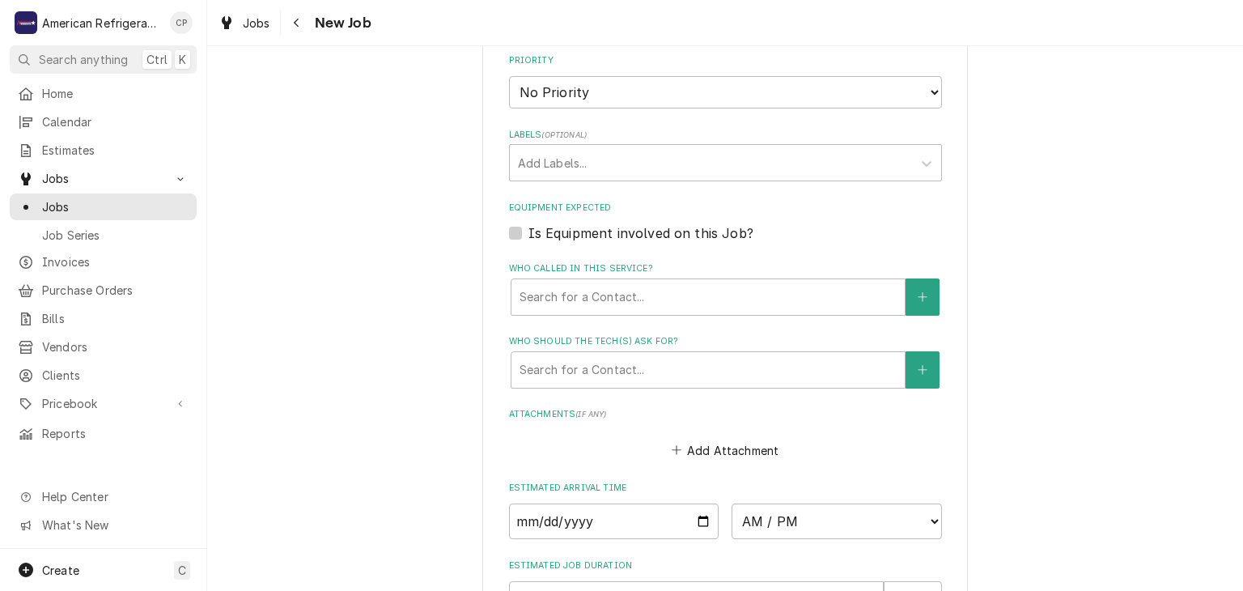
scroll to position [1236, 0]
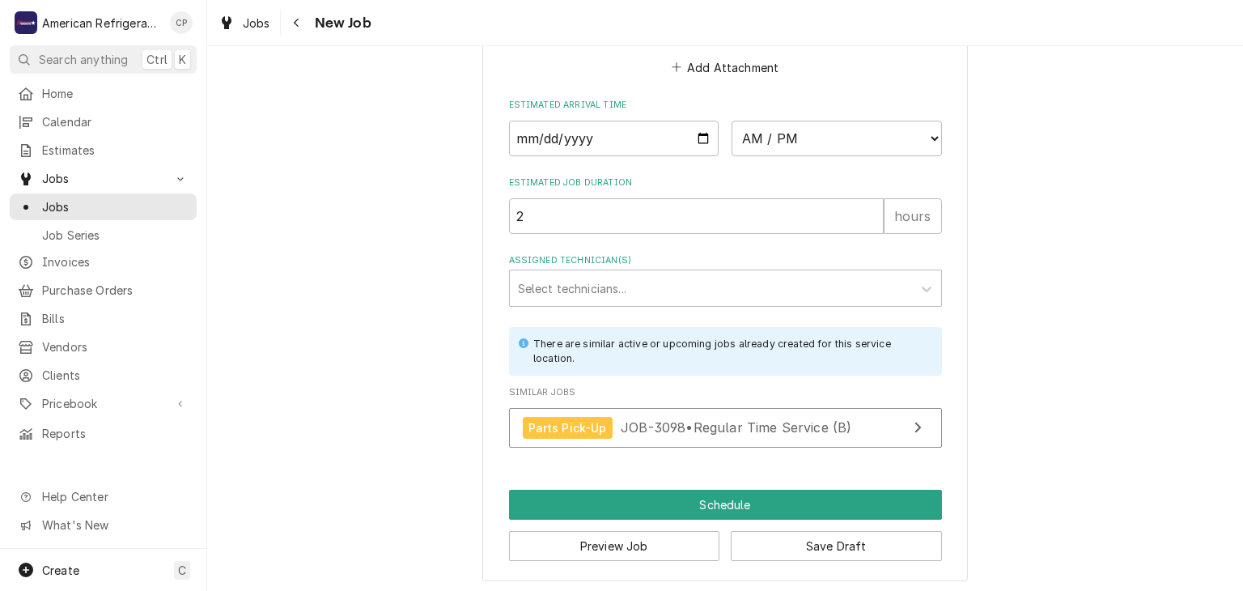
type textarea "Diagnose & call Glenn"
click at [698, 135] on input "Date" at bounding box center [614, 139] width 210 height 36
type textarea "x"
type input "2025-10-07"
type textarea "x"
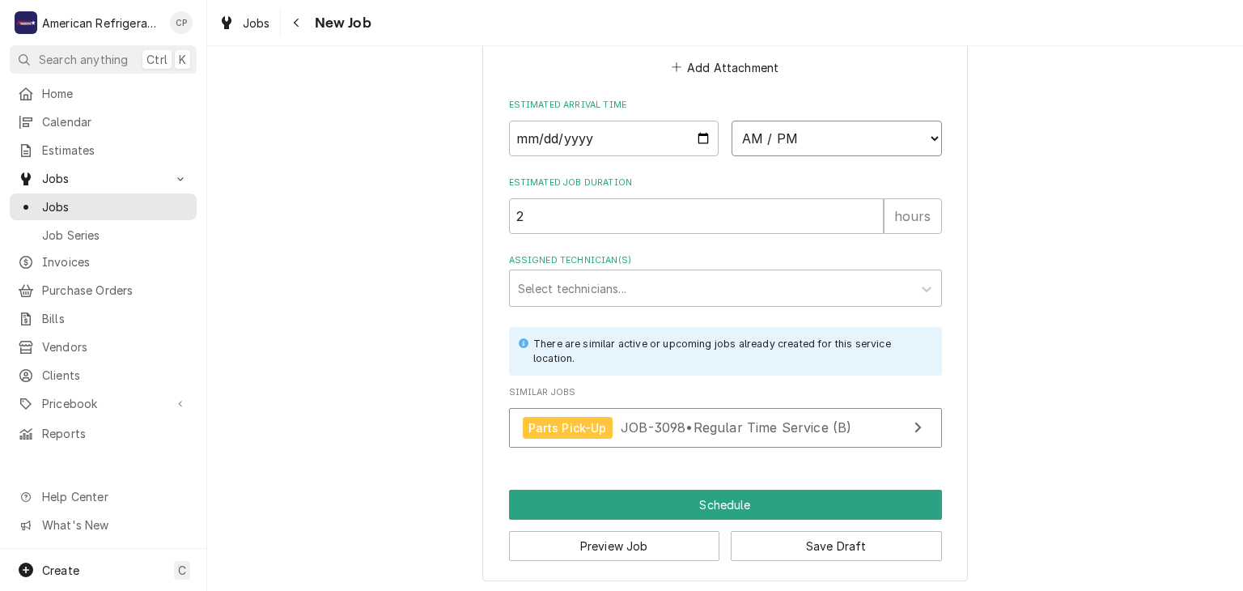
click at [784, 128] on select "AM / PM 6:00 AM 6:15 AM 6:30 AM 6:45 AM 7:00 AM 7:15 AM 7:30 AM 7:45 AM 8:00 AM…" at bounding box center [836, 139] width 210 height 36
select select "16:00:00"
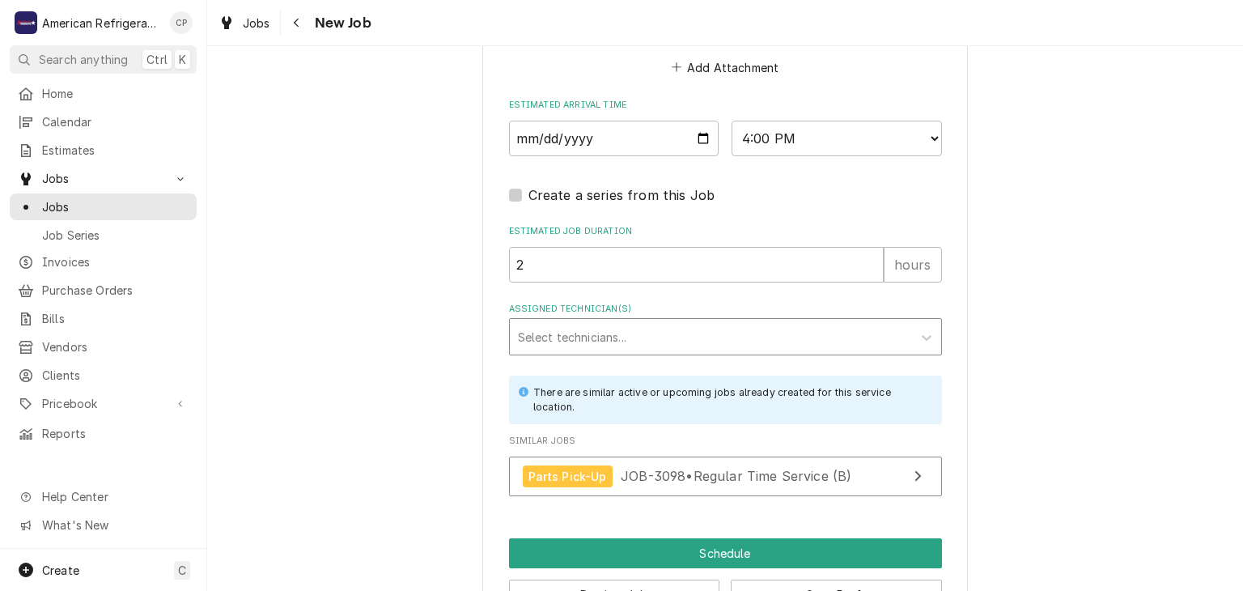
drag, startPoint x: 686, startPoint y: 324, endPoint x: 682, endPoint y: 312, distance: 12.0
click at [687, 324] on div "Assigned Technician(s)" at bounding box center [711, 336] width 386 height 29
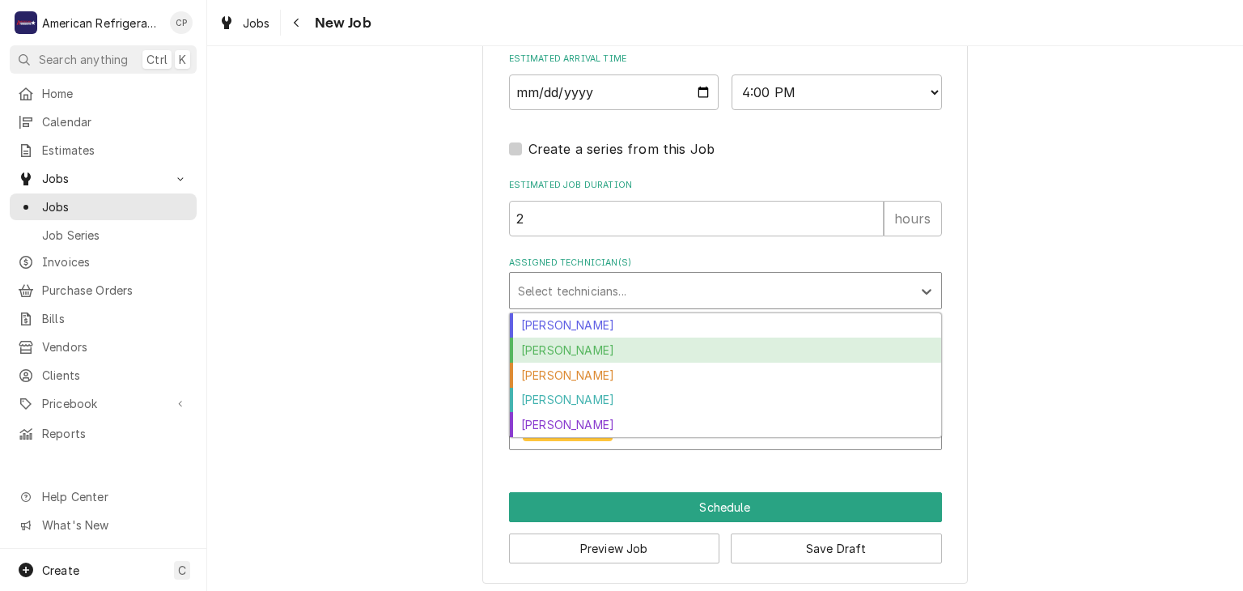
scroll to position [1284, 0]
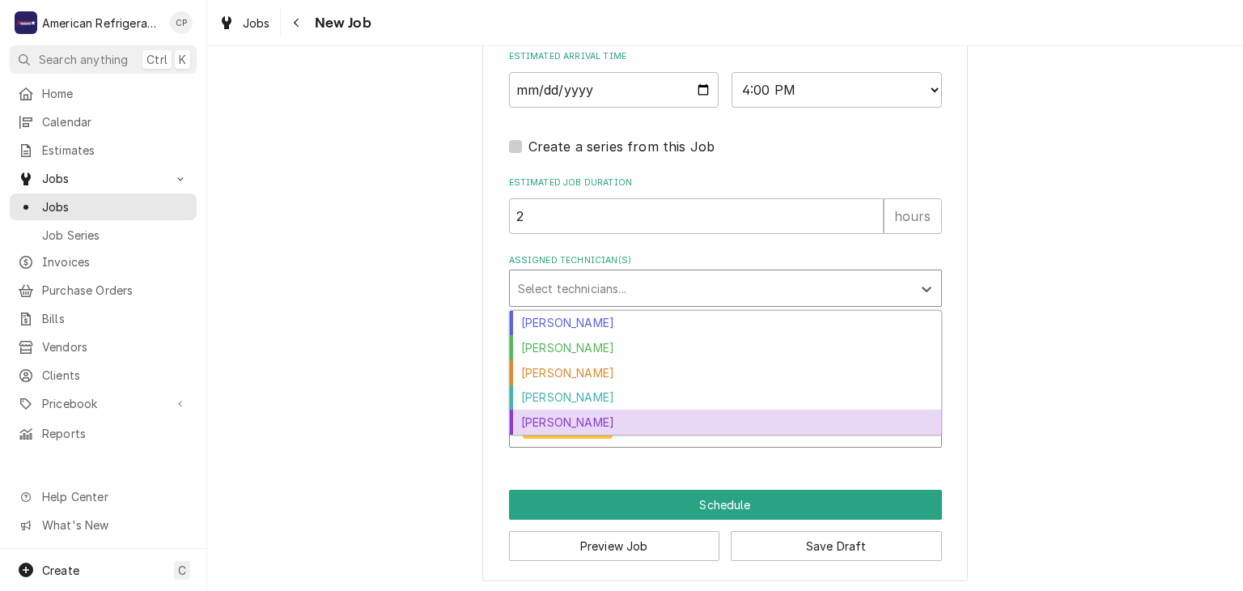
click at [623, 412] on div "Richard Wirick" at bounding box center [725, 421] width 431 height 25
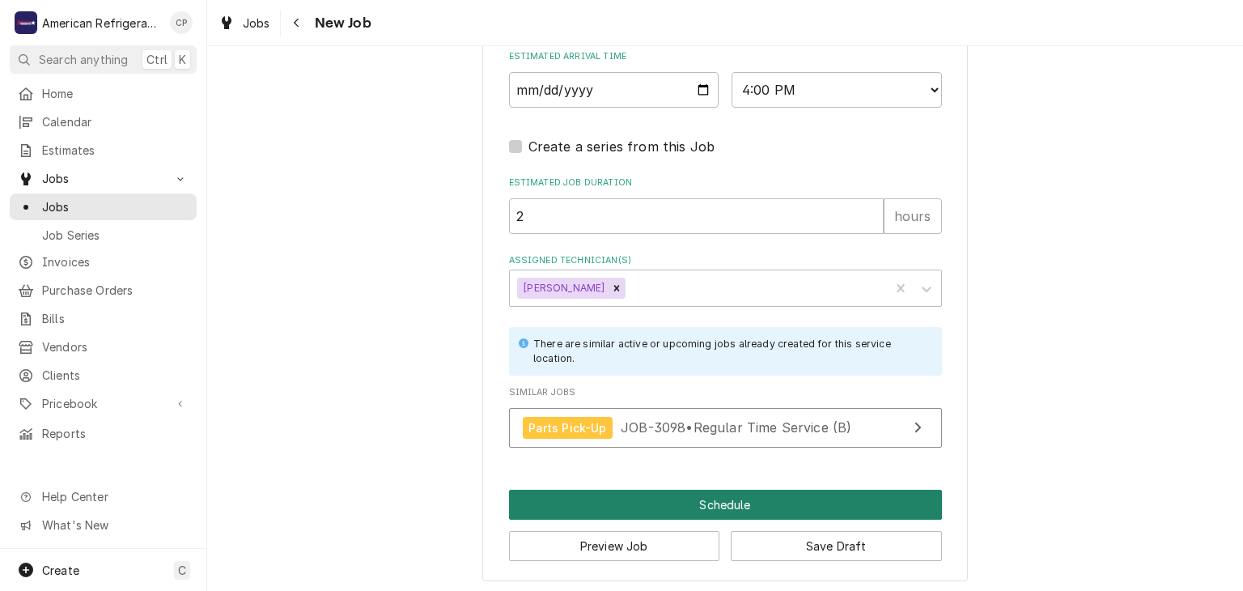
click at [642, 498] on button "Schedule" at bounding box center [725, 505] width 433 height 30
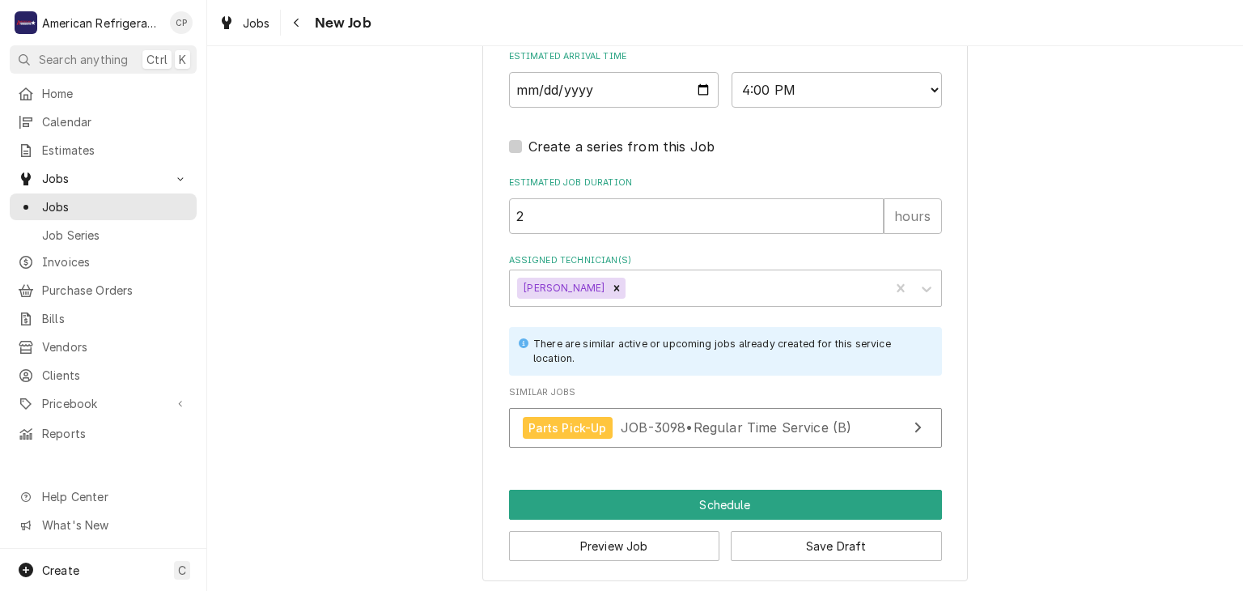
scroll to position [1270, 0]
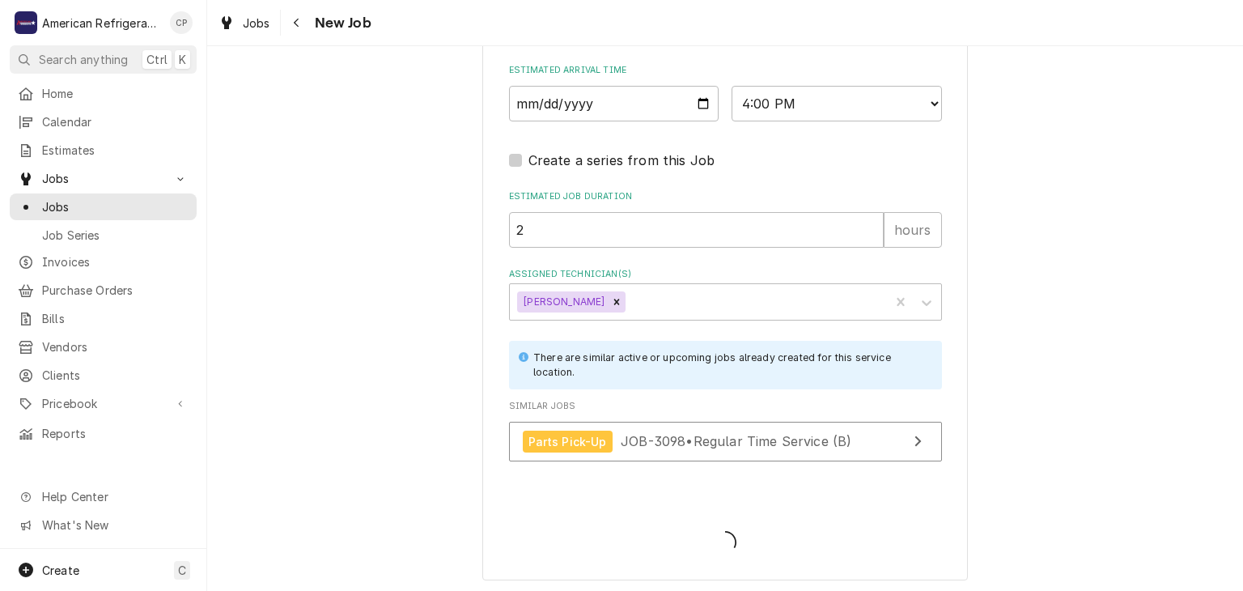
type textarea "x"
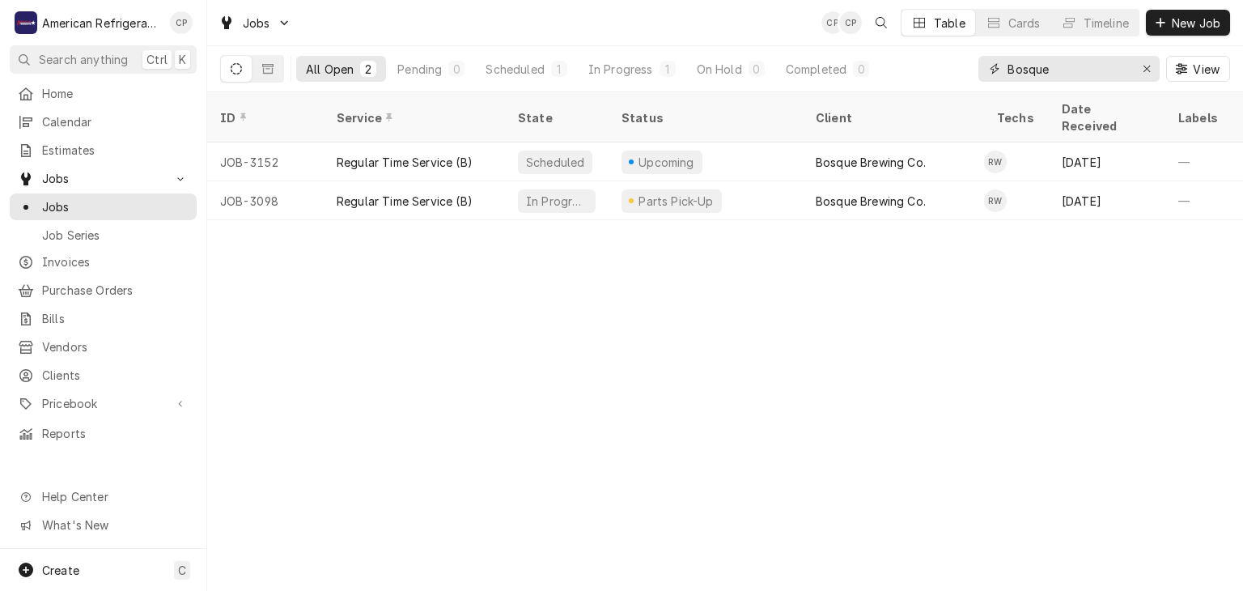
click at [1051, 67] on input "Bosque" at bounding box center [1067, 69] width 121 height 26
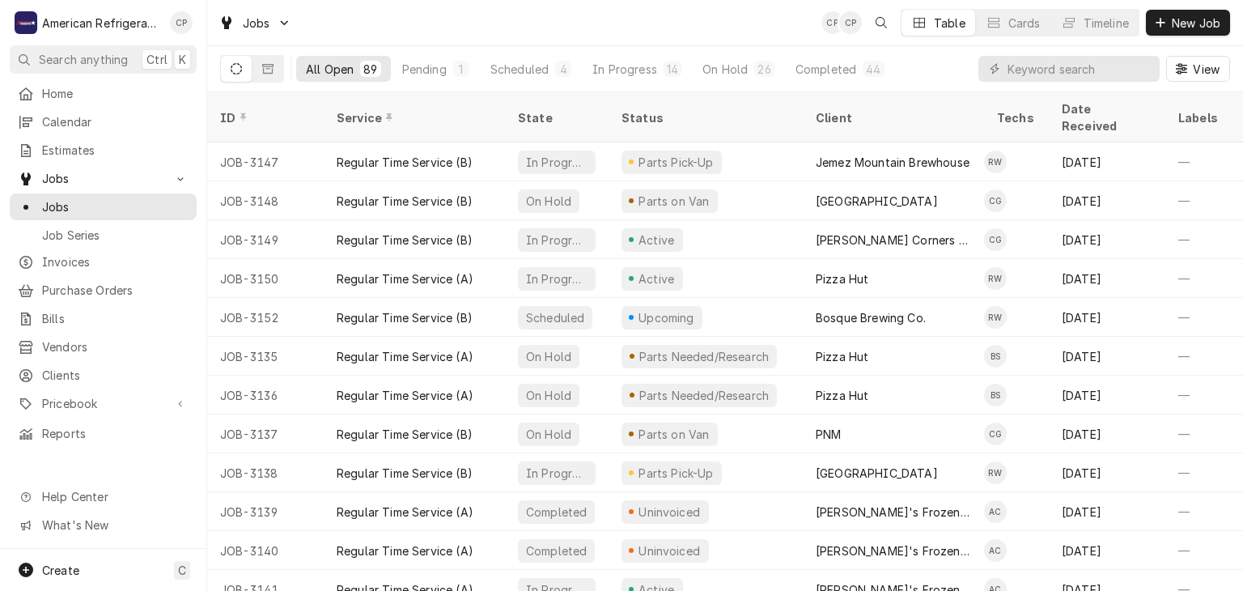
click at [920, 72] on div "All Open 89 Pending 1 Scheduled 4 In Progress 14 On Hold 26 Completed 44 View" at bounding box center [725, 68] width 1010 height 45
click at [1067, 63] on input "Dynamic Content Wrapper" at bounding box center [1079, 69] width 144 height 26
type input ";"
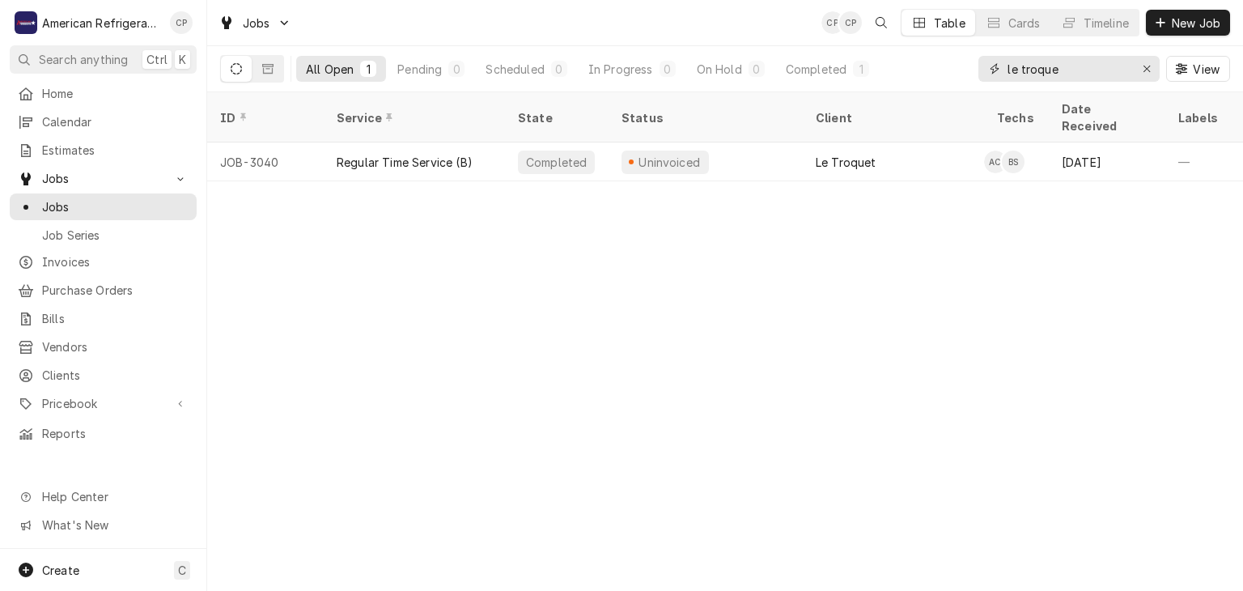
click at [1072, 71] on input "le troque" at bounding box center [1067, 69] width 121 height 26
type input "p.f"
click at [1054, 68] on input "p.f" at bounding box center [1067, 69] width 121 height 26
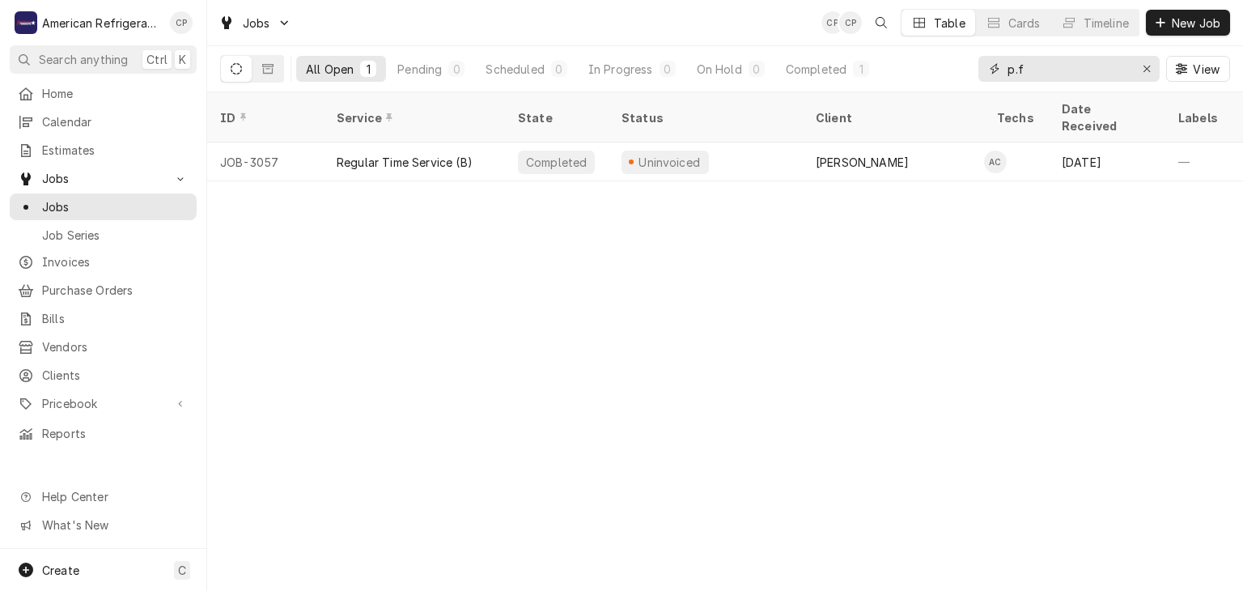
click at [1054, 68] on input "p.f" at bounding box center [1067, 69] width 121 height 26
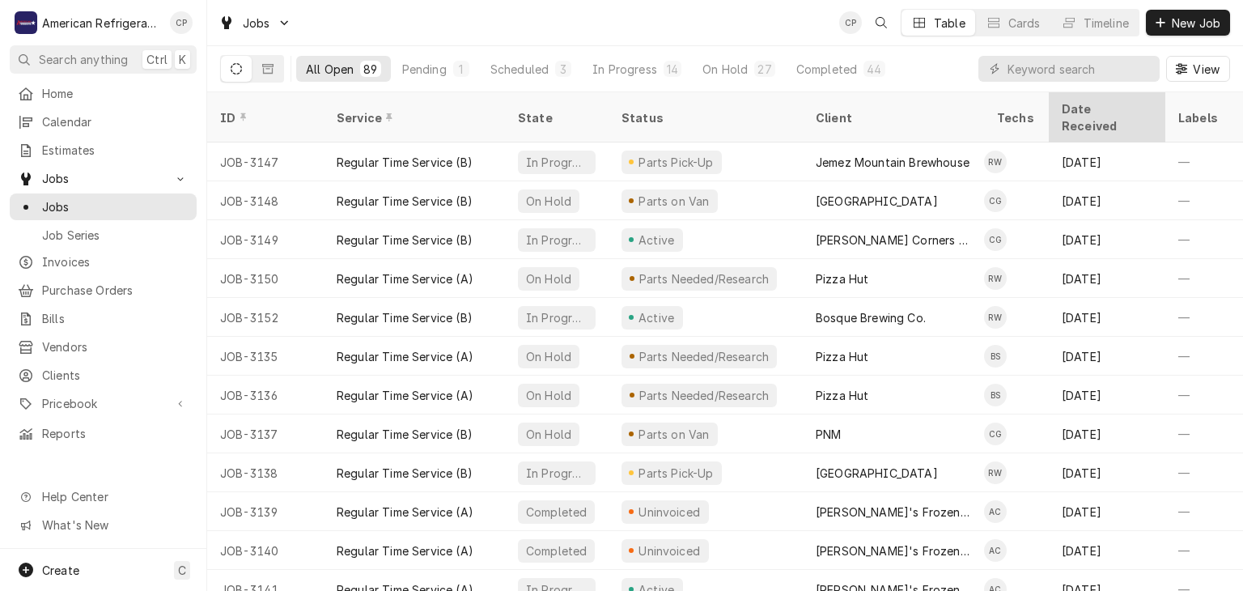
click at [1076, 107] on div "Date Received" at bounding box center [1105, 117] width 87 height 34
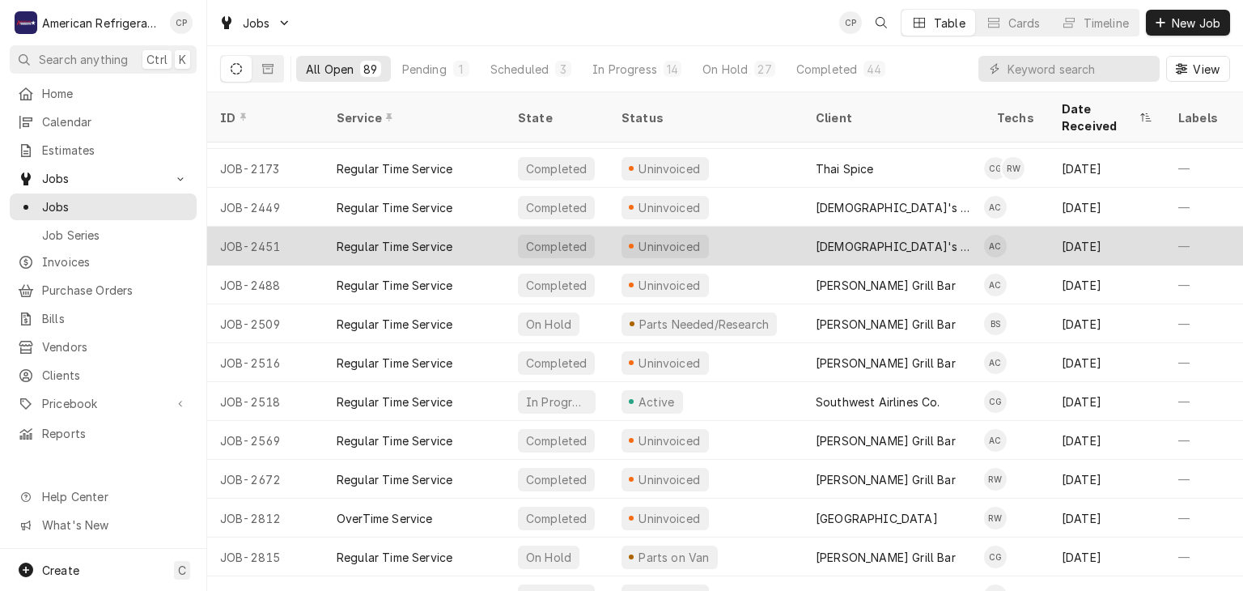
scroll to position [39, 0]
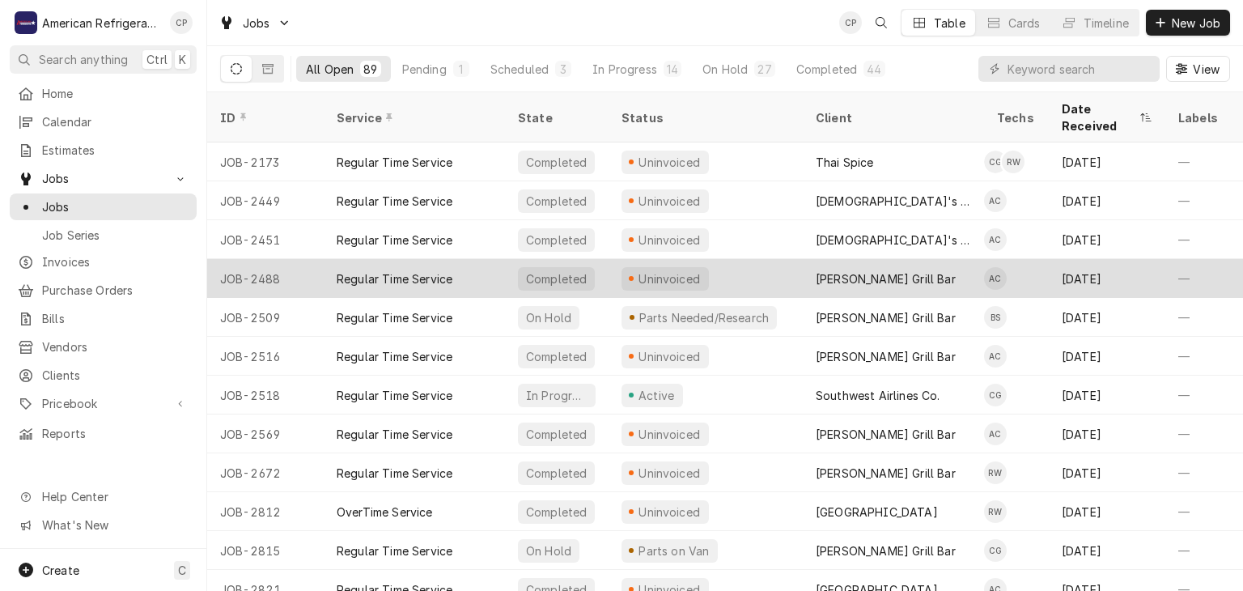
click at [394, 270] on div "Regular Time Service" at bounding box center [395, 278] width 116 height 17
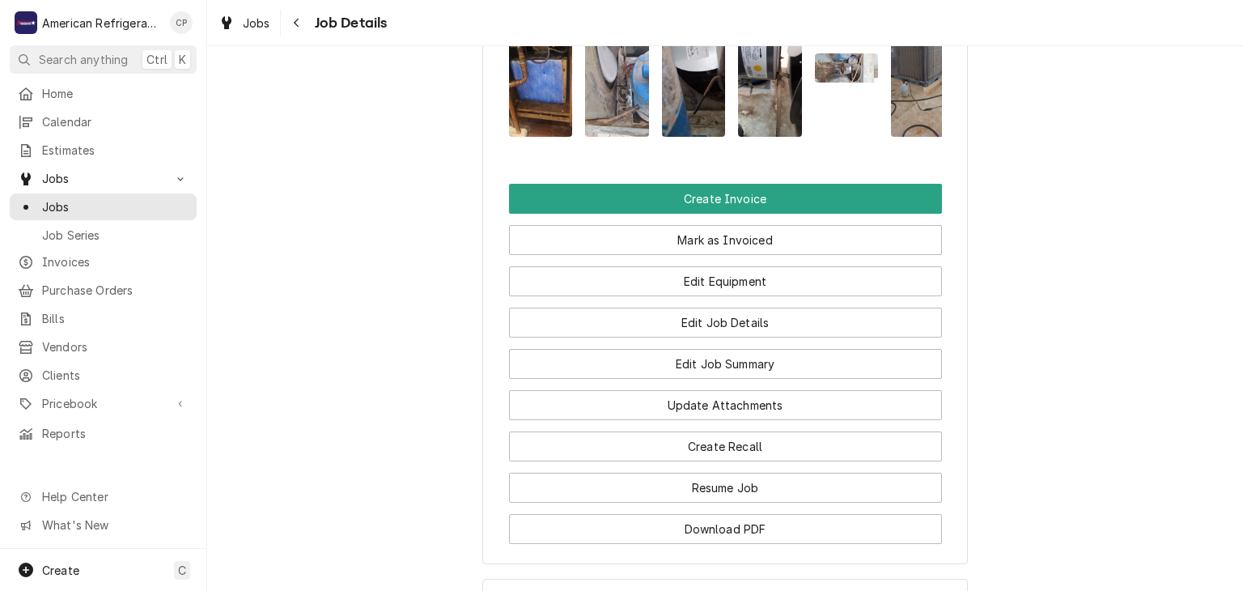
scroll to position [1252, 0]
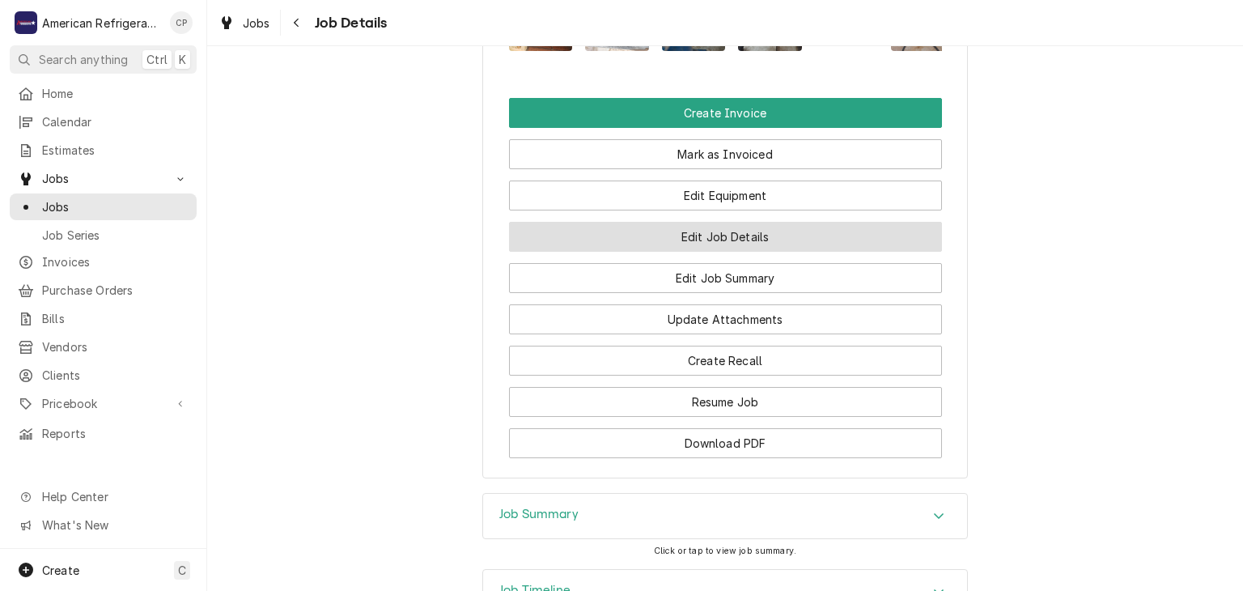
click at [623, 252] on button "Edit Job Details" at bounding box center [725, 237] width 433 height 30
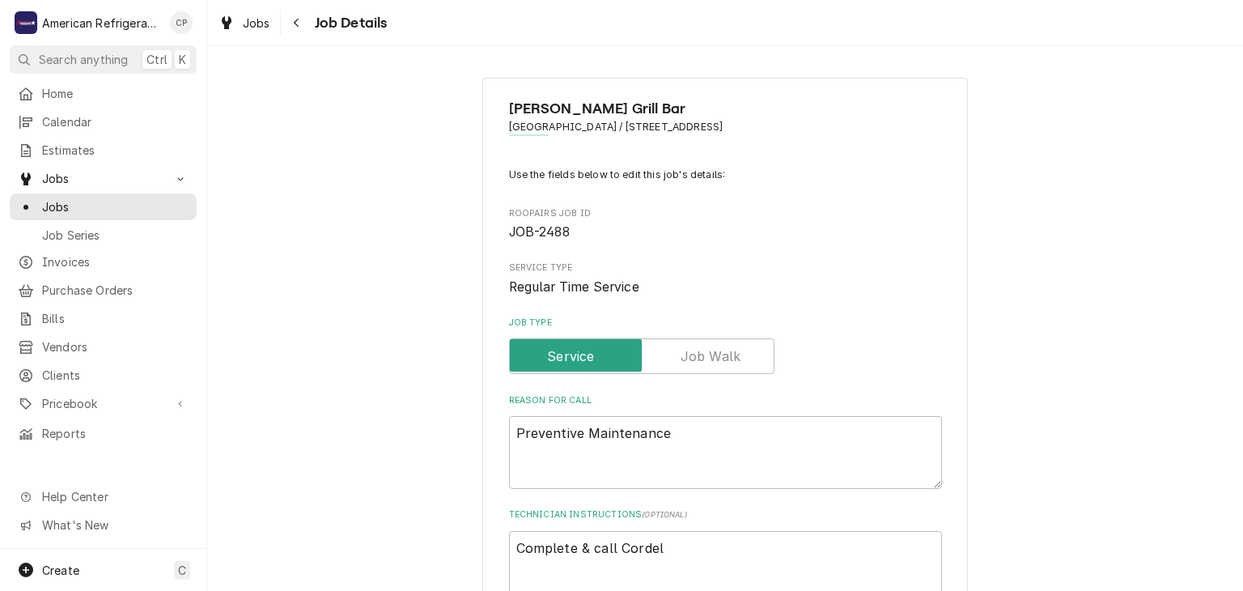
type textarea "x"
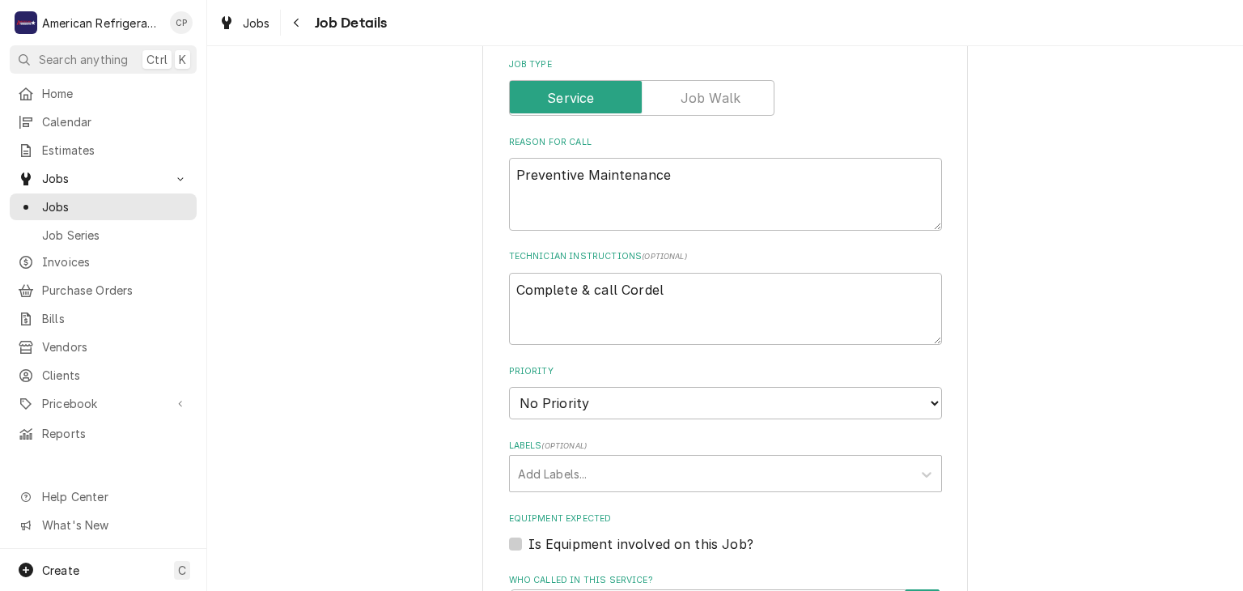
scroll to position [909, 0]
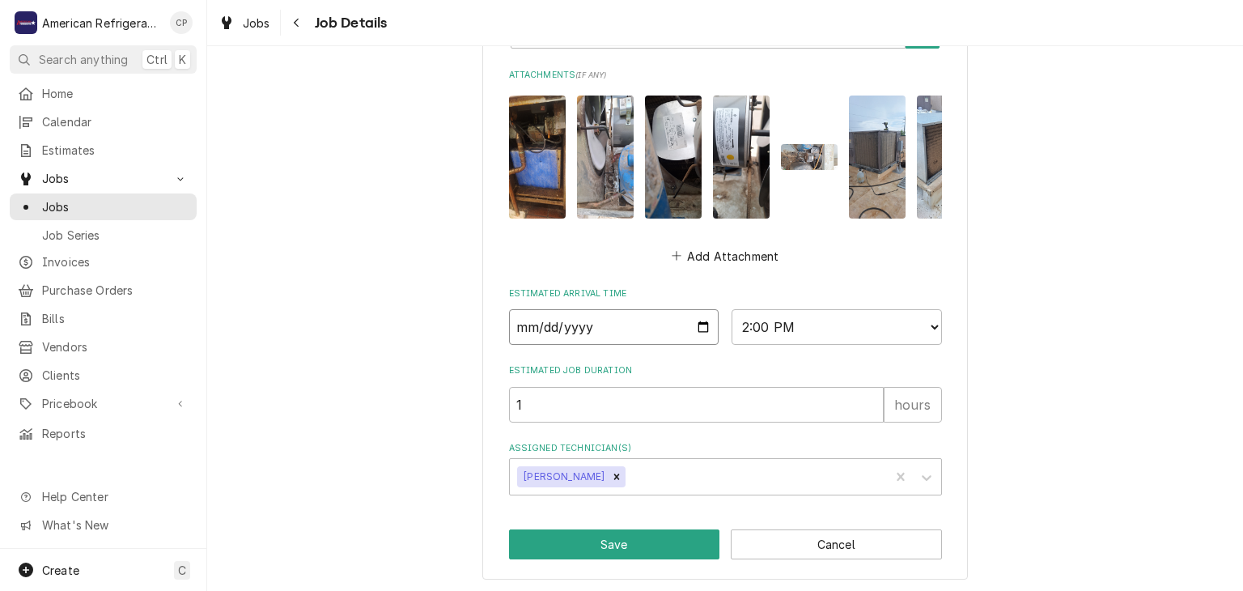
click at [709, 329] on input "[DATE]" at bounding box center [614, 327] width 210 height 36
type input "[DATE]"
type textarea "x"
type input "2025-07-24"
click at [642, 541] on button "Save" at bounding box center [614, 544] width 211 height 30
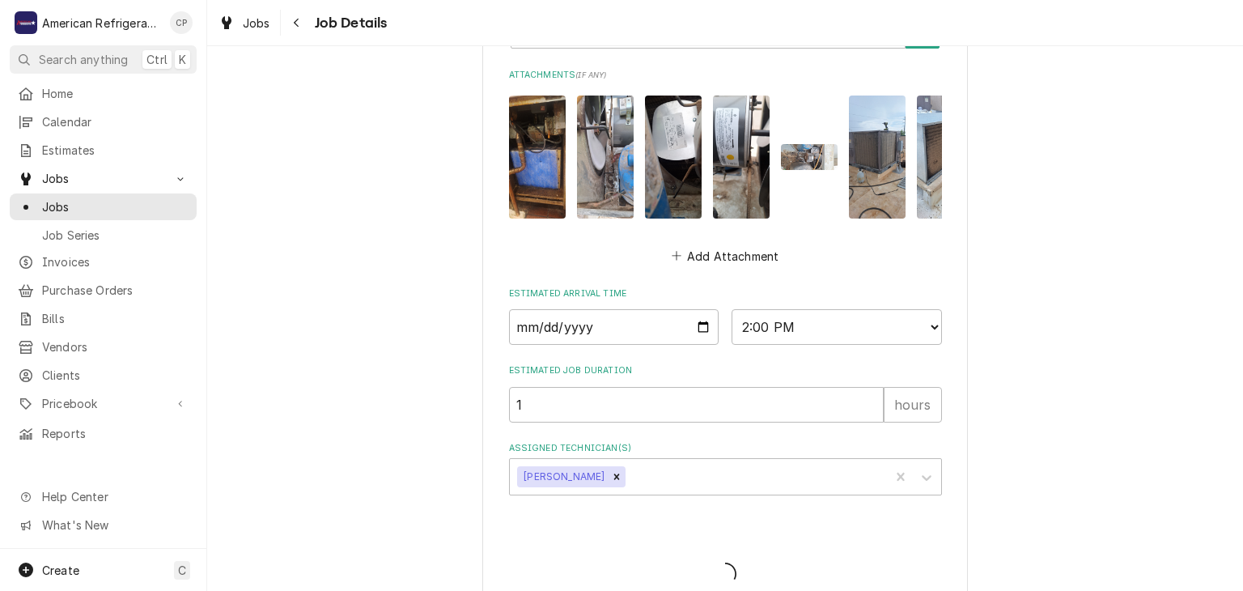
type textarea "x"
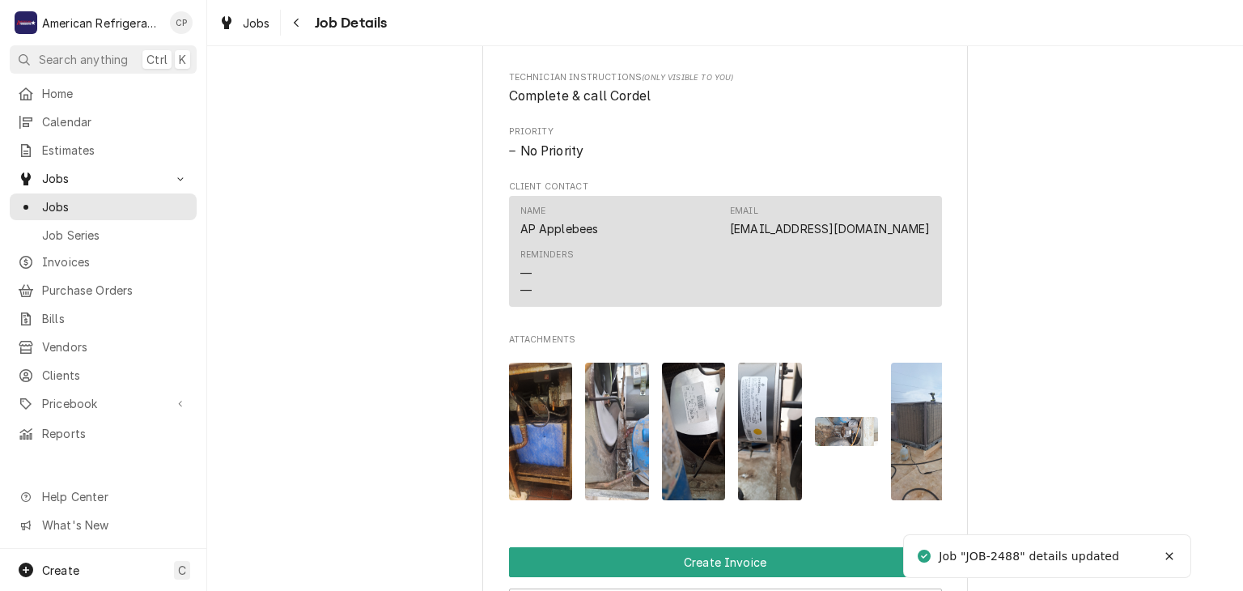
scroll to position [854, 0]
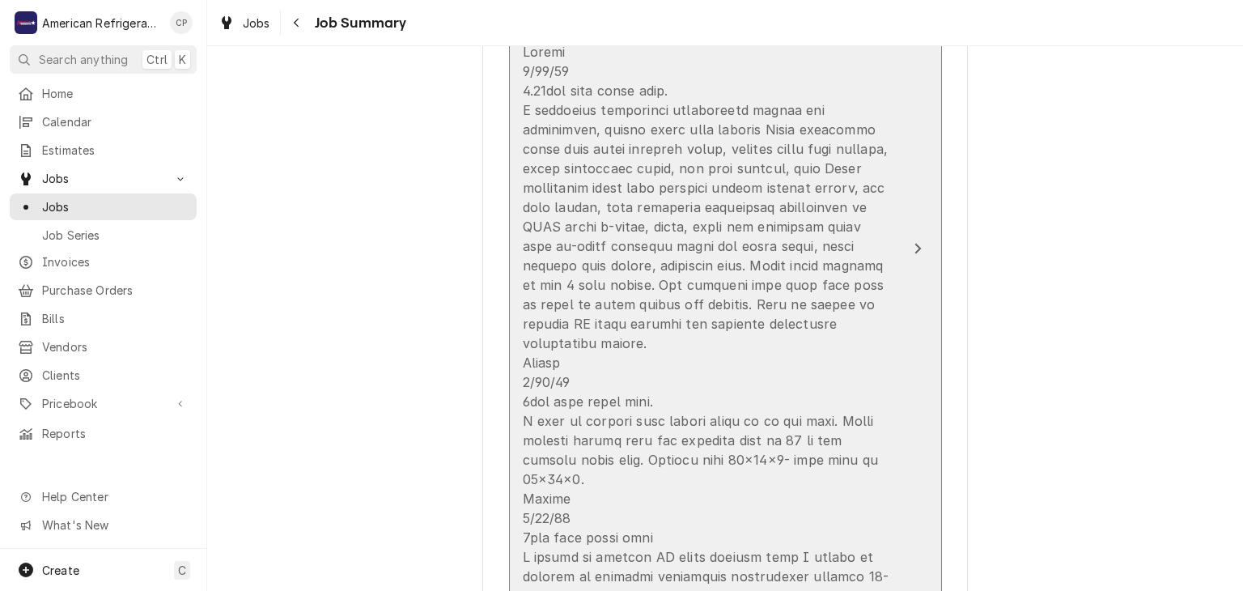
click at [658, 229] on div "Update Line Item" at bounding box center [708, 333] width 371 height 583
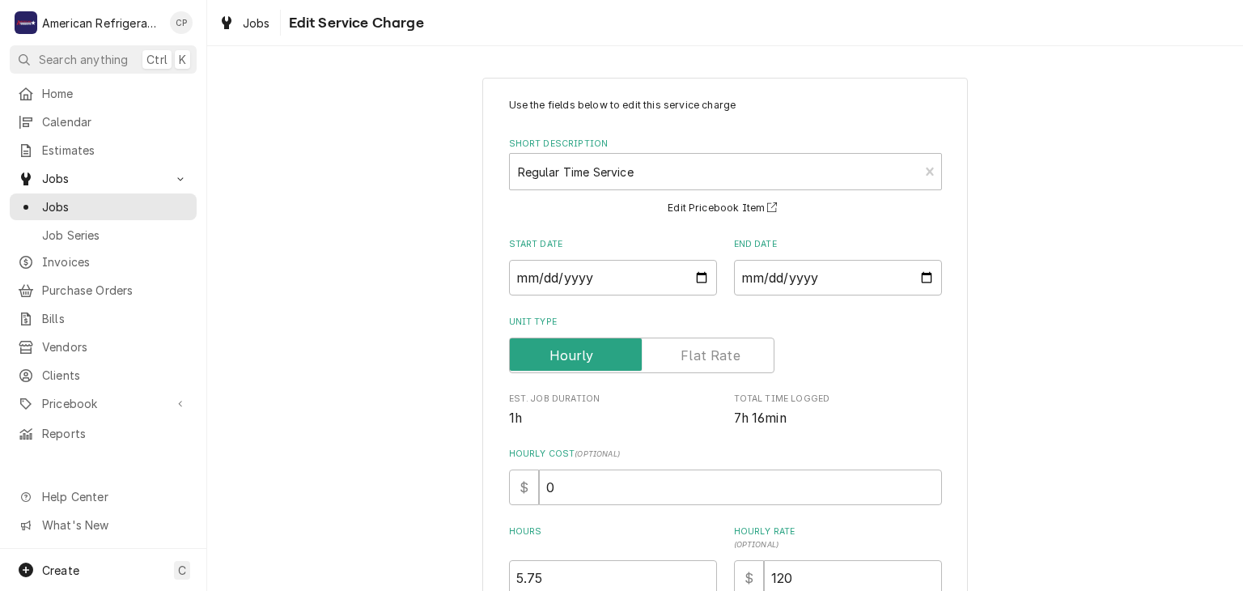
scroll to position [162, 0]
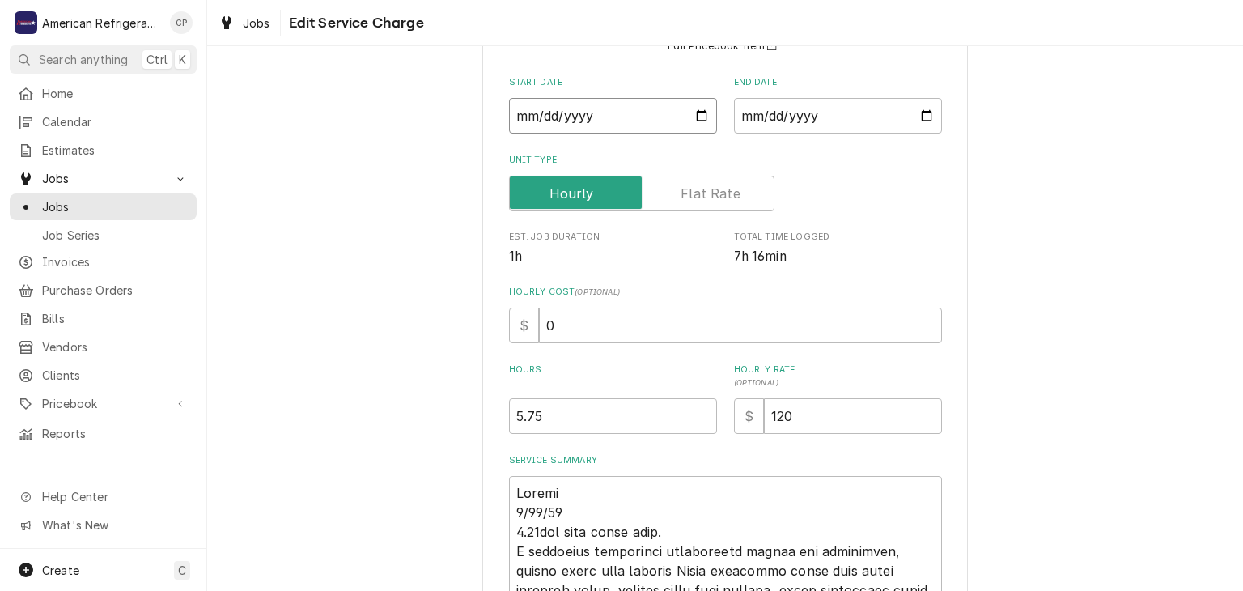
click at [706, 116] on input "2025-06-24" at bounding box center [613, 116] width 208 height 36
type textarea "x"
type input "2025-07-24"
click at [923, 114] on input "2025-06-24" at bounding box center [838, 116] width 208 height 36
type textarea "x"
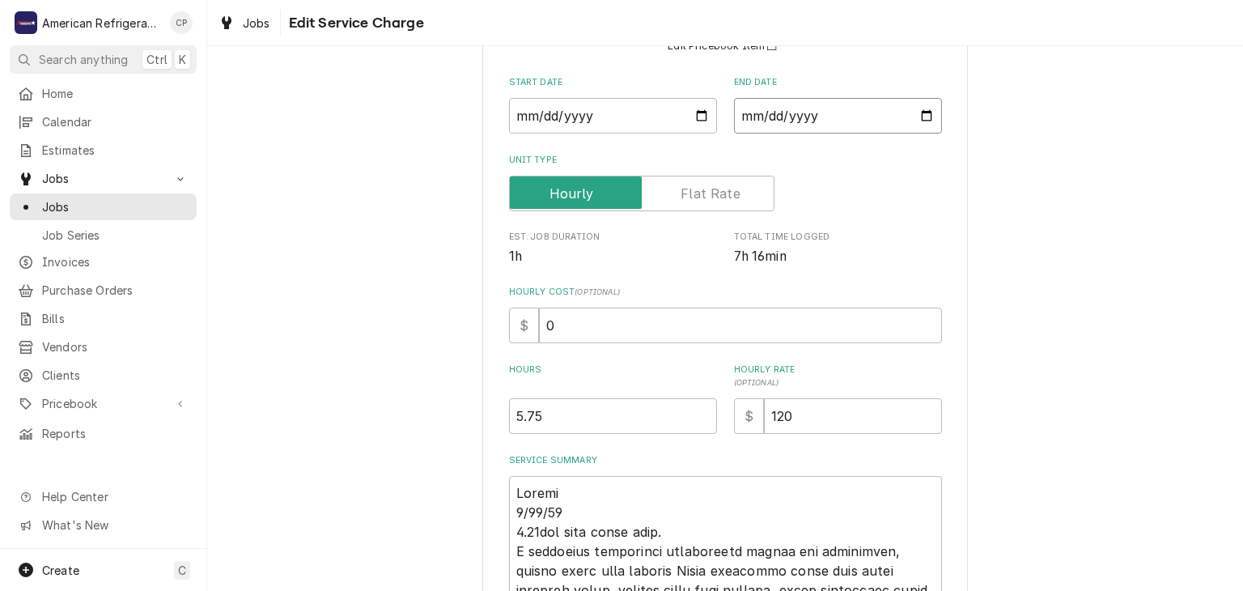
type input "2025-07-24"
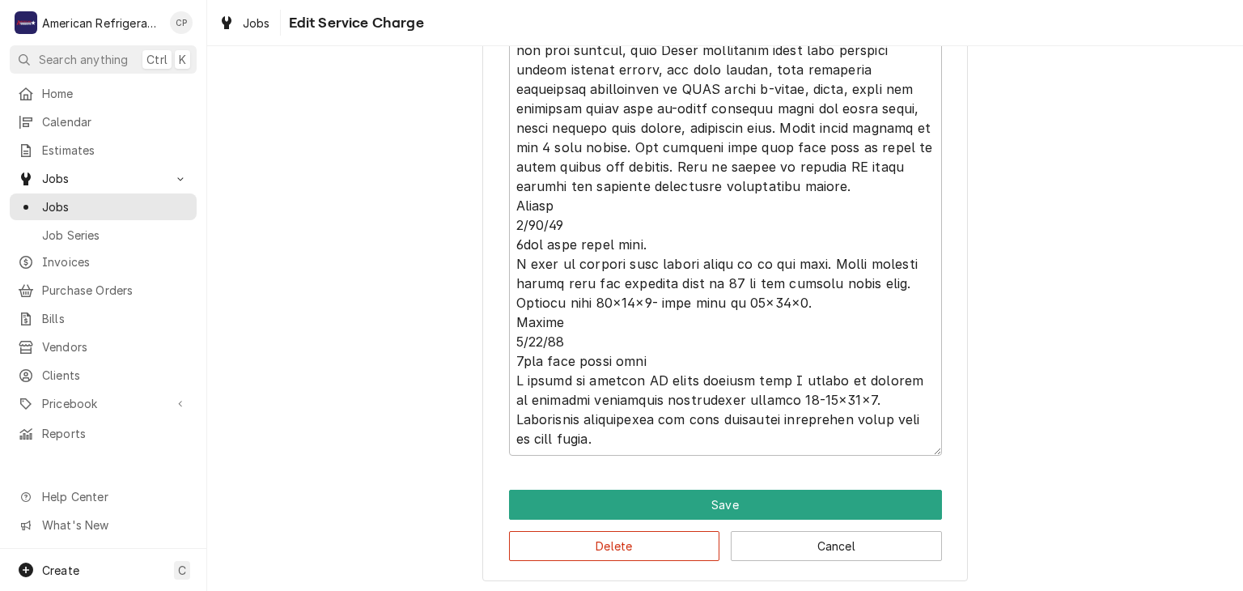
scroll to position [724, 0]
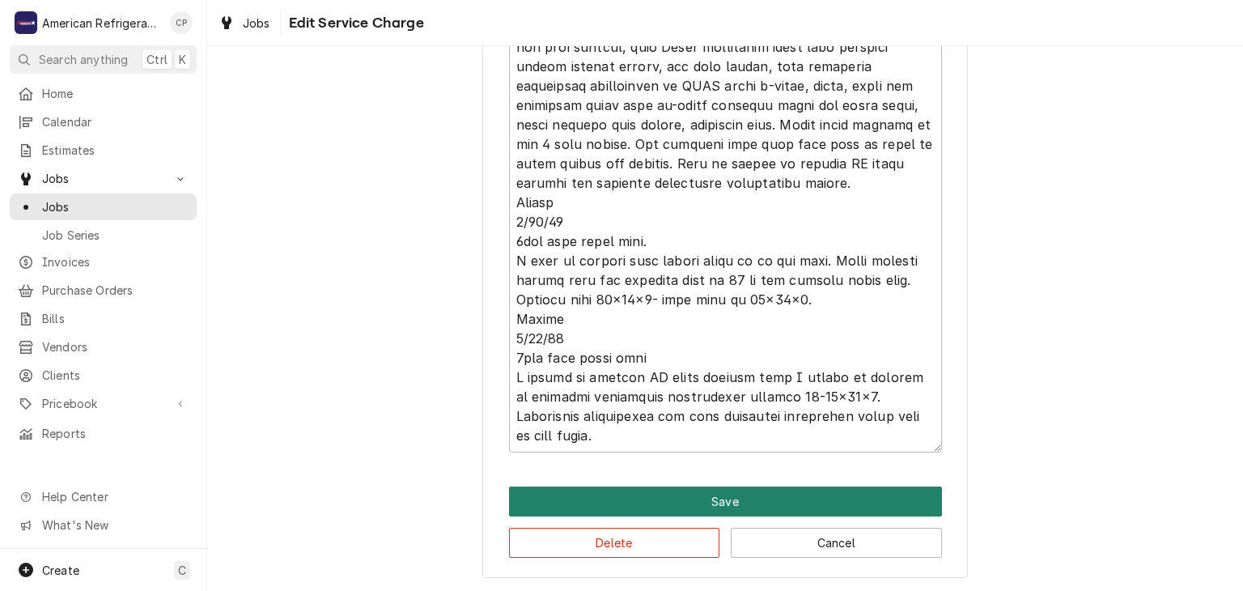
click at [610, 494] on button "Save" at bounding box center [725, 501] width 433 height 30
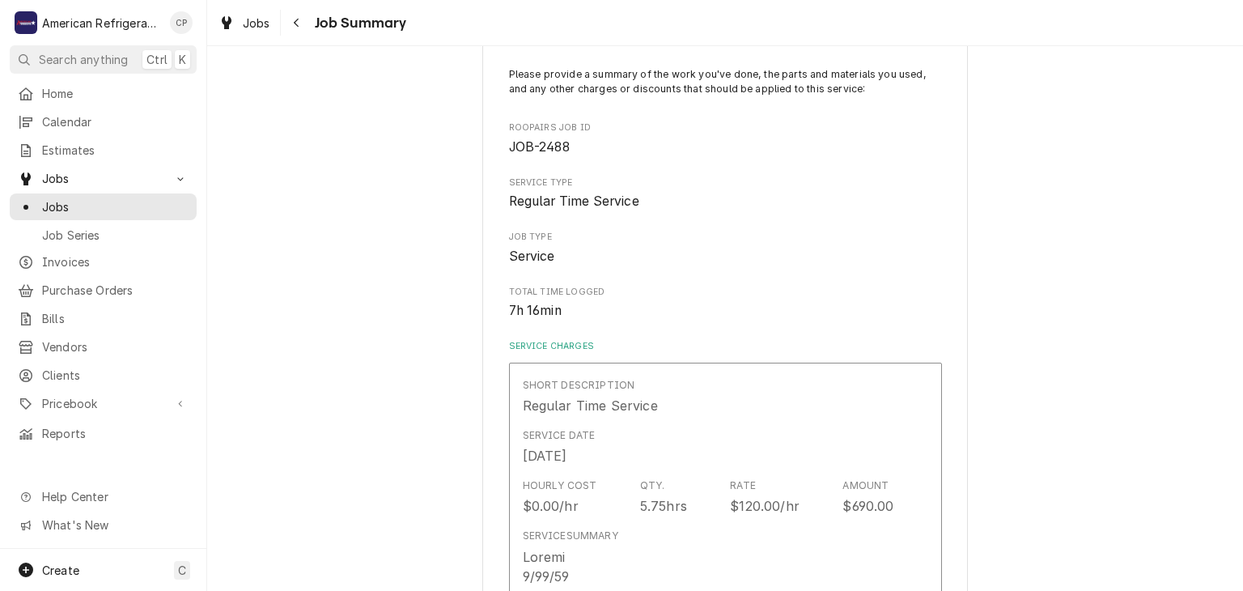
scroll to position [385, 0]
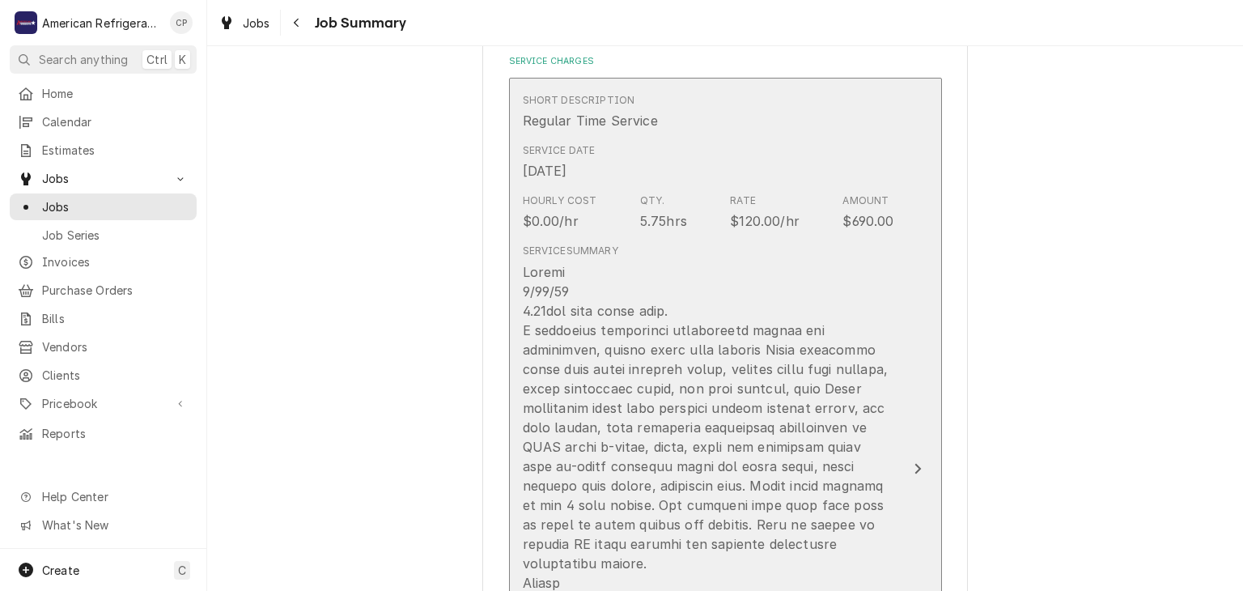
click at [610, 281] on div "Update Line Item" at bounding box center [708, 553] width 371 height 583
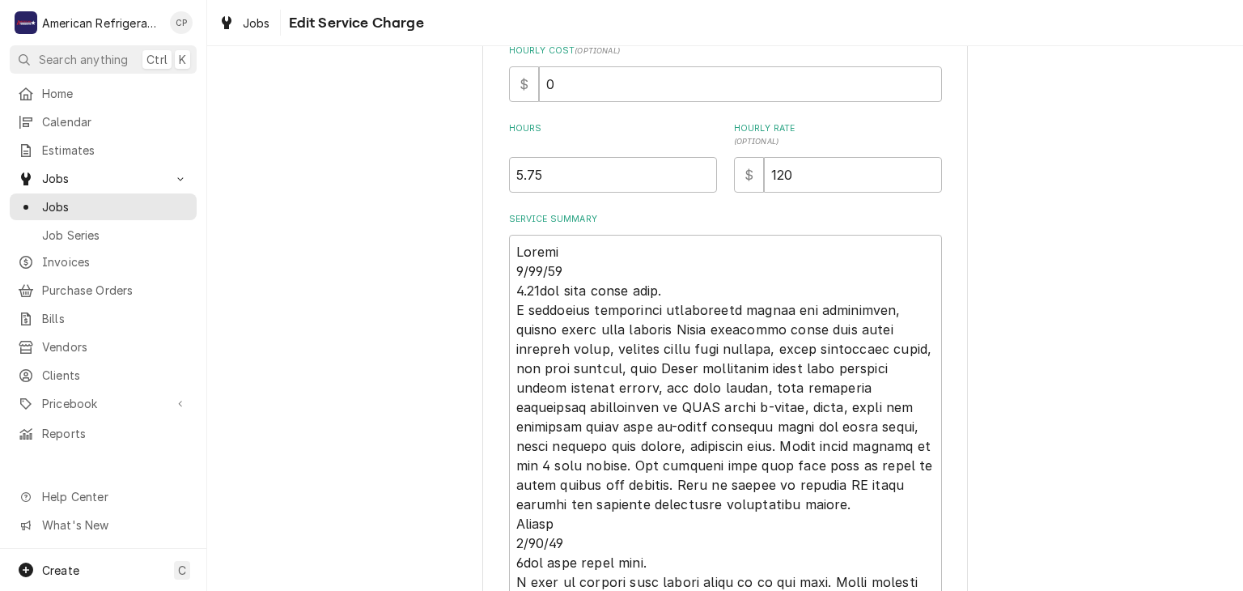
scroll to position [404, 0]
click at [522, 273] on textarea "Service Summary" at bounding box center [725, 503] width 433 height 539
type textarea "x"
type textarea "Alvaro /24/25 4.75hrs with drive time. I performed preventive maintenance insid…"
type textarea "x"
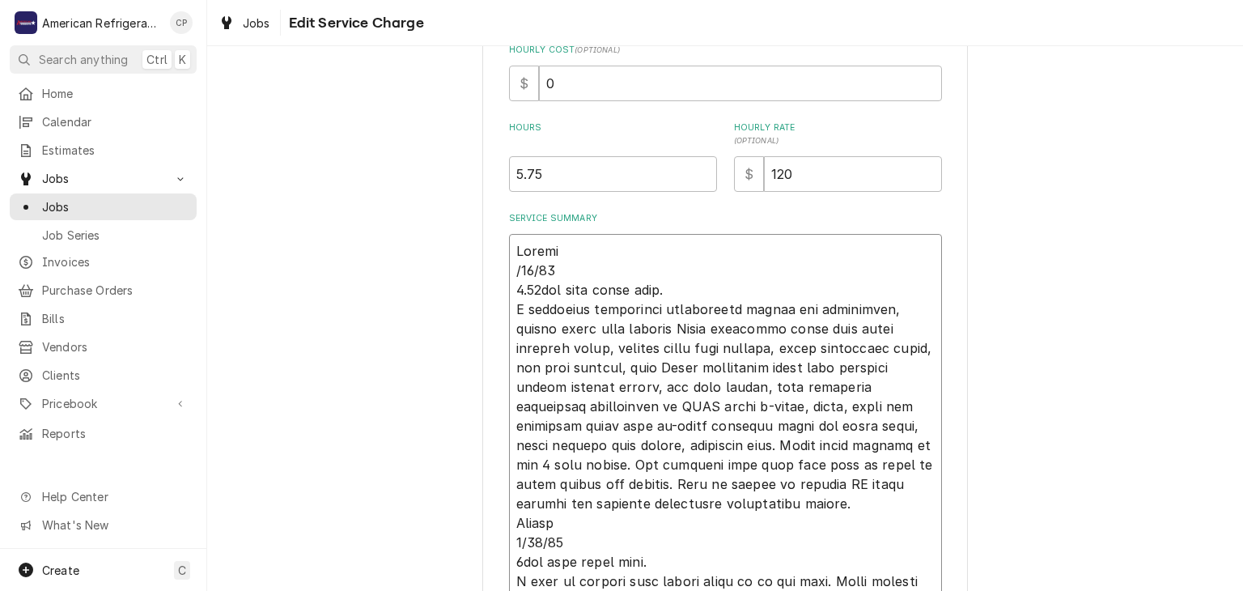
type textarea "Alvaro 7/24/25 4.75hrs with drive time. I performed preventive maintenance insi…"
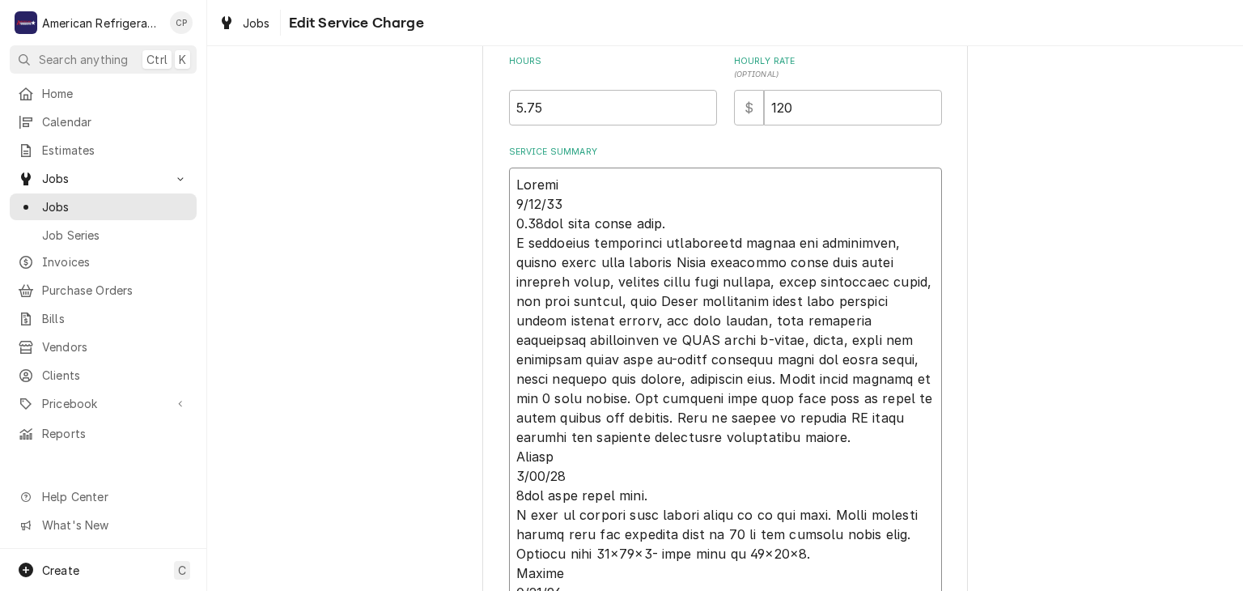
scroll to position [537, 0]
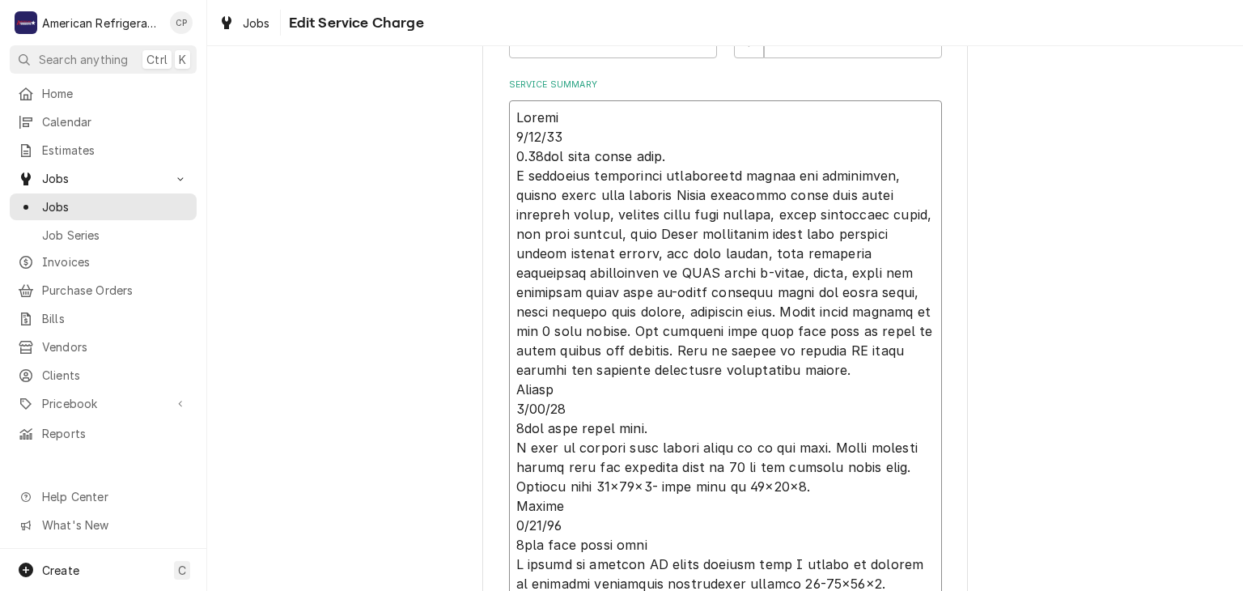
click at [522, 409] on textarea "Service Summary" at bounding box center [725, 369] width 433 height 539
type textarea "x"
type textarea "Alvaro 7/24/25 4.75hrs with drive time. I performed preventive maintenance insi…"
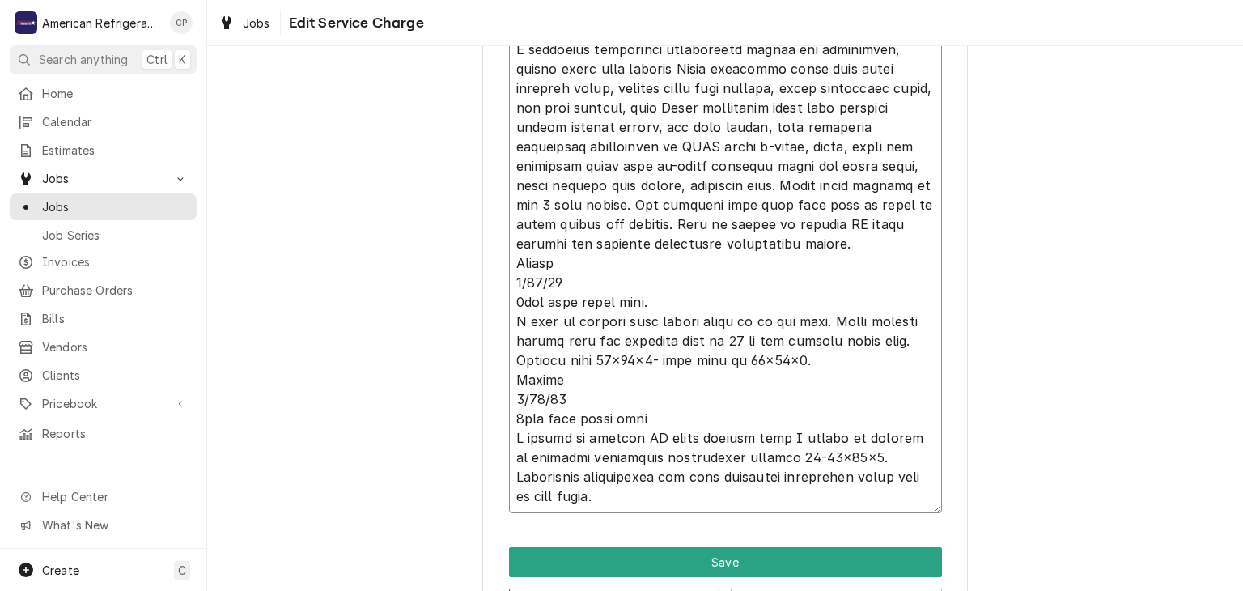
scroll to position [714, 0]
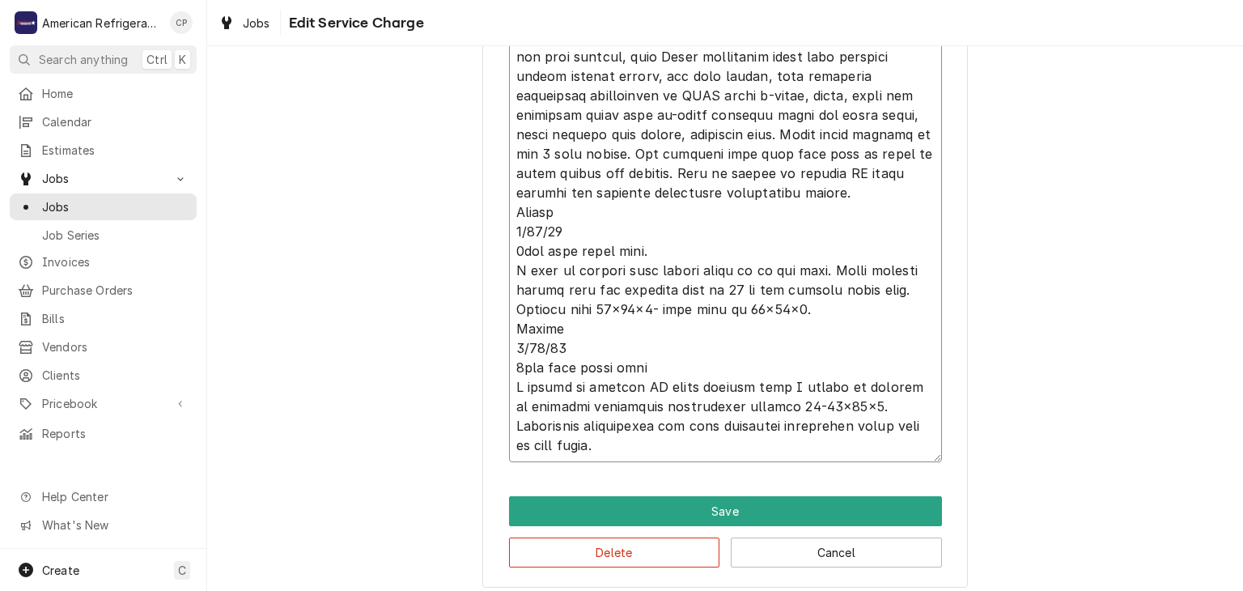
click at [522, 350] on textarea "Service Summary" at bounding box center [725, 192] width 433 height 539
type textarea "x"
type textarea "Alvaro 7/24/25 4.75hrs with drive time. I performed preventive maintenance insi…"
type textarea "x"
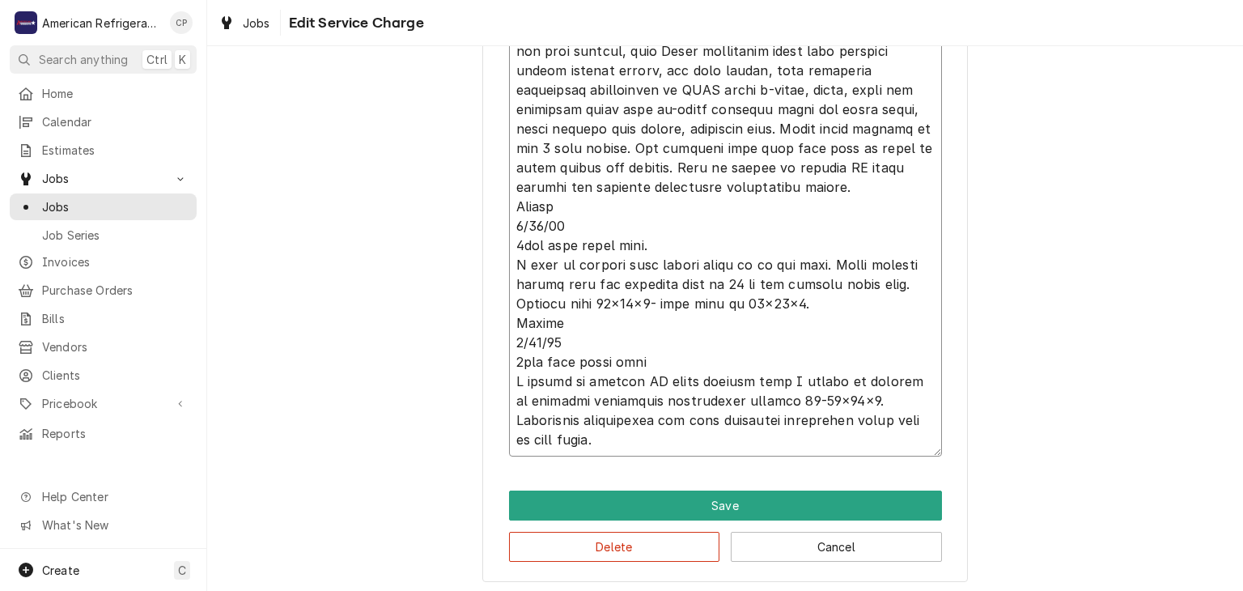
scroll to position [724, 0]
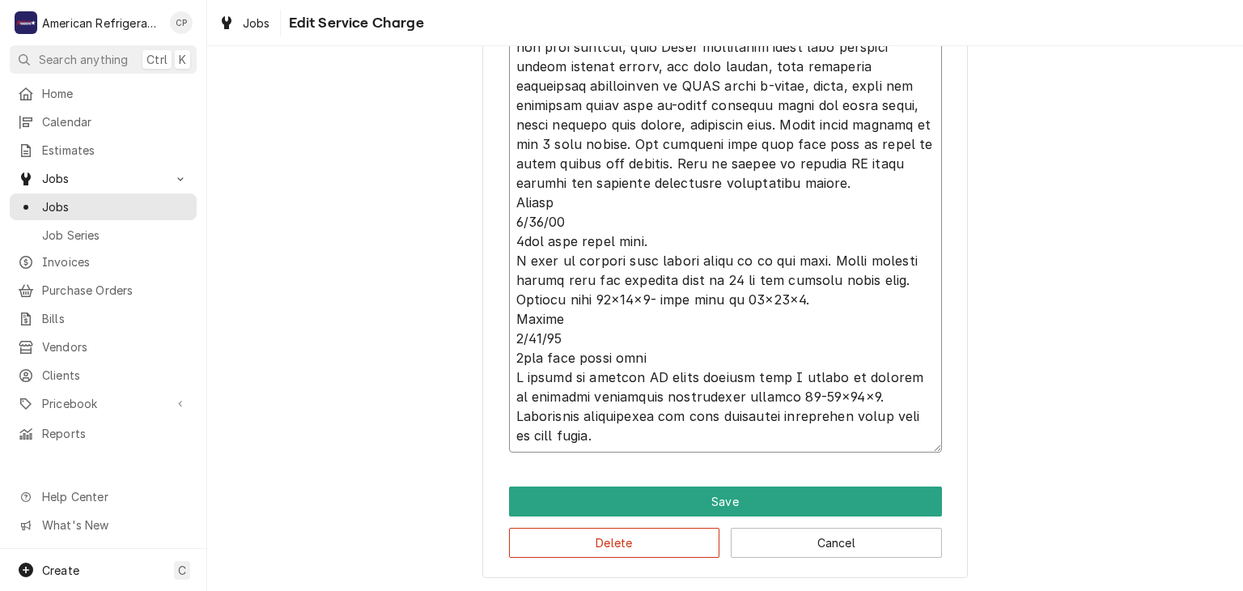
click at [845, 298] on textarea "Service Summary" at bounding box center [725, 182] width 433 height 539
type textarea "Alvaro 7/24/25 4.75hrs with drive time. I performed preventive maintenance insi…"
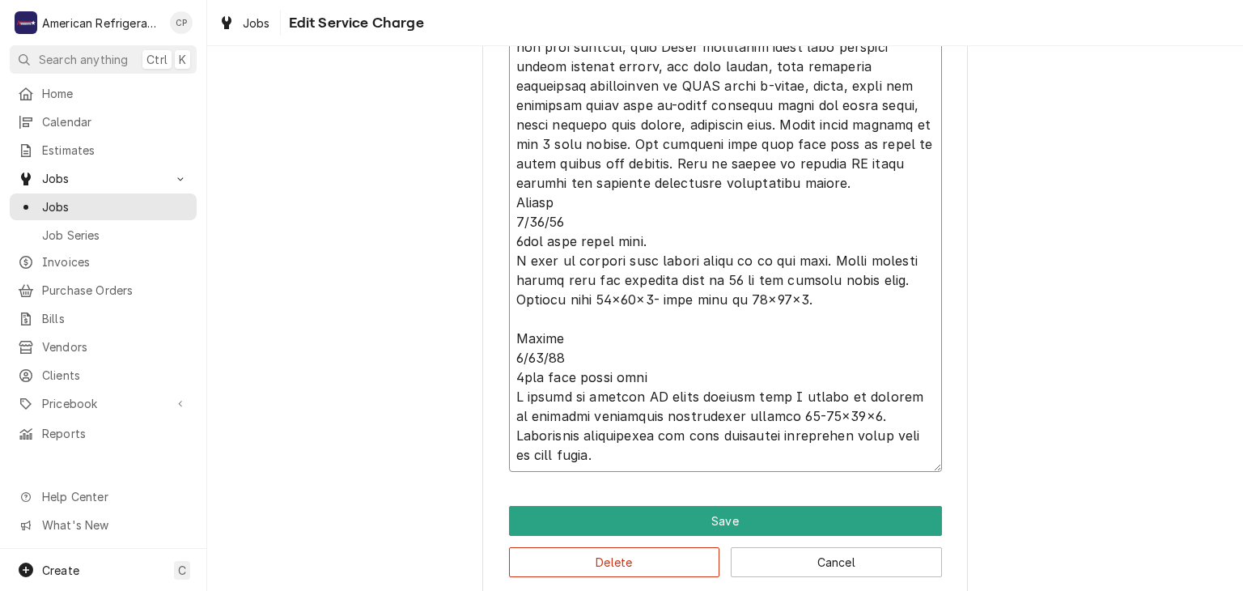
click at [723, 183] on textarea "Service Summary" at bounding box center [725, 192] width 433 height 558
type textarea "x"
type textarea "Alvaro 7/24/25 4.75hrs with drive time. I performed preventive maintenance insi…"
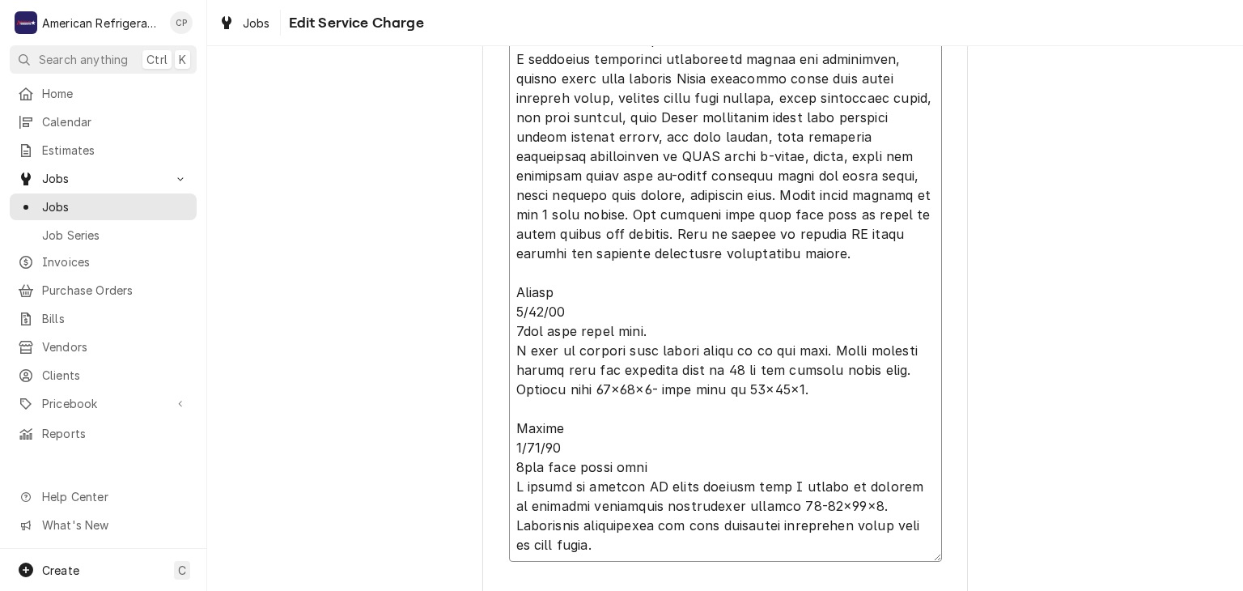
scroll to position [439, 0]
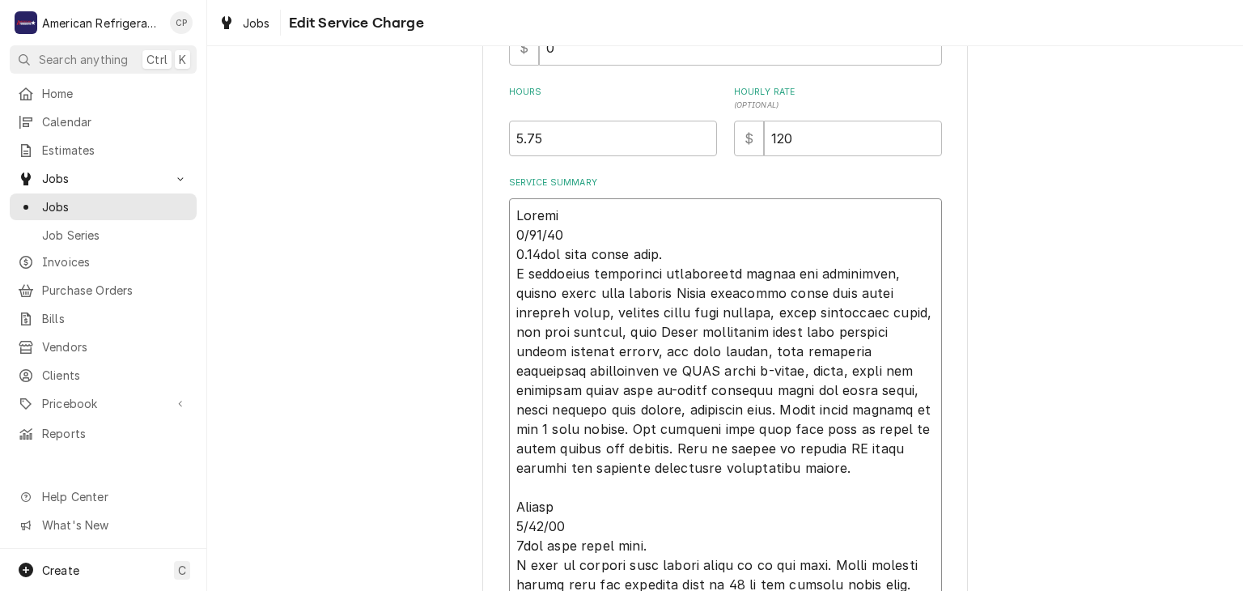
click at [721, 249] on textarea "Service Summary" at bounding box center [725, 487] width 433 height 578
type textarea "x"
type textarea "Alvaro 7/24/25 4.75hrs with drive time. I performed preventive maintenance insi…"
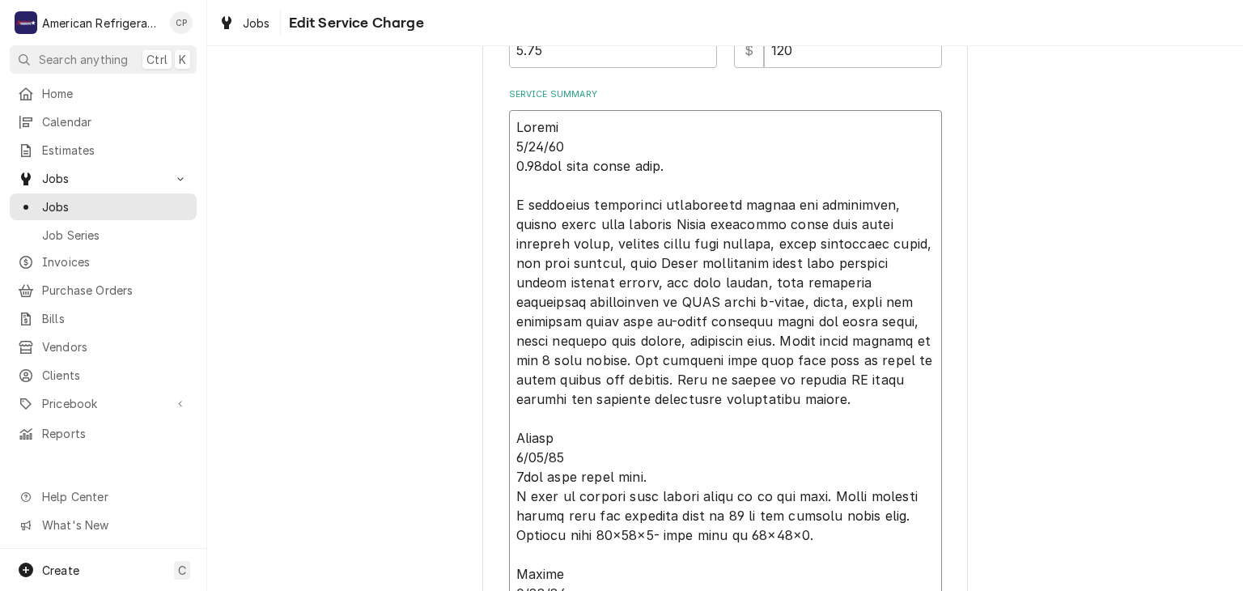
scroll to position [541, 0]
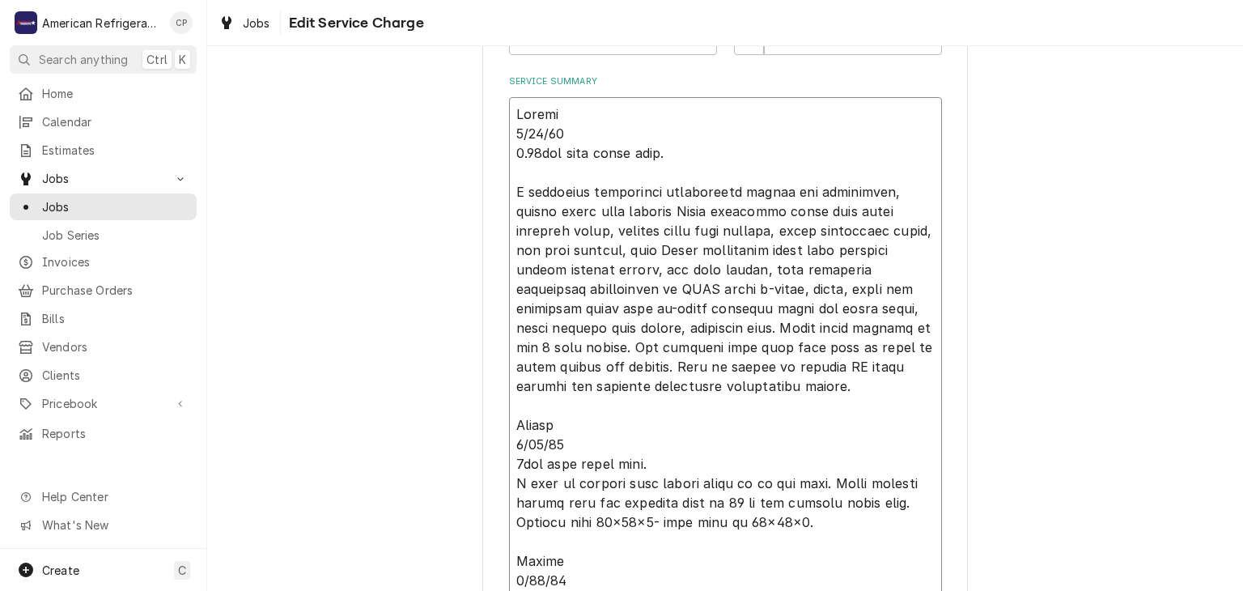
click at [669, 460] on textarea "Service Summary" at bounding box center [725, 395] width 433 height 597
type textarea "x"
type textarea "Alvaro 7/24/25 4.75hrs with drive time. I performed preventive maintenance insi…"
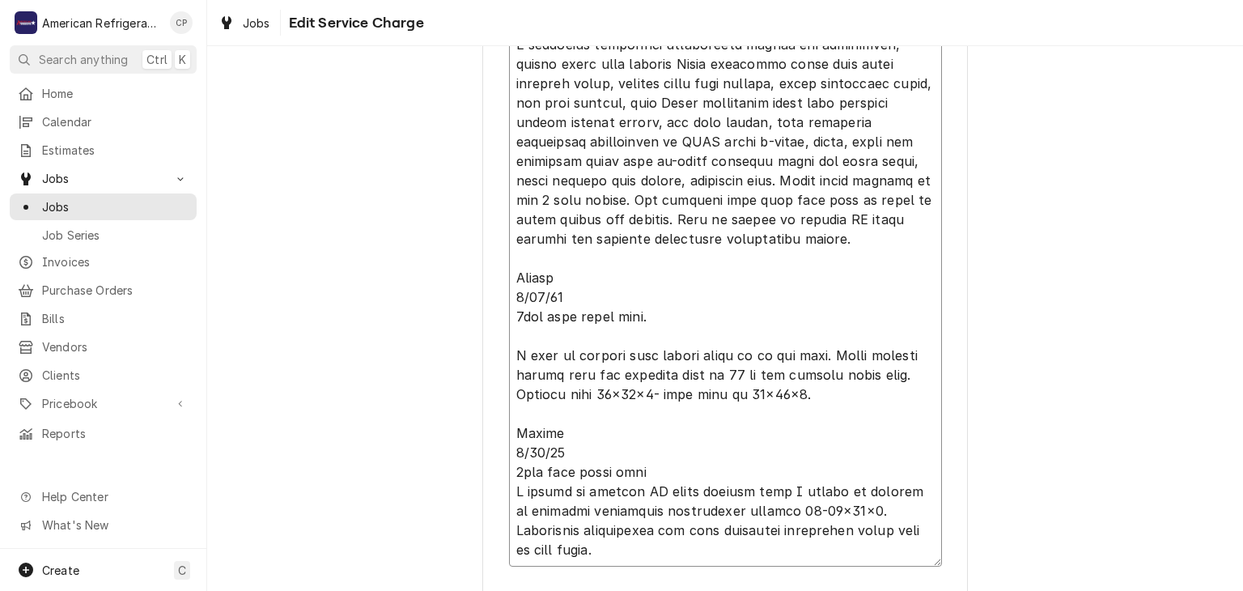
scroll to position [743, 0]
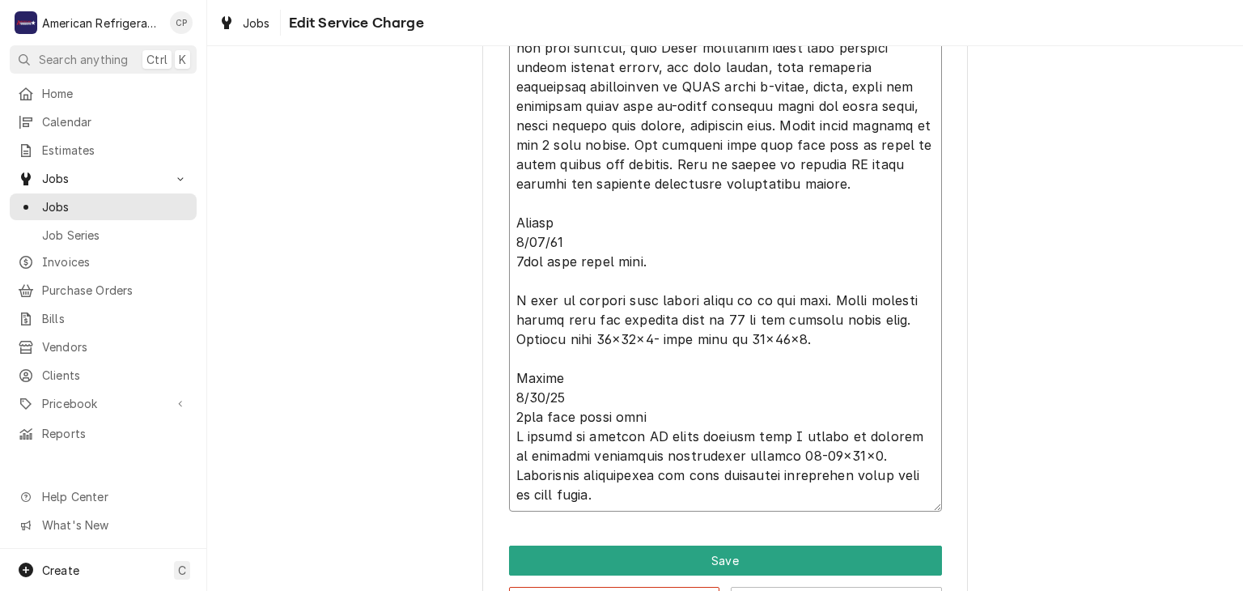
click at [685, 406] on textarea "Service Summary" at bounding box center [725, 203] width 433 height 617
type textarea "x"
type textarea "Alvaro 7/24/25 4.75hrs with drive time. I performed preventive maintenance insi…"
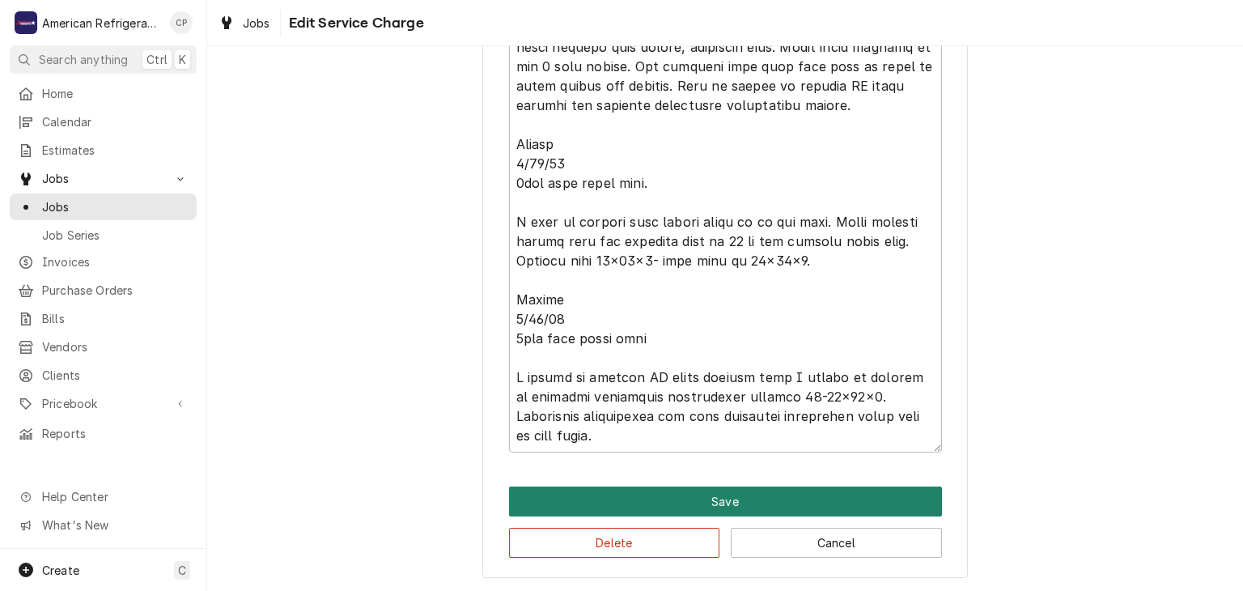
click at [681, 494] on button "Save" at bounding box center [725, 501] width 433 height 30
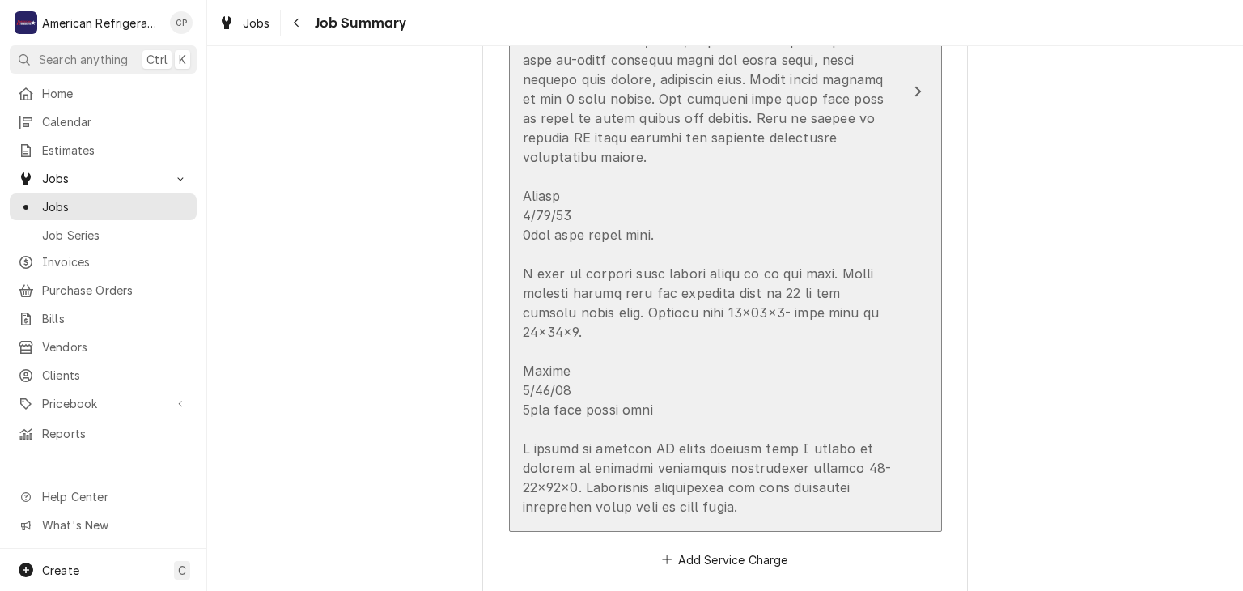
click at [592, 360] on div "Update Line Item" at bounding box center [708, 177] width 371 height 680
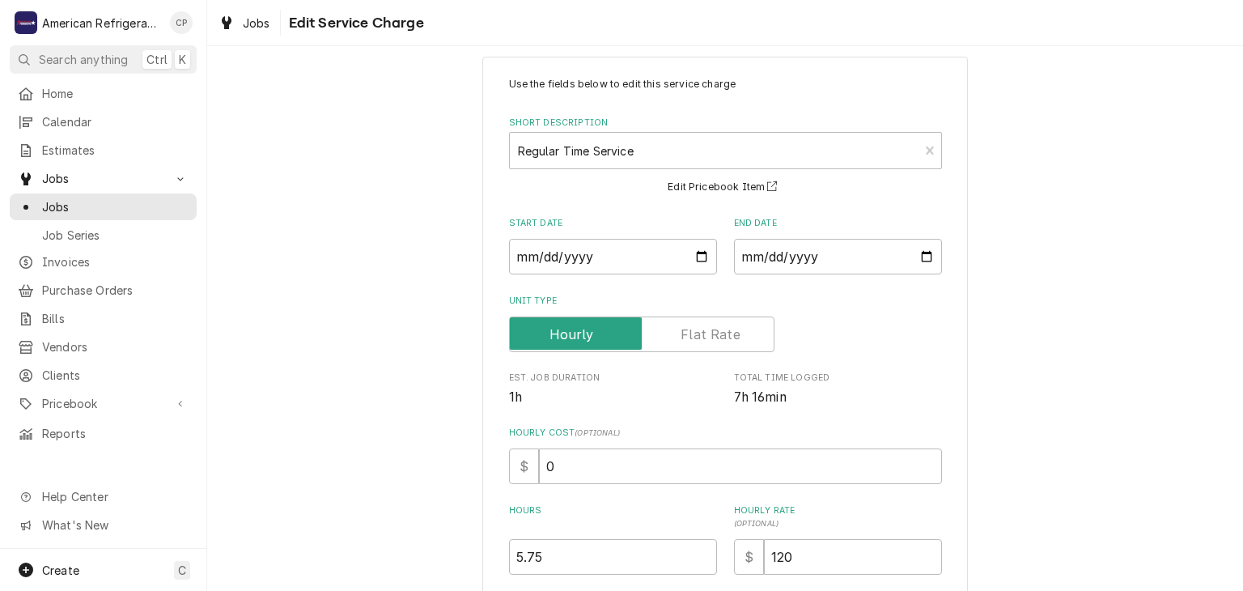
scroll to position [25, 0]
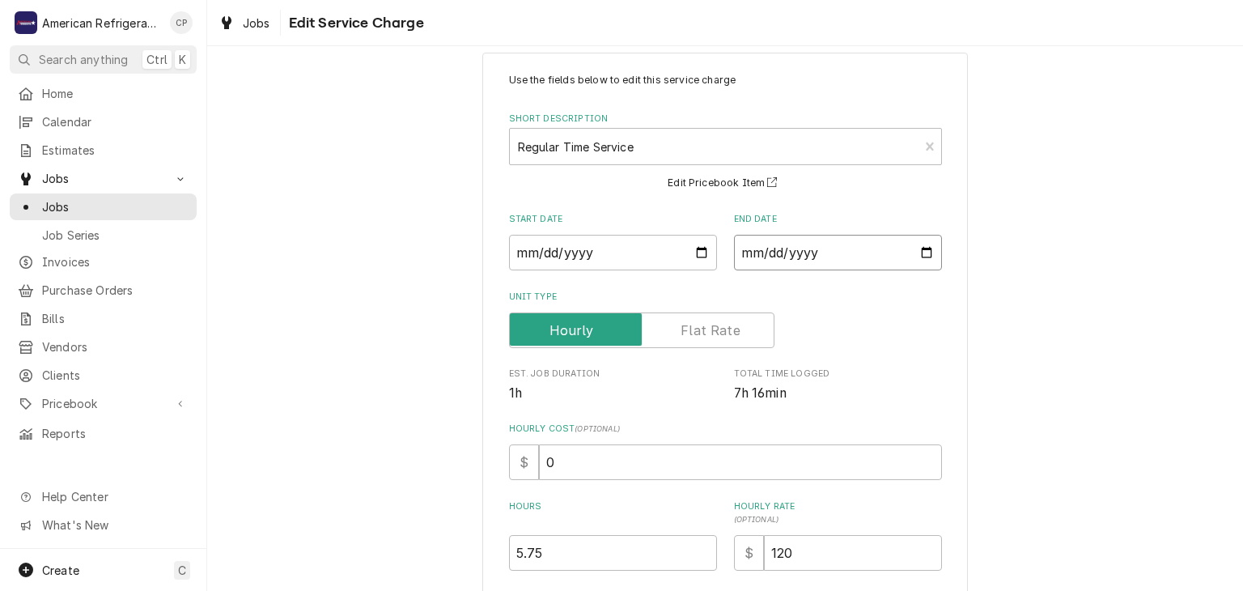
click at [927, 252] on input "2025-07-24" at bounding box center [838, 253] width 208 height 36
type textarea "x"
type input "2025-07-30"
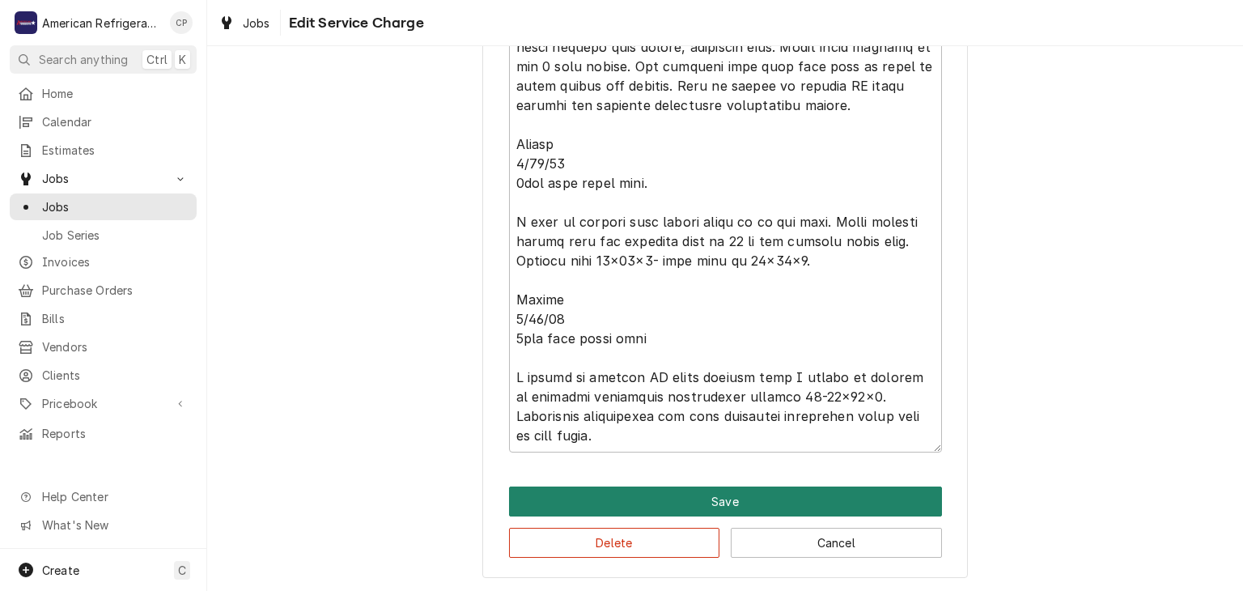
click at [673, 502] on button "Save" at bounding box center [725, 501] width 433 height 30
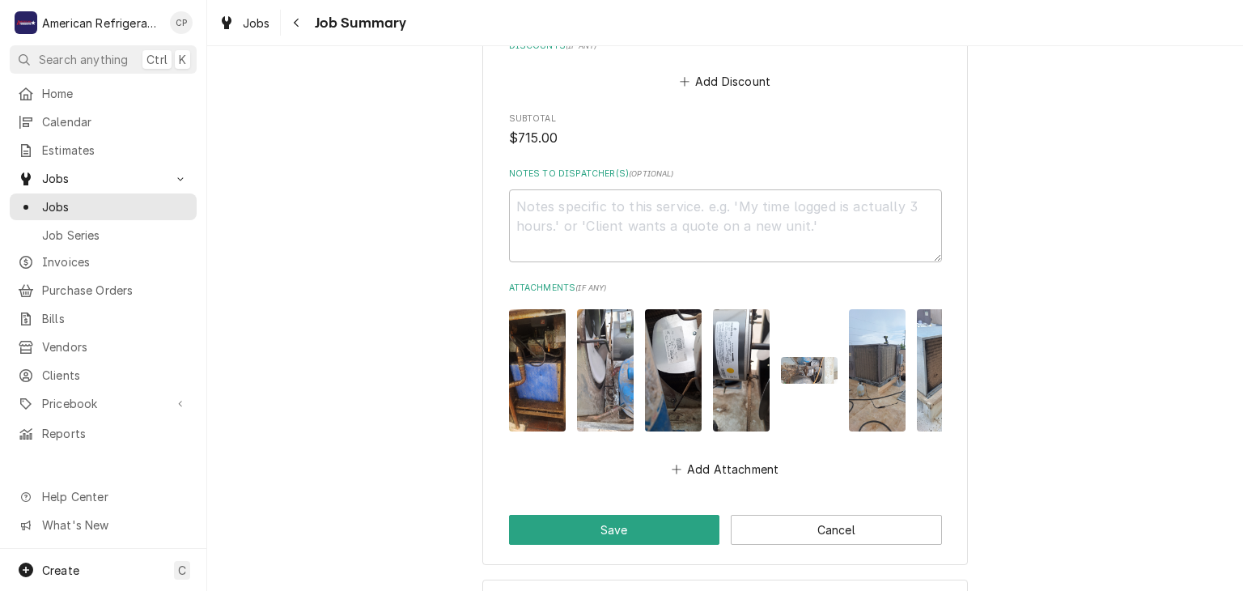
scroll to position [1659, 0]
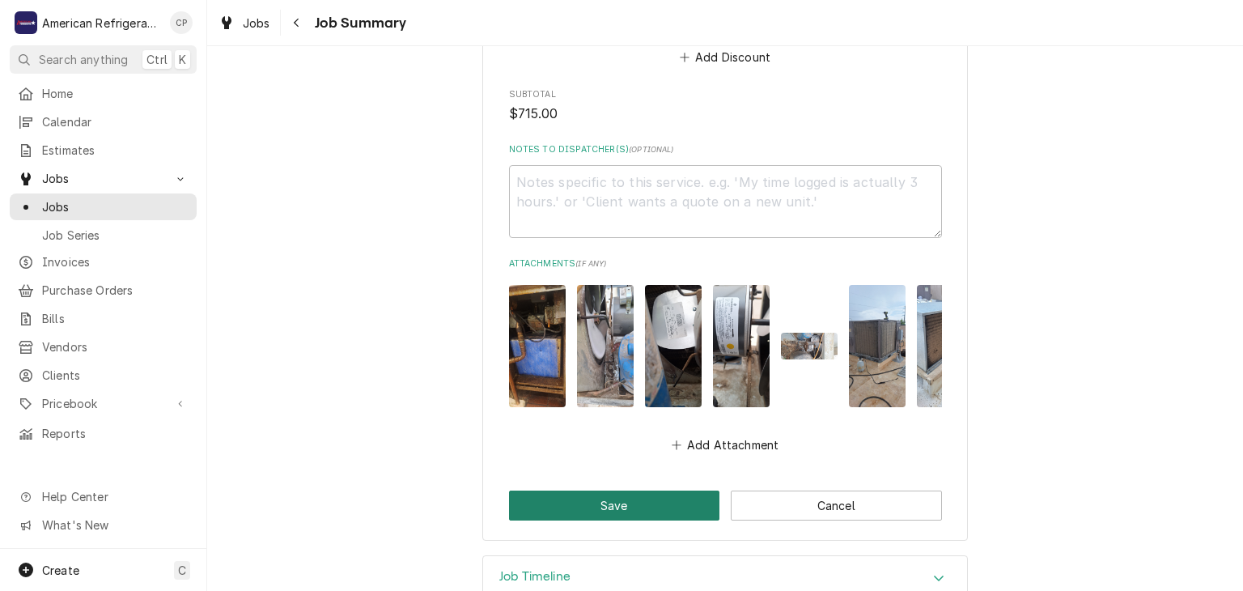
click at [575, 490] on button "Save" at bounding box center [614, 505] width 211 height 30
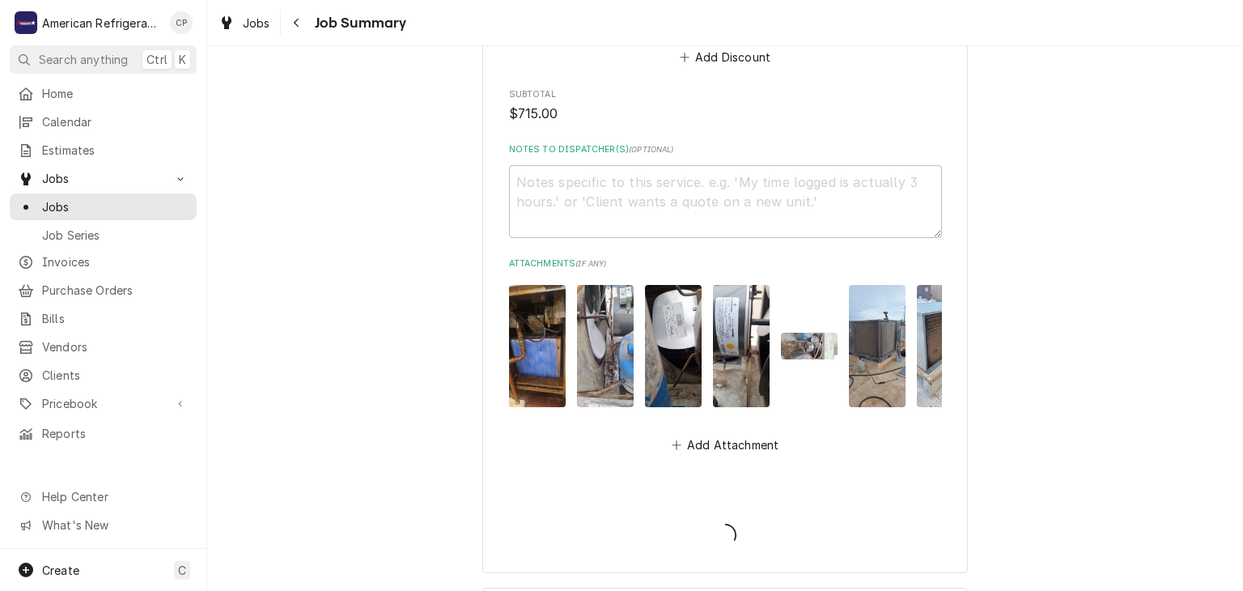
type textarea "x"
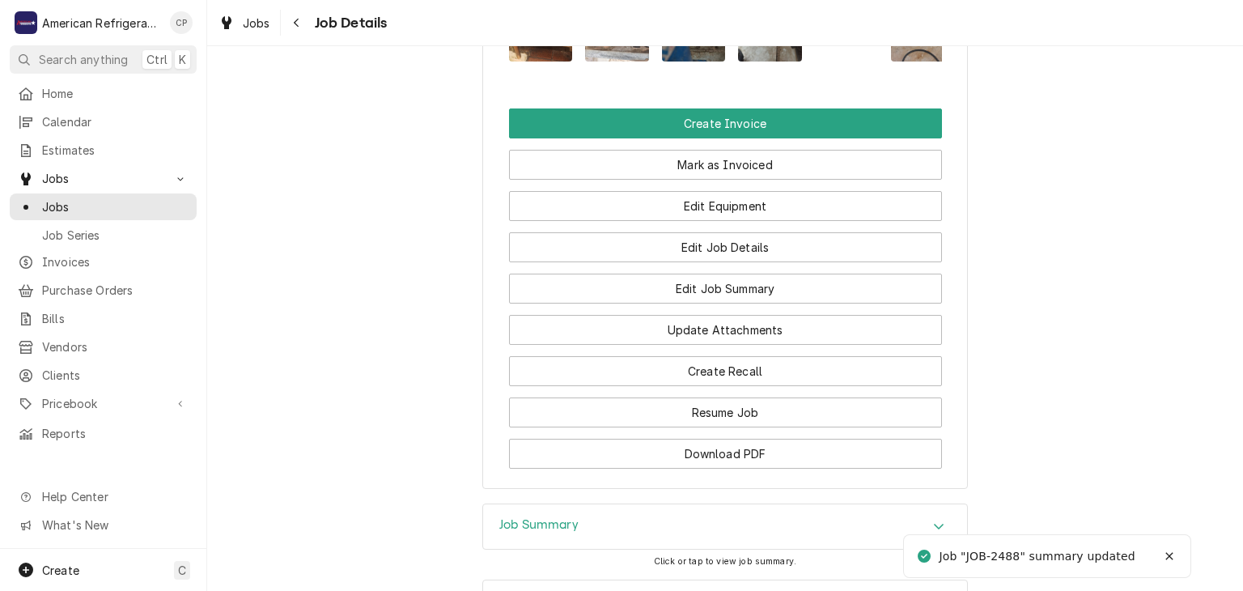
scroll to position [1417, 0]
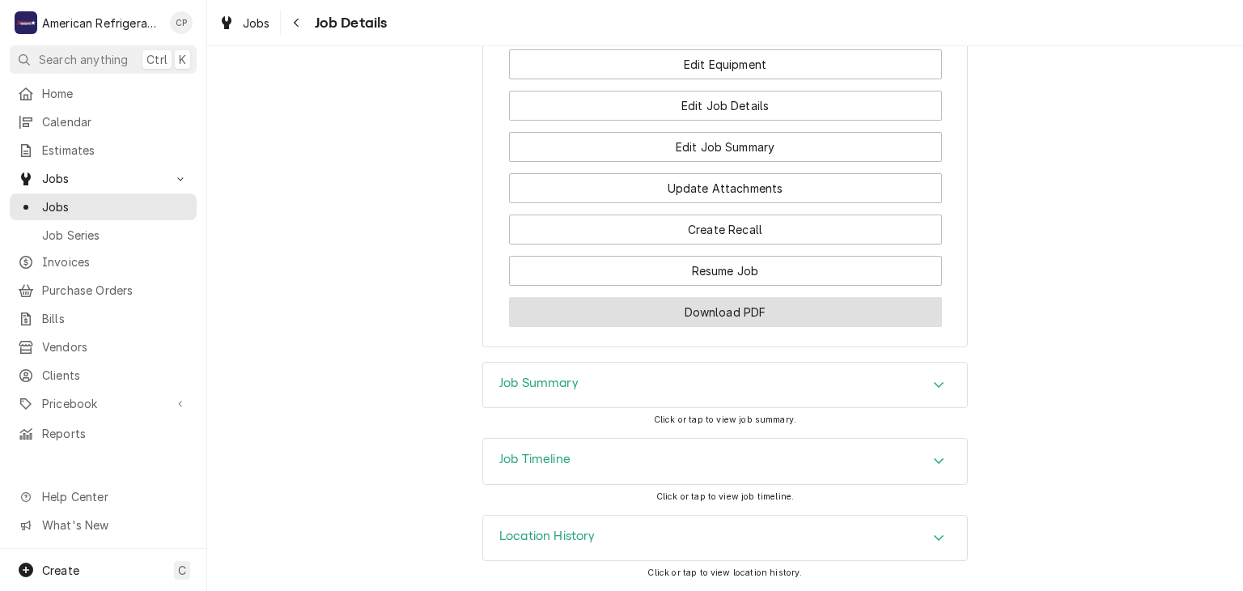
click at [675, 316] on button "Download PDF" at bounding box center [725, 312] width 433 height 30
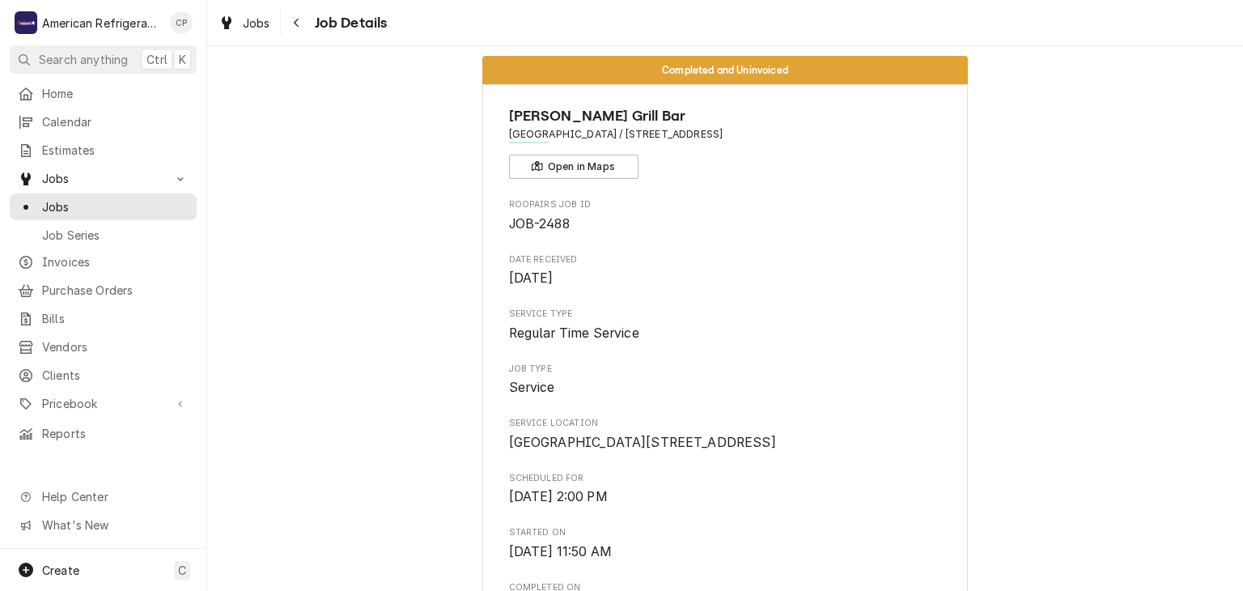
scroll to position [0, 0]
